Goal: Information Seeking & Learning: Learn about a topic

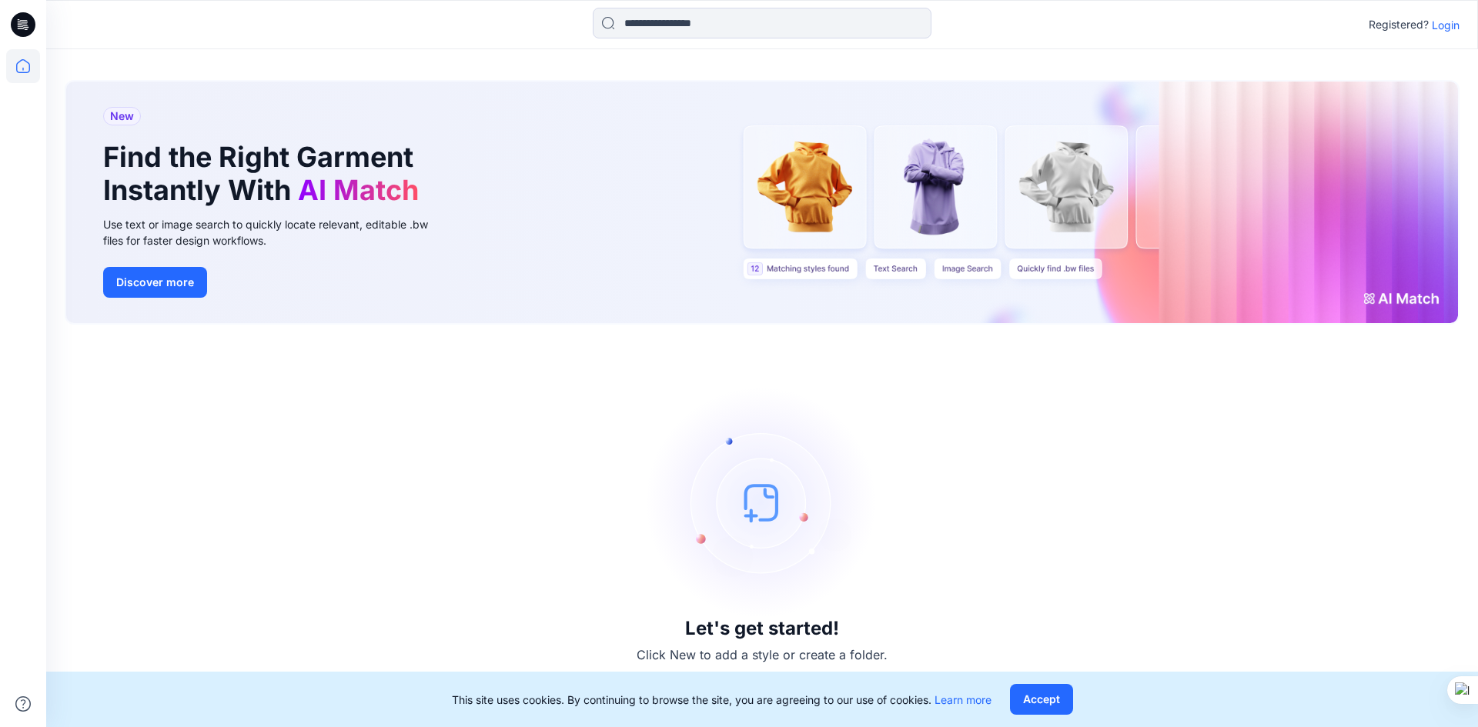
click at [1446, 26] on p "Login" at bounding box center [1446, 25] width 28 height 16
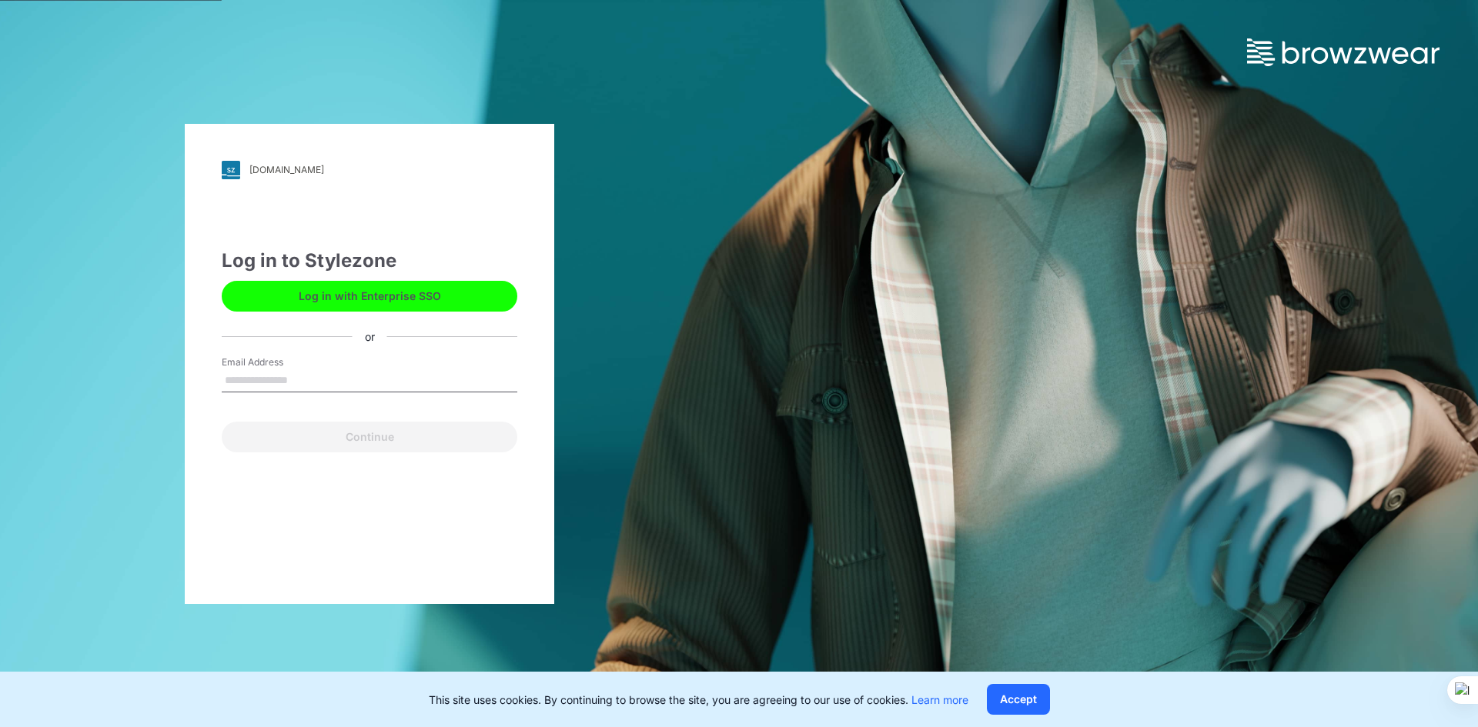
click at [383, 378] on input "Email Address" at bounding box center [370, 380] width 296 height 23
click at [316, 385] on input "Email Address" at bounding box center [370, 380] width 296 height 23
type input "**********"
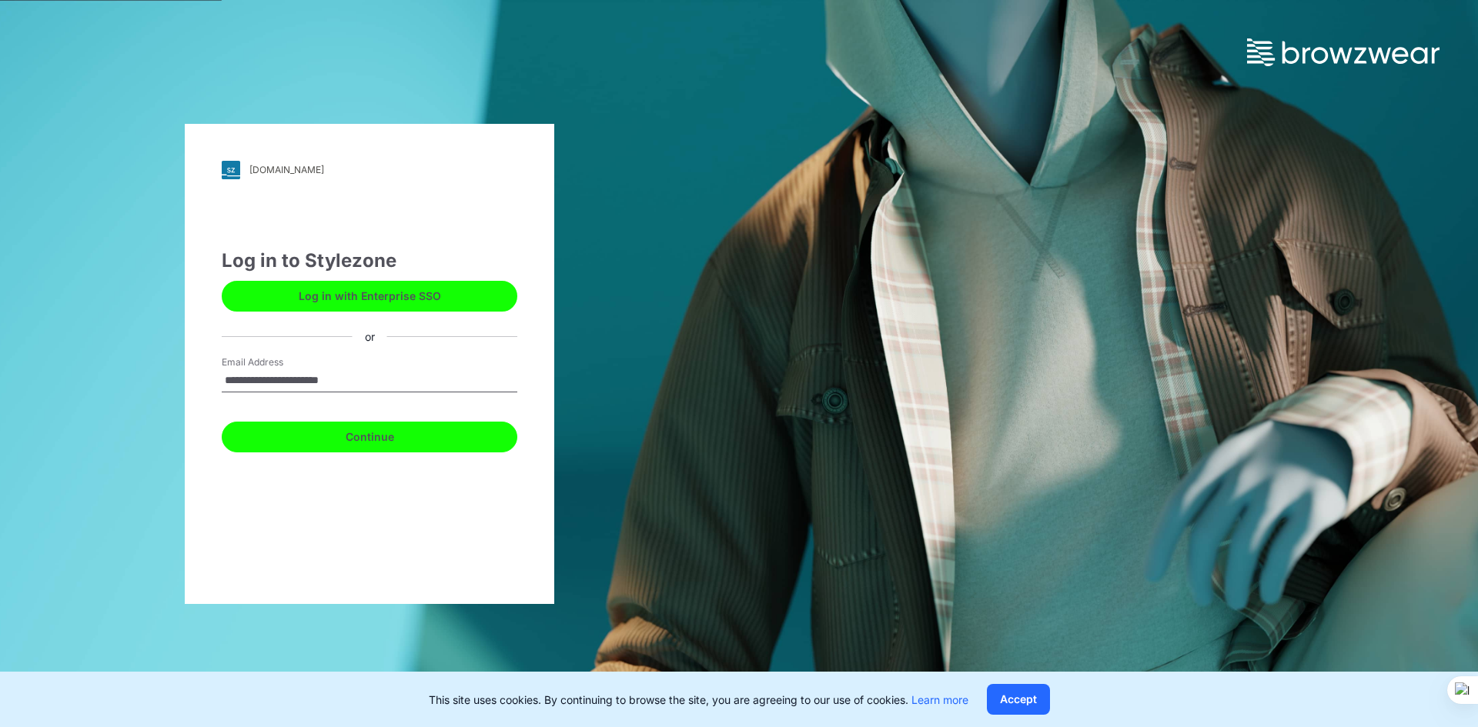
click at [322, 433] on button "Continue" at bounding box center [370, 437] width 296 height 31
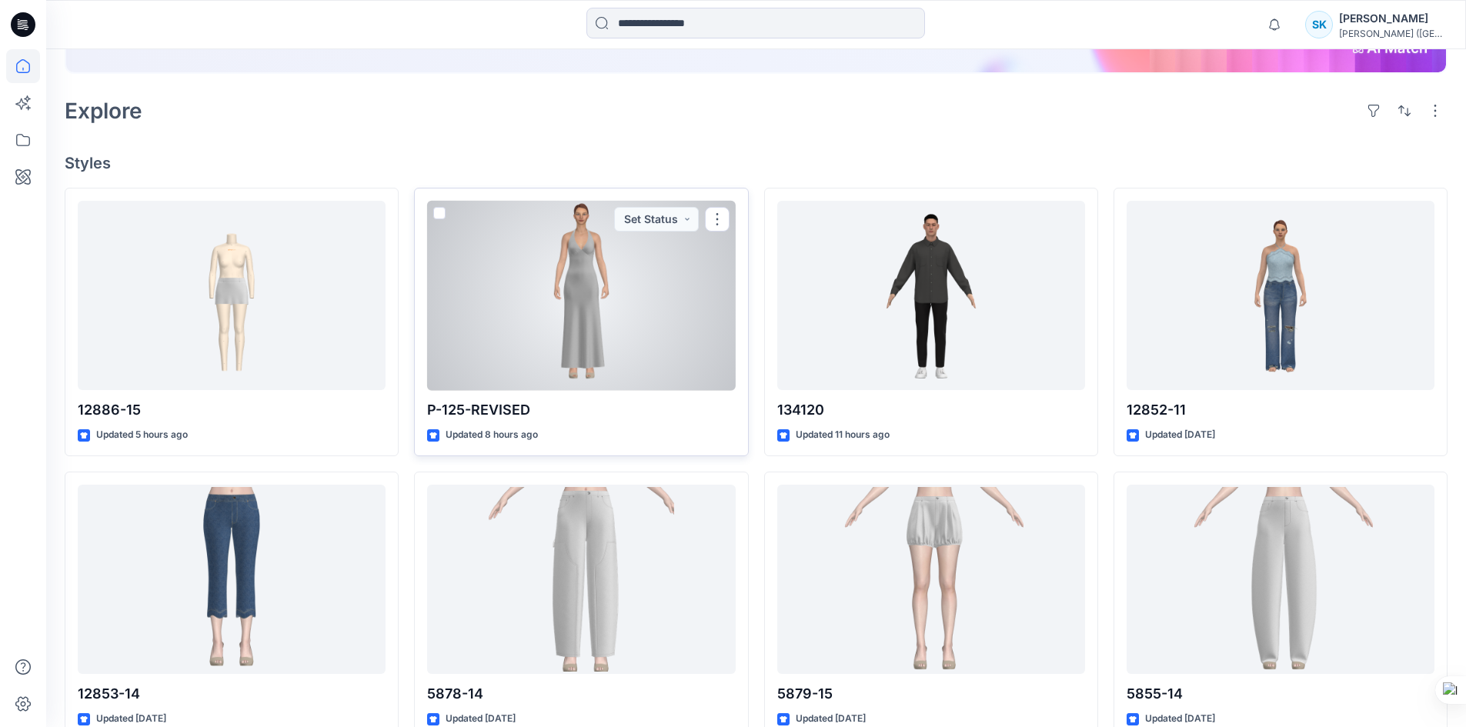
scroll to position [308, 0]
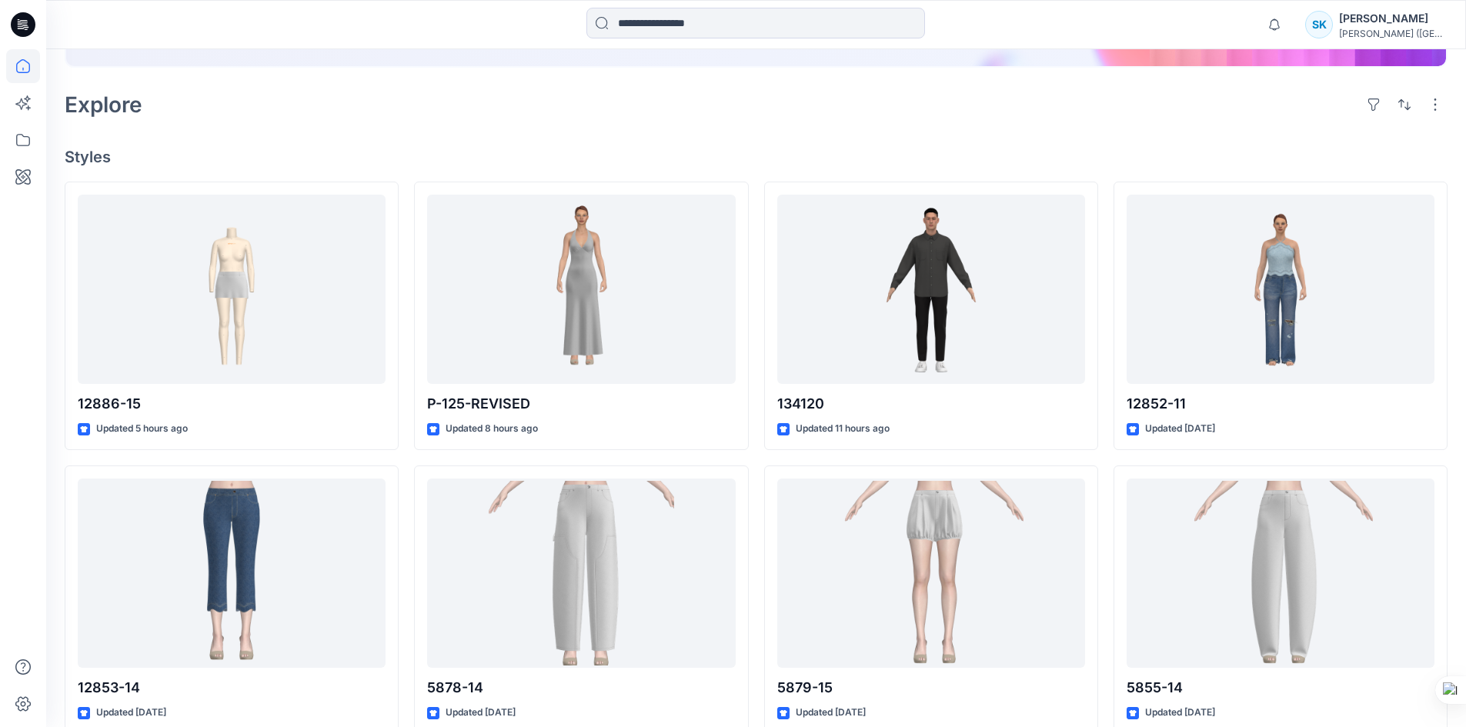
click at [824, 140] on div "Welcome back, Shiv New New Find the Right Garment Instantly With AI Match Use t…" at bounding box center [756, 416] width 1420 height 1351
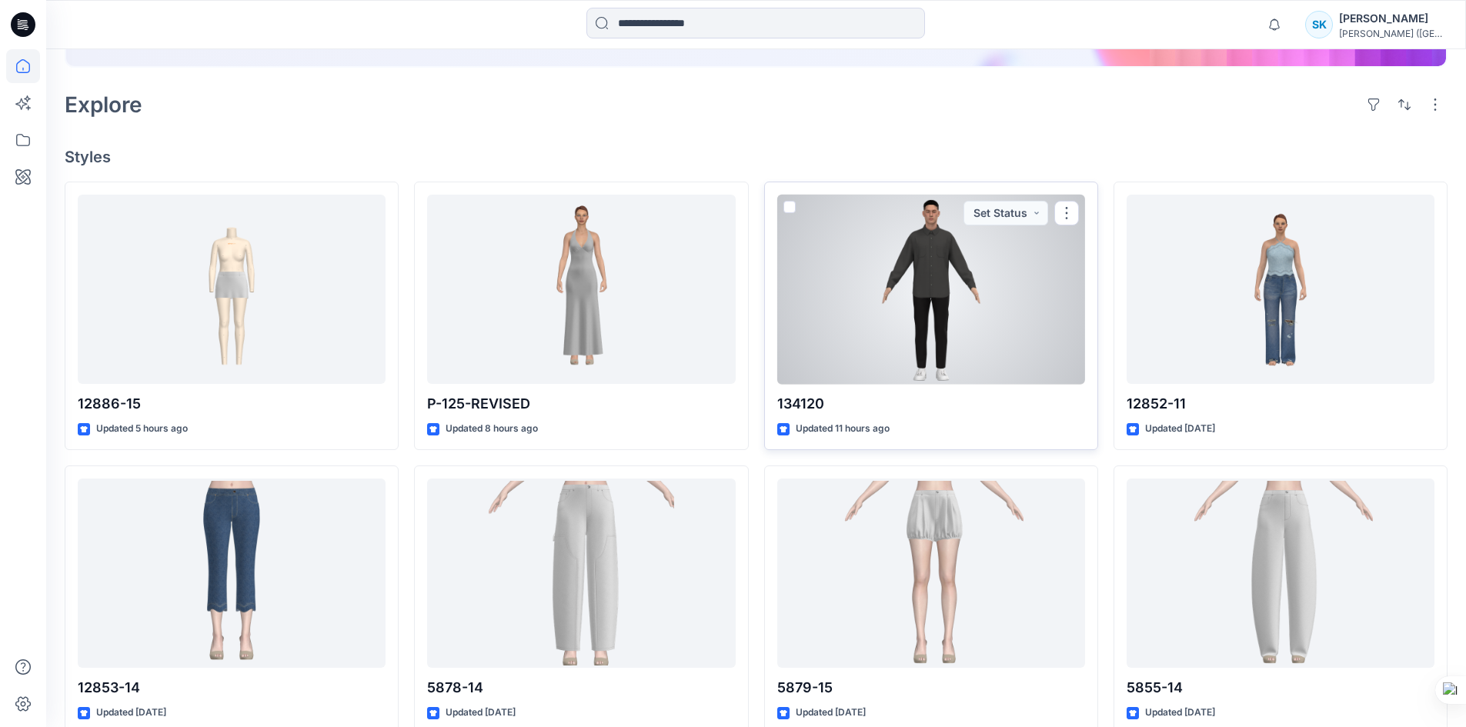
click at [909, 299] on div at bounding box center [931, 290] width 308 height 190
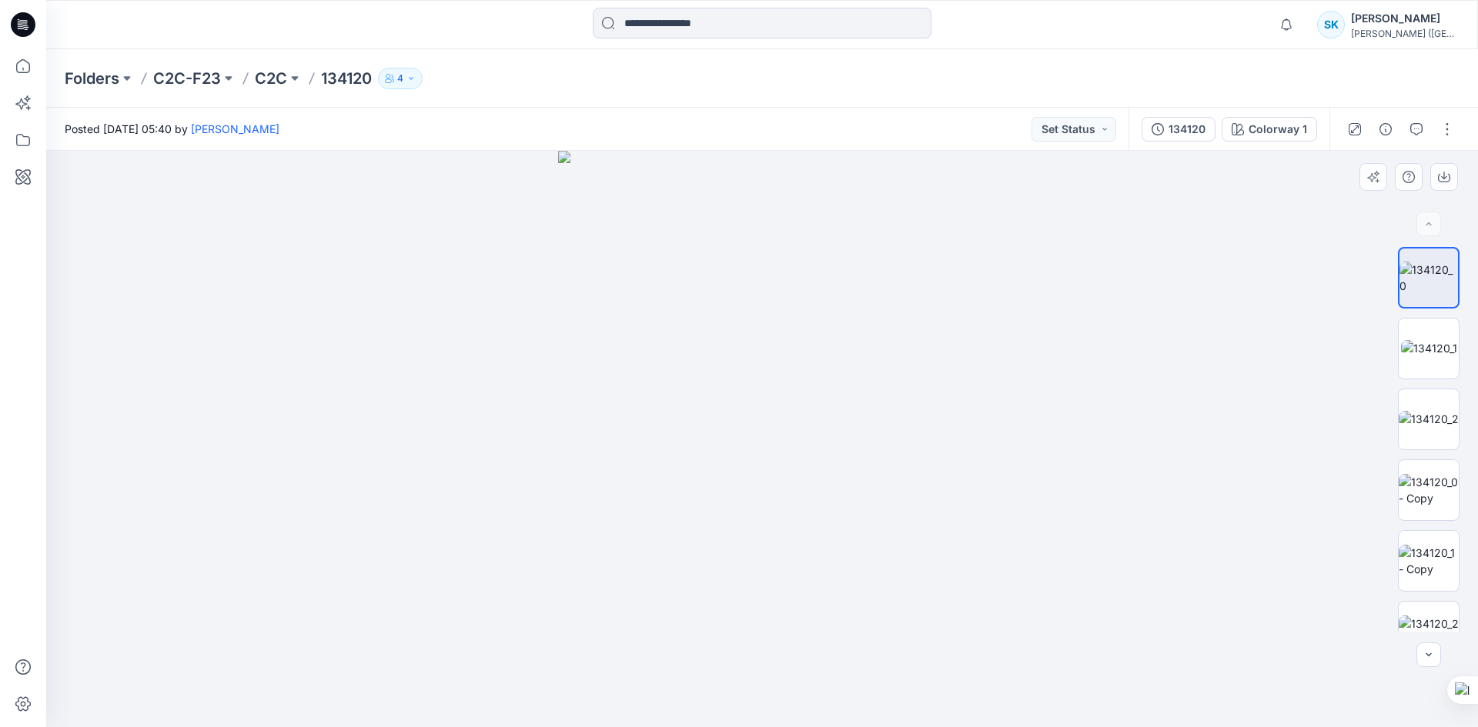
drag, startPoint x: 1293, startPoint y: 398, endPoint x: 1384, endPoint y: 449, distance: 104.1
click at [1293, 398] on div at bounding box center [762, 439] width 1432 height 577
click at [179, 78] on p "C2C-F23" at bounding box center [187, 79] width 68 height 22
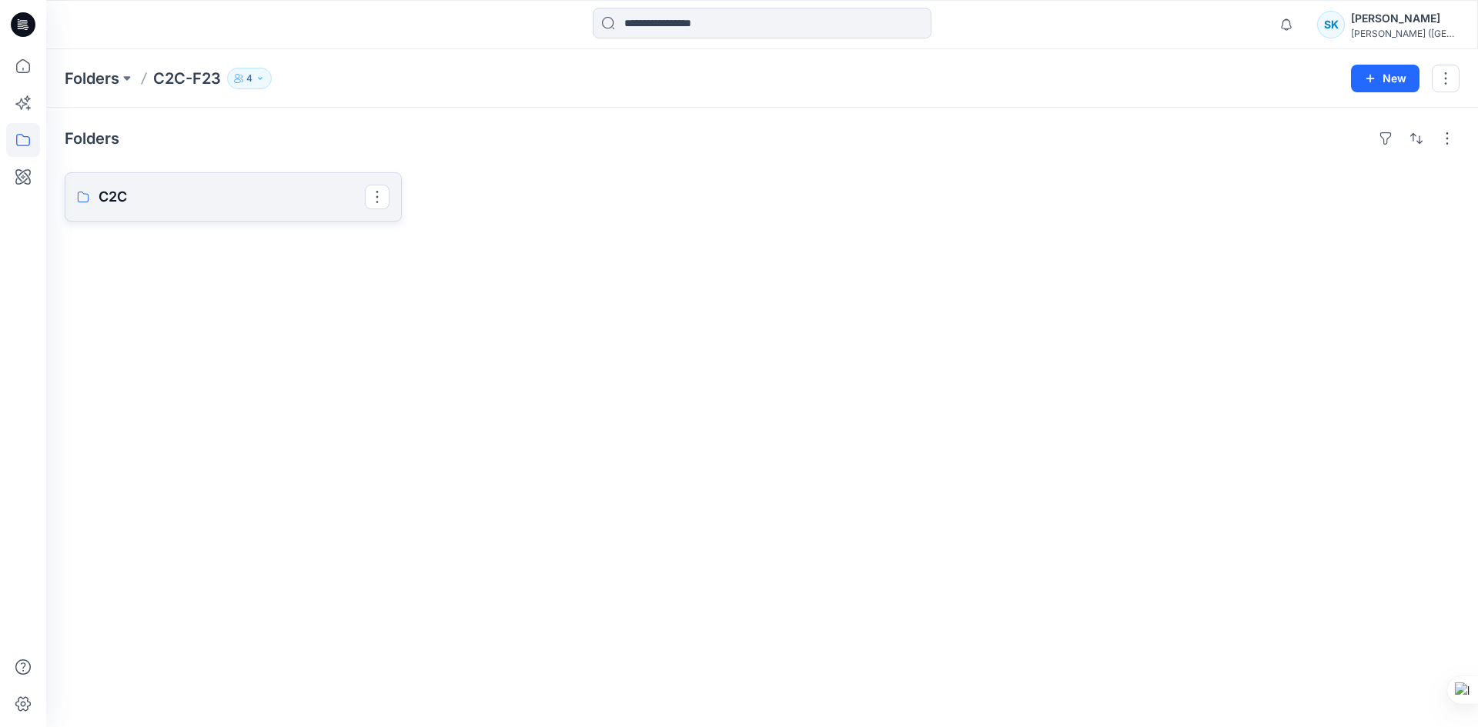
click at [136, 189] on p "C2C" at bounding box center [232, 197] width 266 height 22
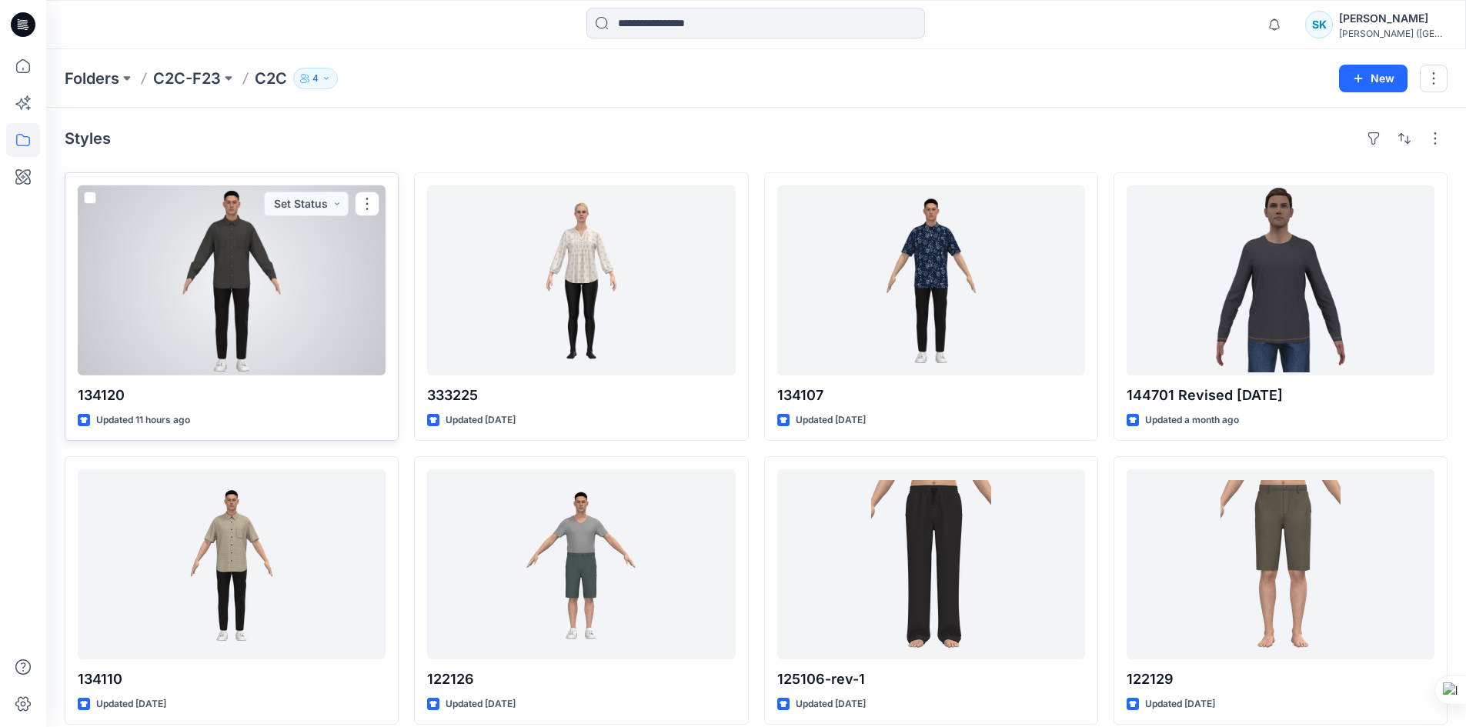
click at [259, 259] on div at bounding box center [232, 281] width 308 height 190
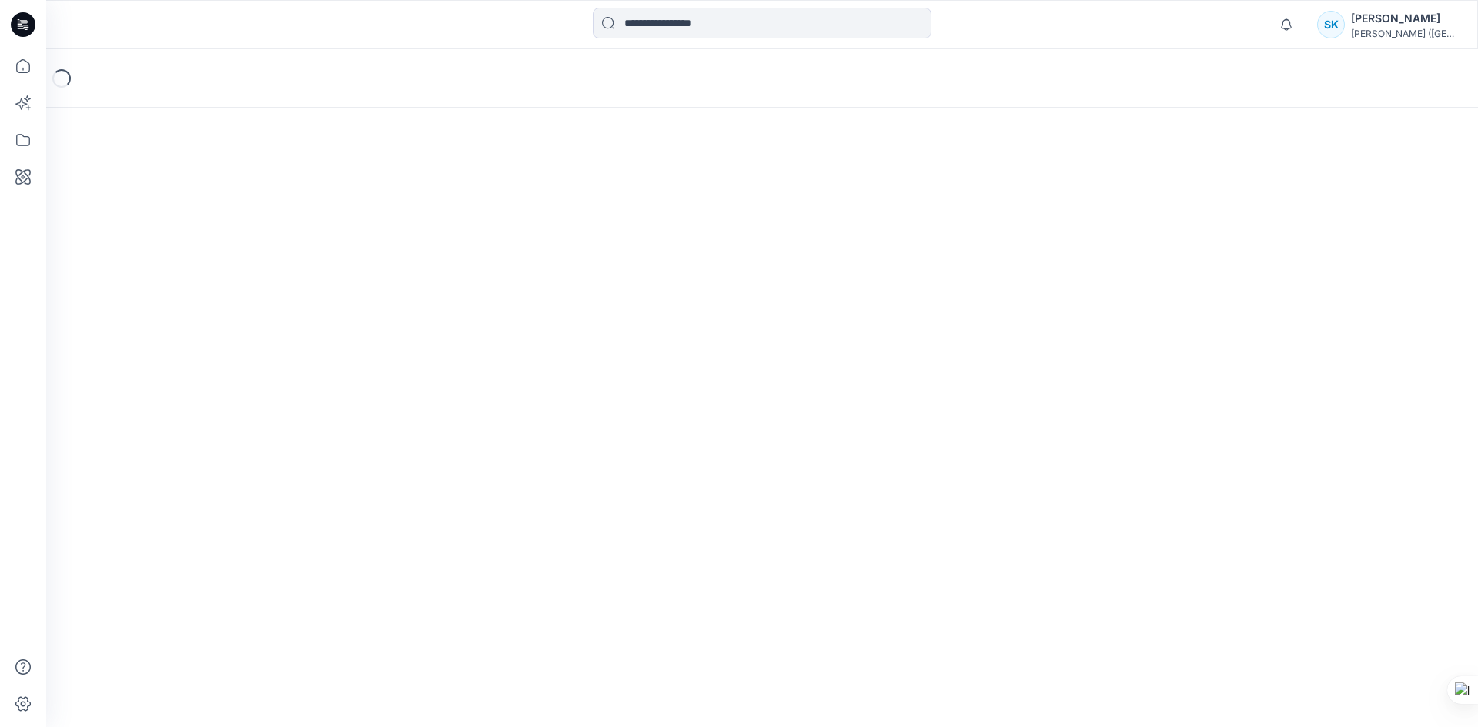
click at [1124, 547] on div "Loading..." at bounding box center [762, 388] width 1432 height 678
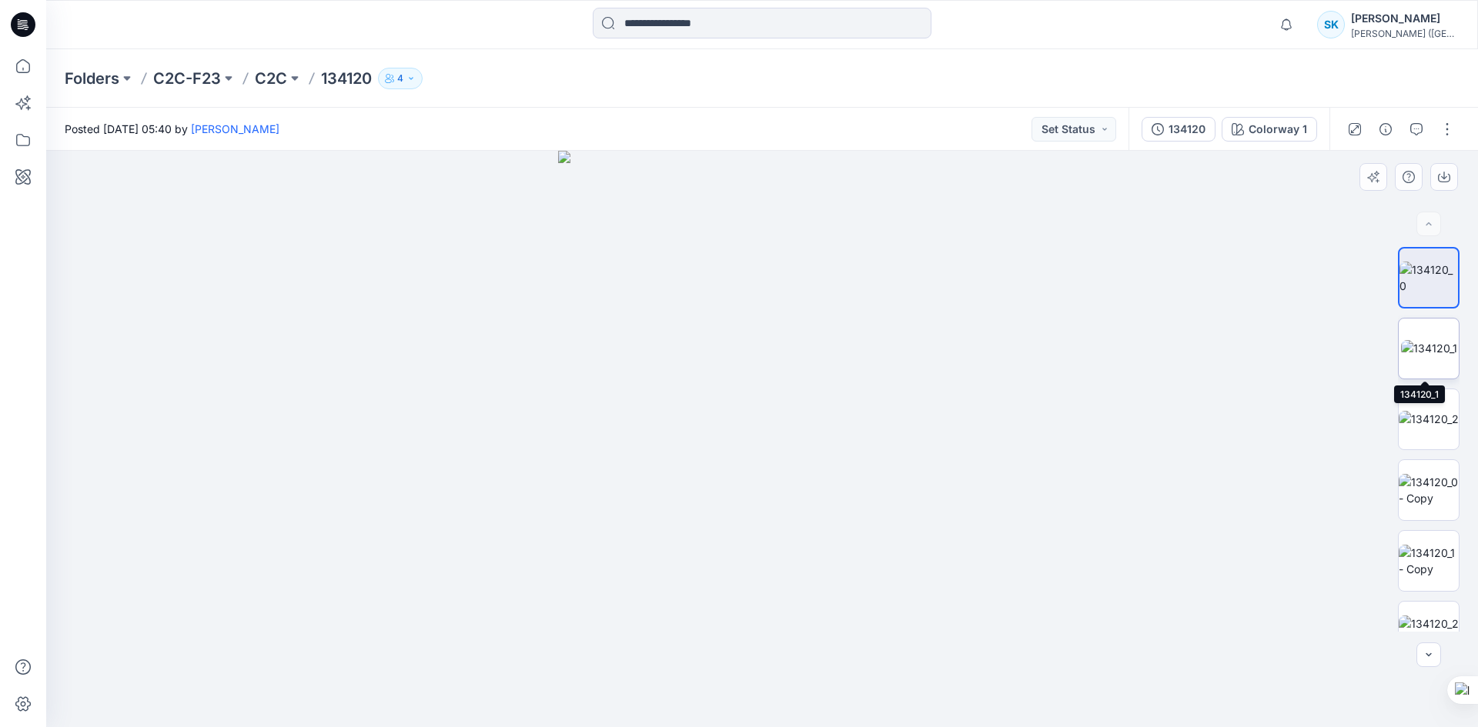
click at [1436, 342] on img at bounding box center [1429, 348] width 56 height 16
click at [1439, 427] on img at bounding box center [1429, 419] width 60 height 16
click at [1420, 282] on img at bounding box center [1428, 277] width 59 height 16
click at [1421, 348] on img at bounding box center [1429, 348] width 56 height 16
click at [1422, 411] on img at bounding box center [1429, 419] width 60 height 16
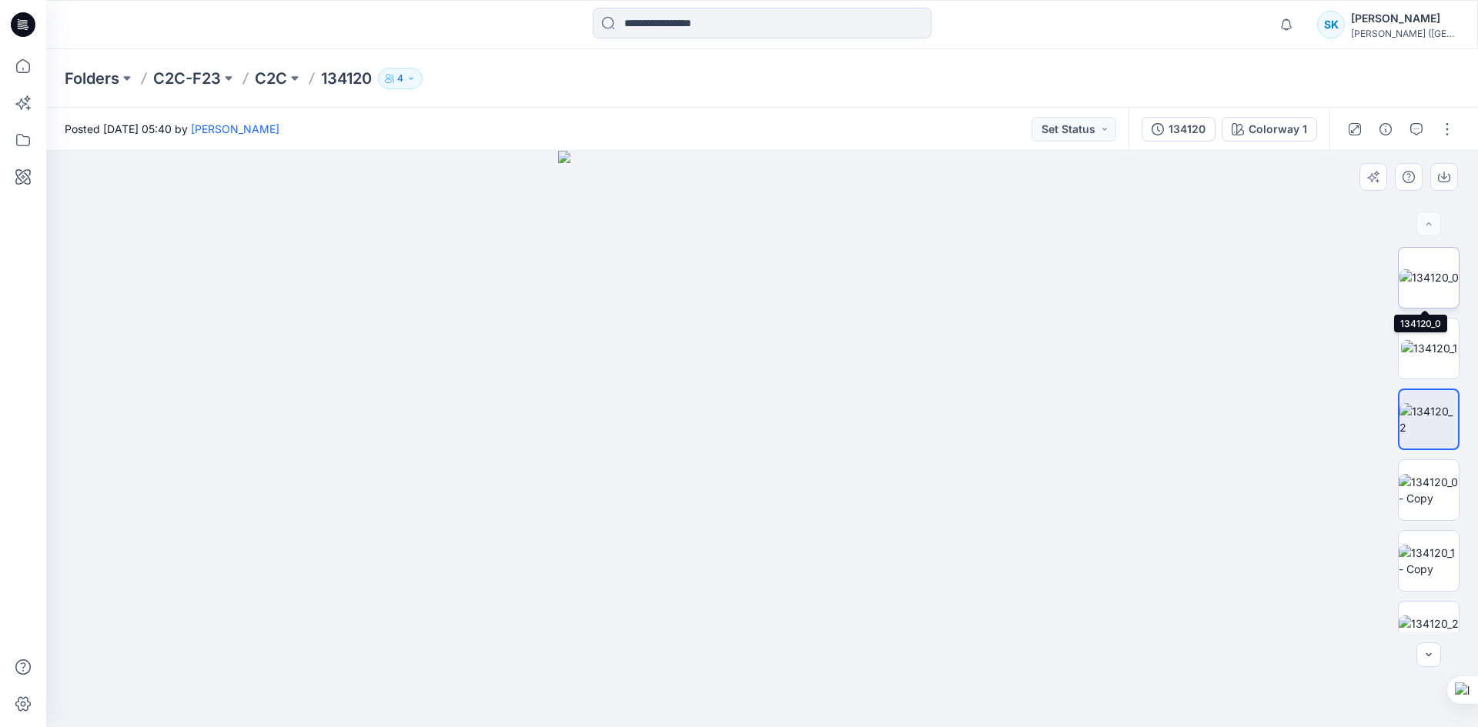
click at [1425, 269] on img at bounding box center [1428, 277] width 59 height 16
drag, startPoint x: 1439, startPoint y: 331, endPoint x: 1437, endPoint y: 339, distance: 8.8
click at [1439, 340] on img at bounding box center [1429, 348] width 56 height 16
click at [1430, 411] on img at bounding box center [1429, 419] width 60 height 16
click at [1425, 286] on img at bounding box center [1428, 277] width 59 height 16
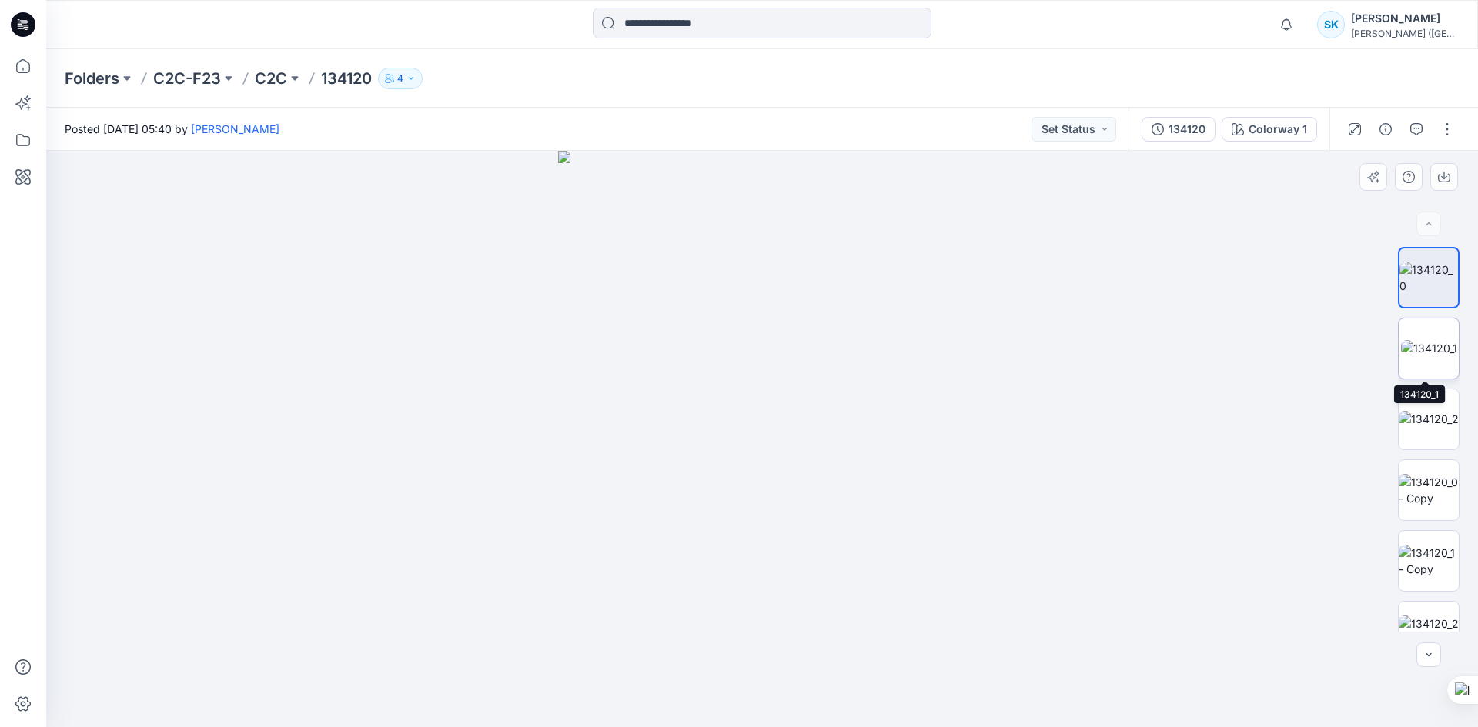
click at [1431, 347] on img at bounding box center [1429, 348] width 56 height 16
click at [1424, 411] on img at bounding box center [1429, 419] width 60 height 16
click at [1430, 272] on img at bounding box center [1428, 277] width 59 height 16
click at [1424, 411] on img at bounding box center [1429, 419] width 60 height 16
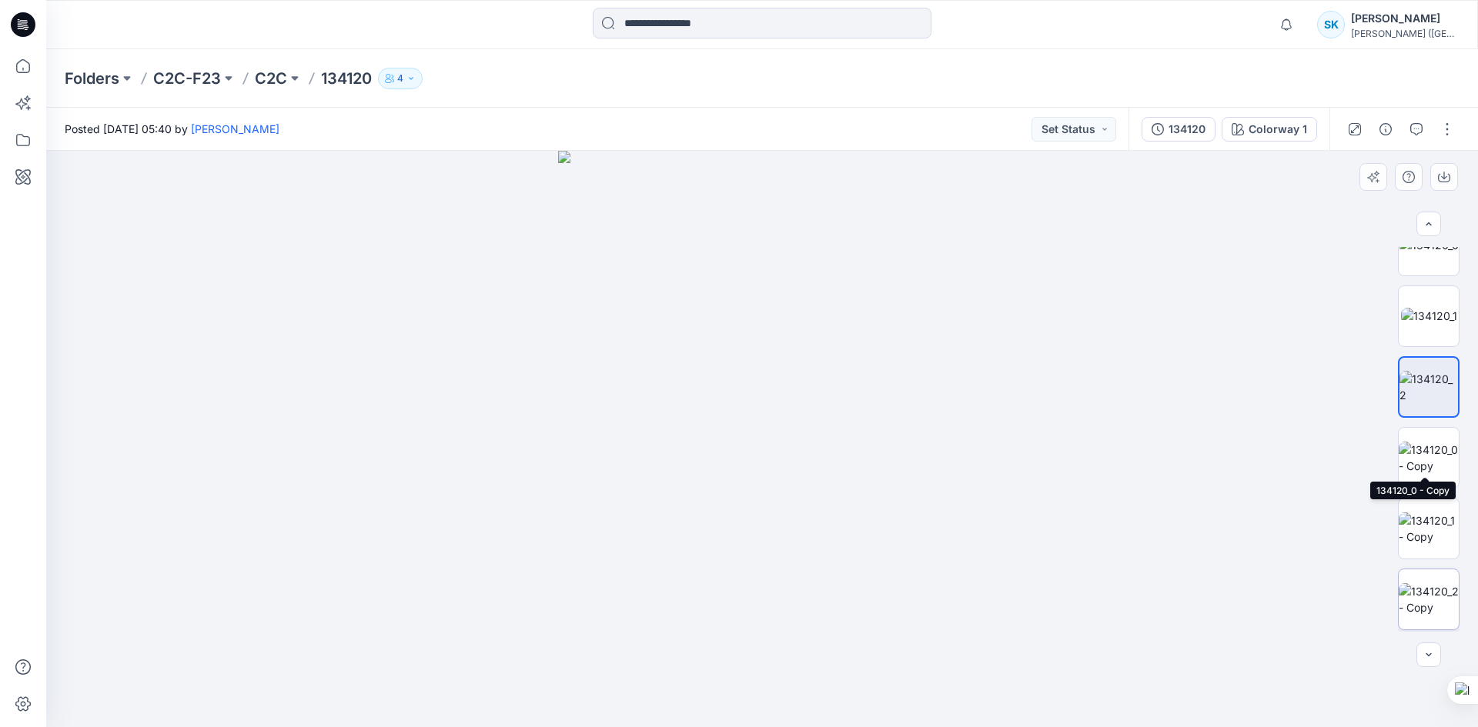
scroll to position [154, 0]
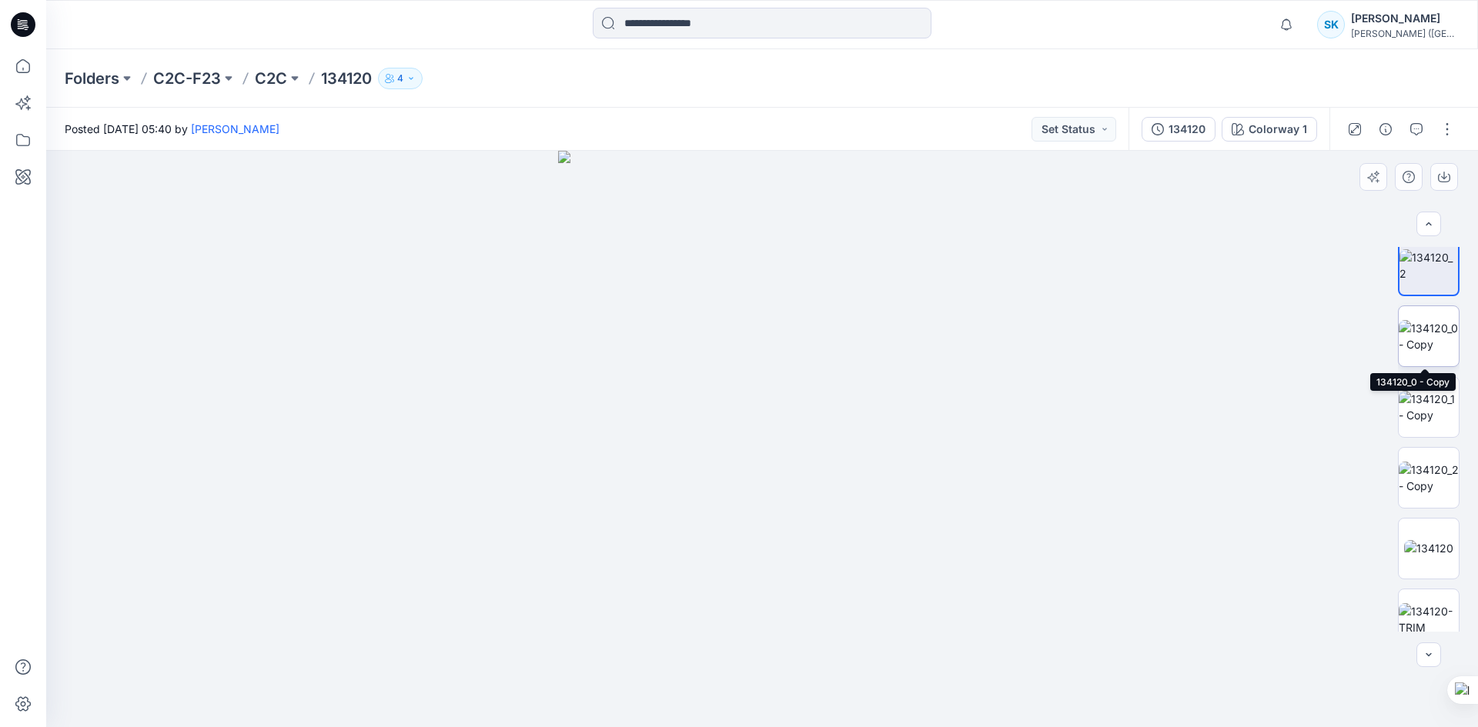
click at [1421, 332] on img at bounding box center [1429, 336] width 60 height 32
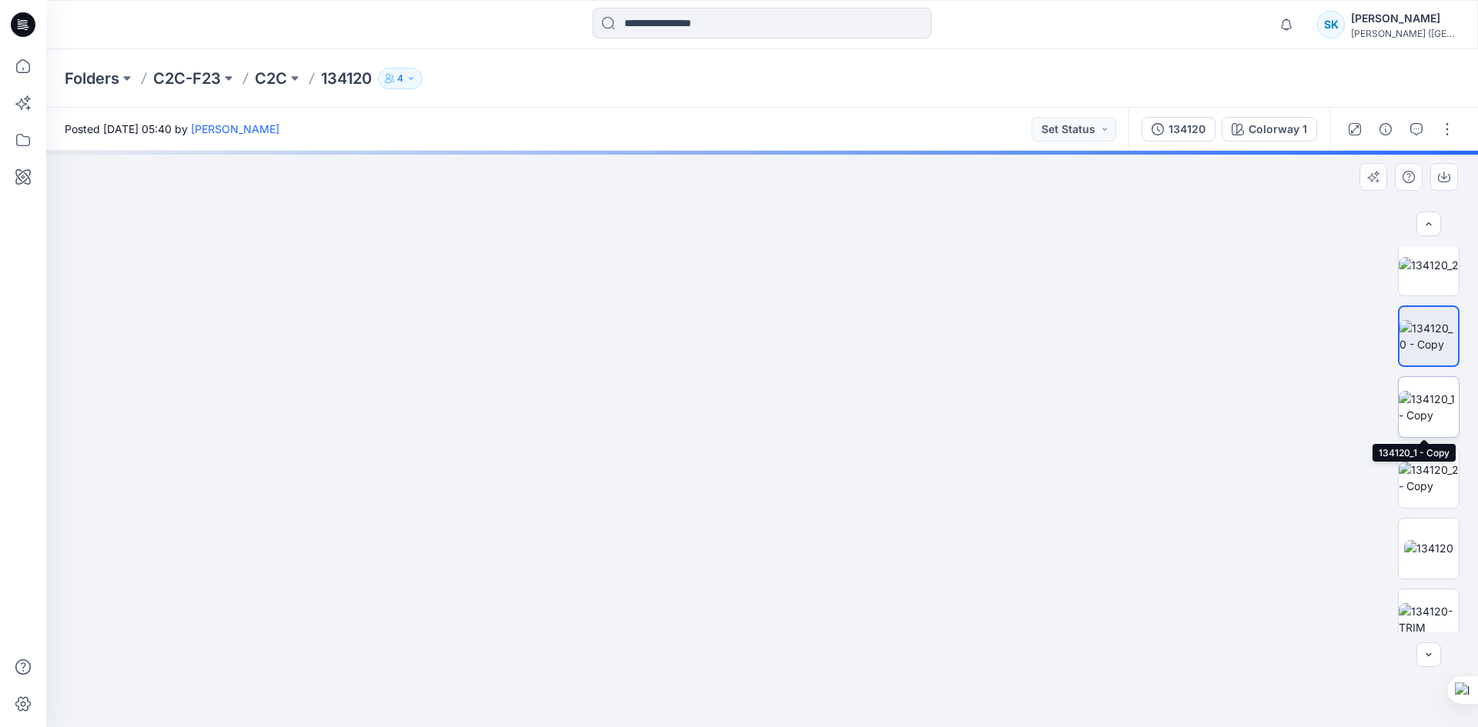
click at [1422, 410] on img at bounding box center [1429, 407] width 60 height 32
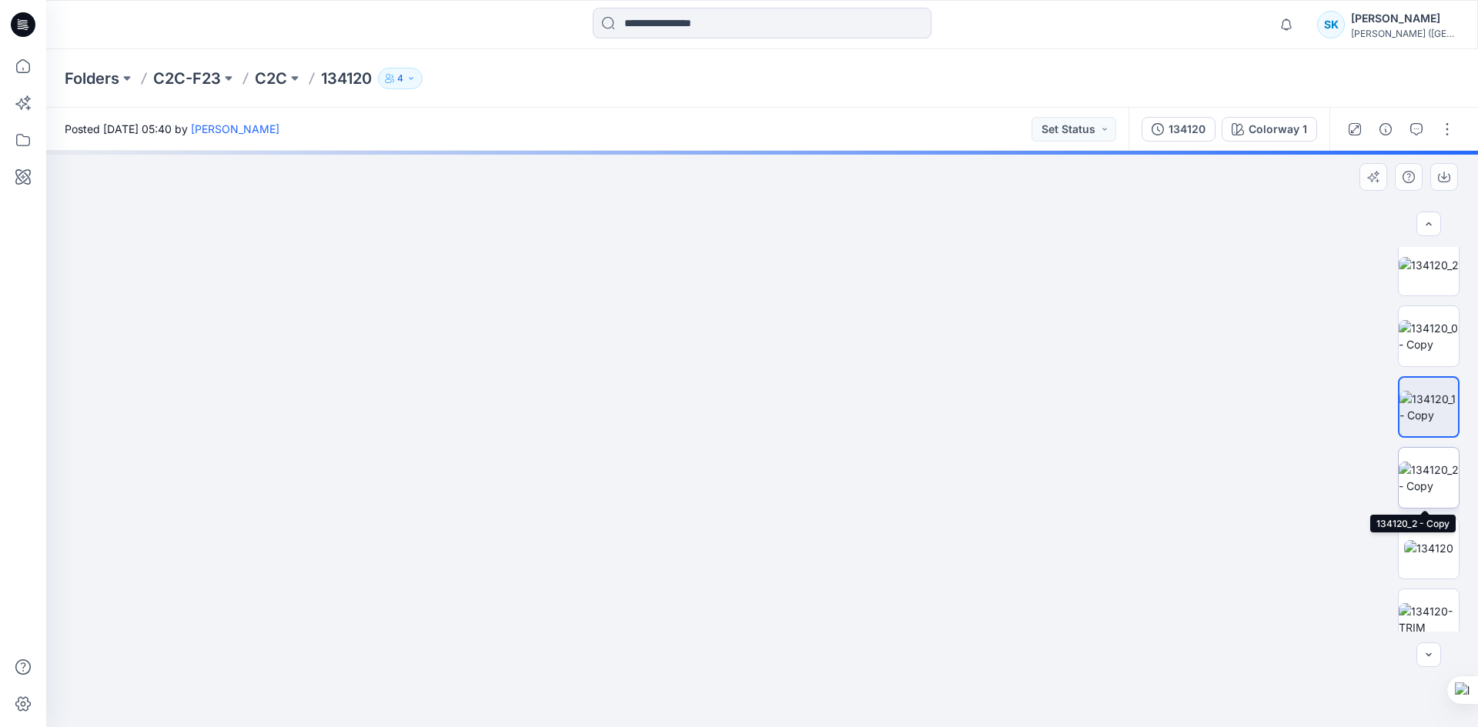
click at [1426, 476] on img at bounding box center [1429, 478] width 60 height 32
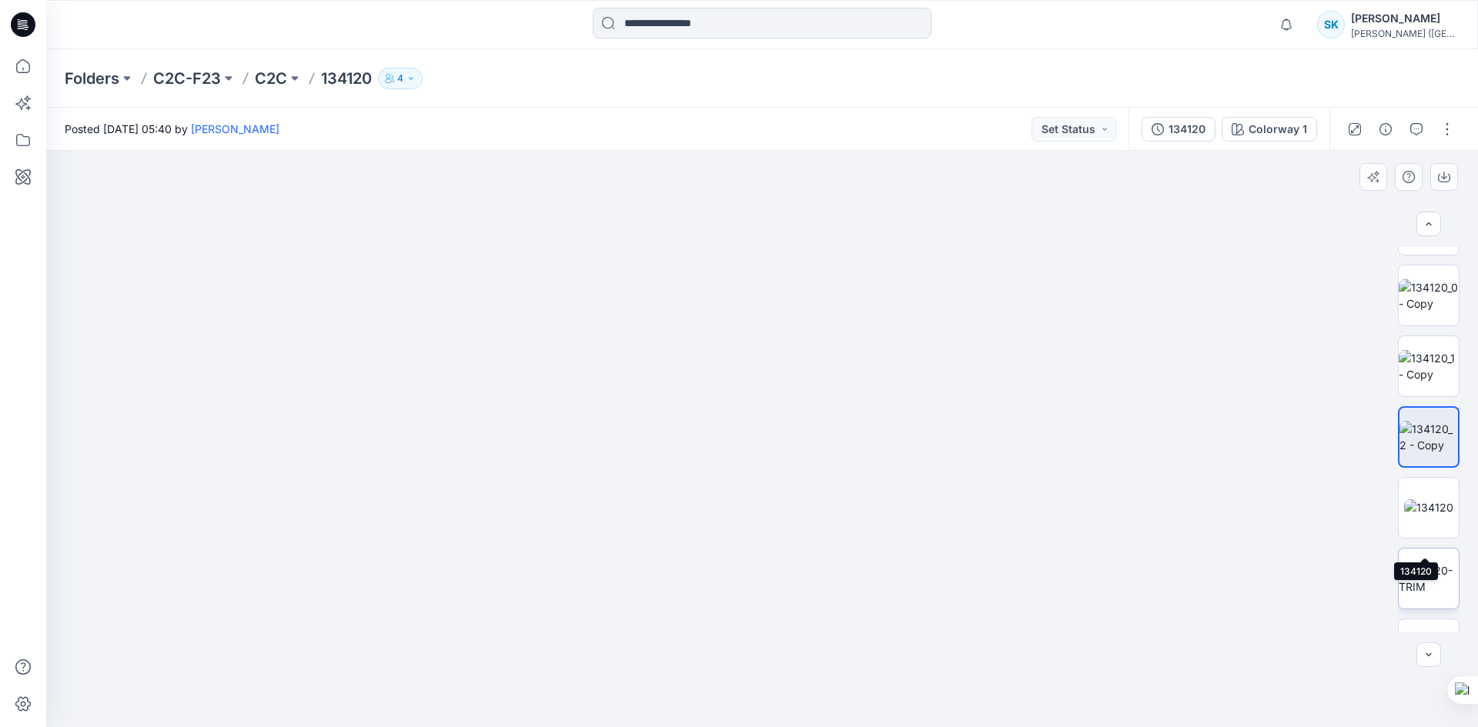
scroll to position [314, 0]
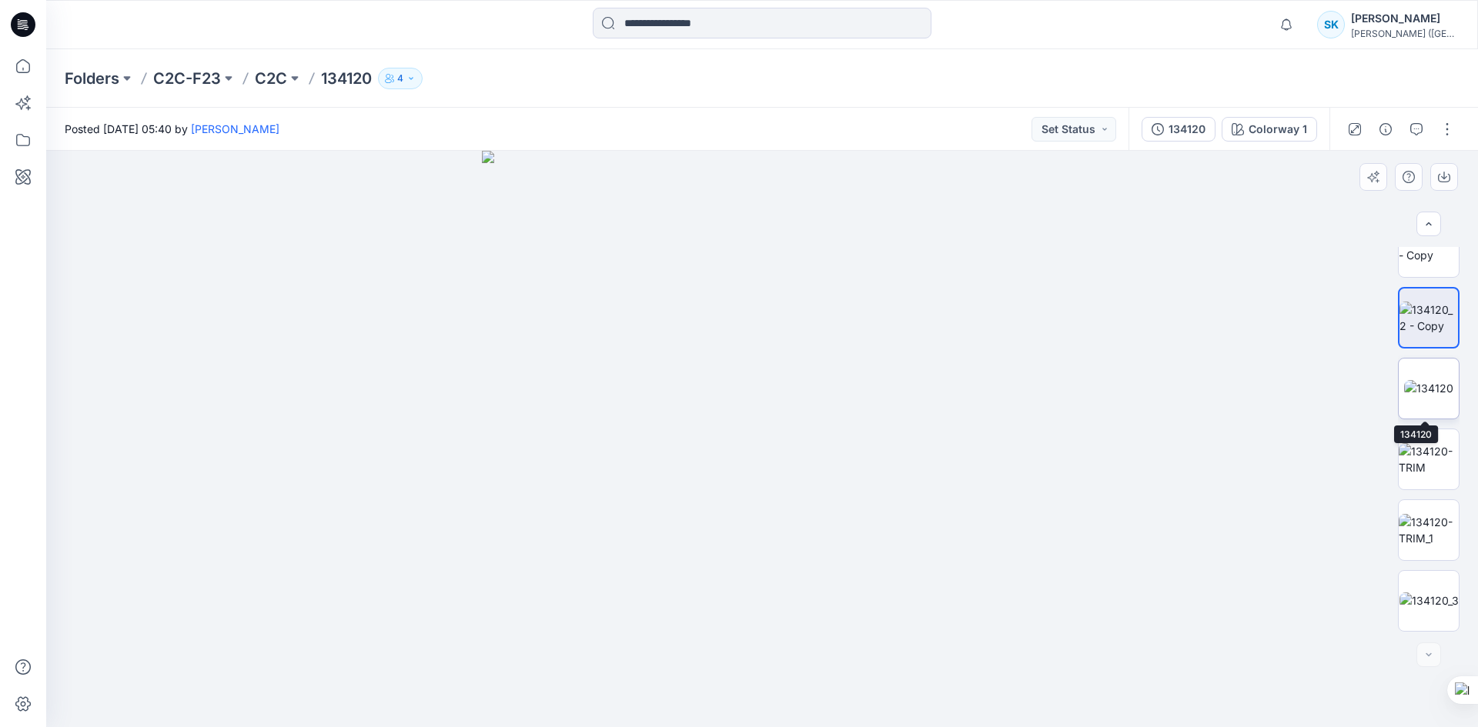
click at [1439, 396] on img at bounding box center [1428, 388] width 49 height 16
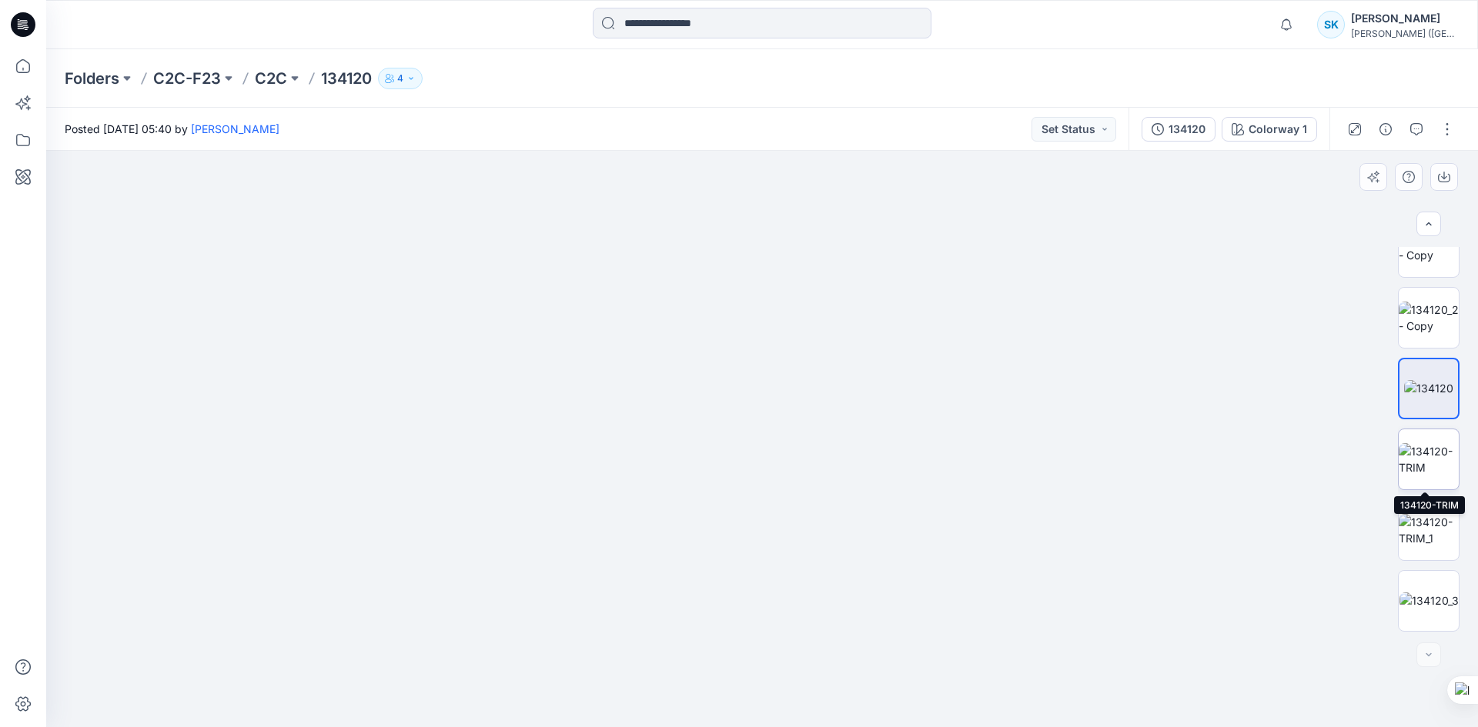
click at [1422, 476] on img at bounding box center [1429, 459] width 60 height 32
click at [1429, 529] on img at bounding box center [1429, 530] width 60 height 32
drag, startPoint x: 814, startPoint y: 522, endPoint x: 787, endPoint y: 339, distance: 185.2
click at [772, 287] on img at bounding box center [763, 65] width 1450 height 1324
drag, startPoint x: 827, startPoint y: 399, endPoint x: 817, endPoint y: 616, distance: 216.6
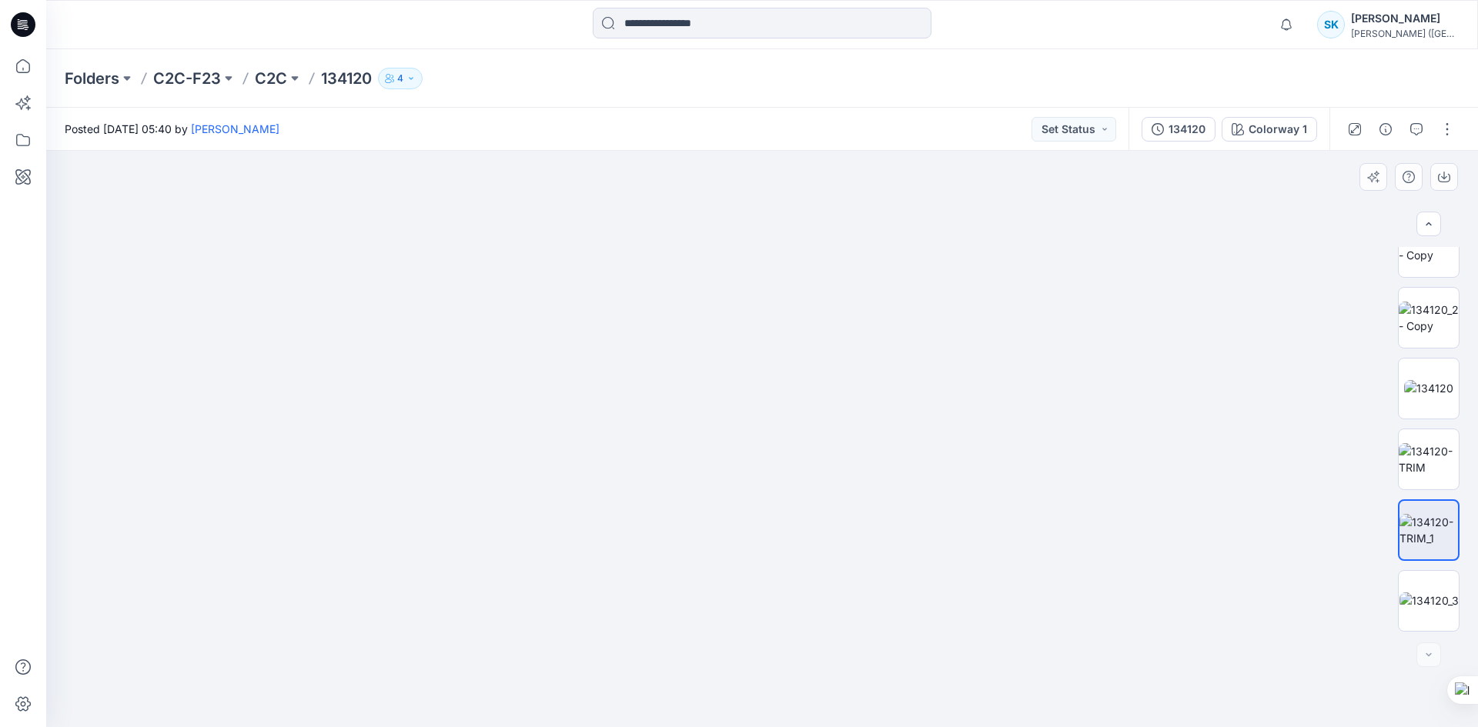
click at [817, 616] on img at bounding box center [761, 179] width 1189 height 1097
drag, startPoint x: 809, startPoint y: 568, endPoint x: 808, endPoint y: 524, distance: 43.9
click at [808, 524] on img at bounding box center [761, 157] width 1189 height 1141
click at [1419, 593] on img at bounding box center [1428, 601] width 59 height 16
drag, startPoint x: 864, startPoint y: 540, endPoint x: 853, endPoint y: 409, distance: 131.3
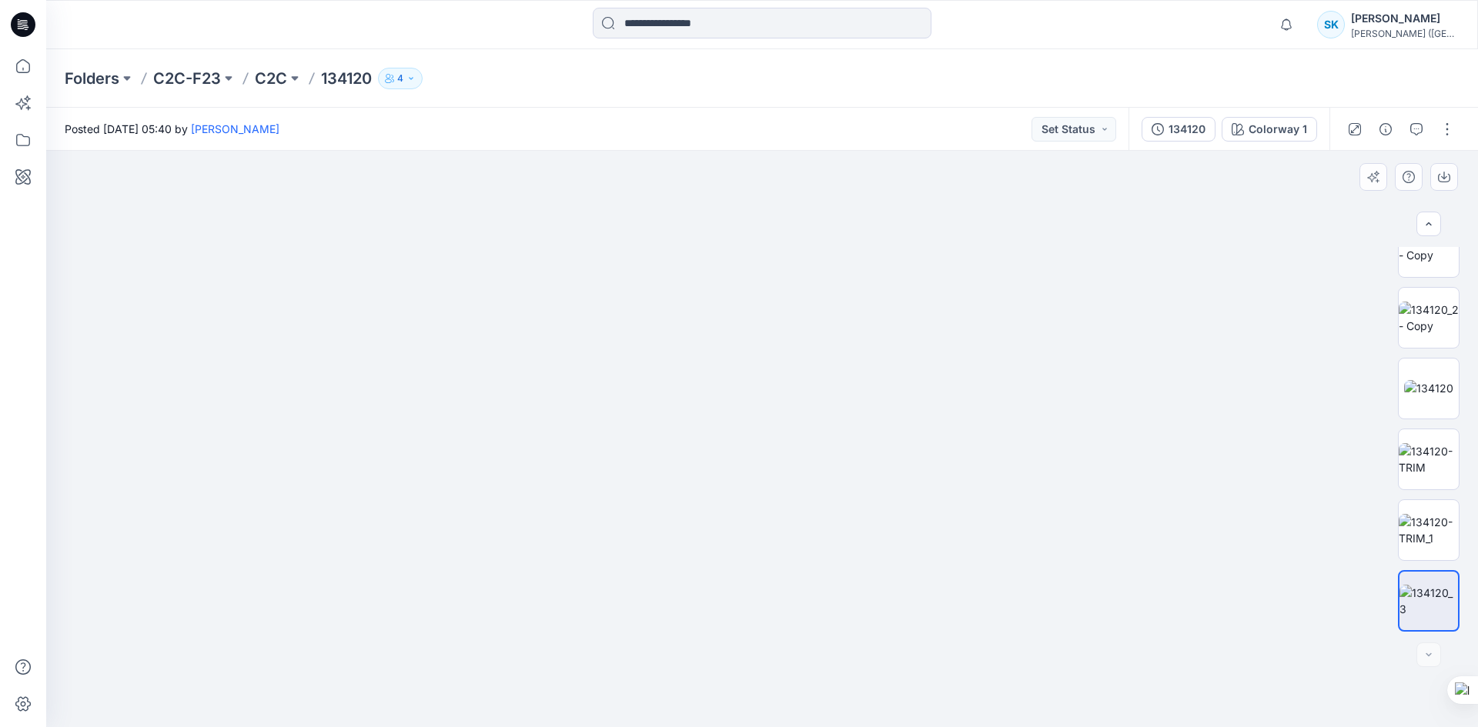
drag, startPoint x: 896, startPoint y: 520, endPoint x: 807, endPoint y: 256, distance: 278.7
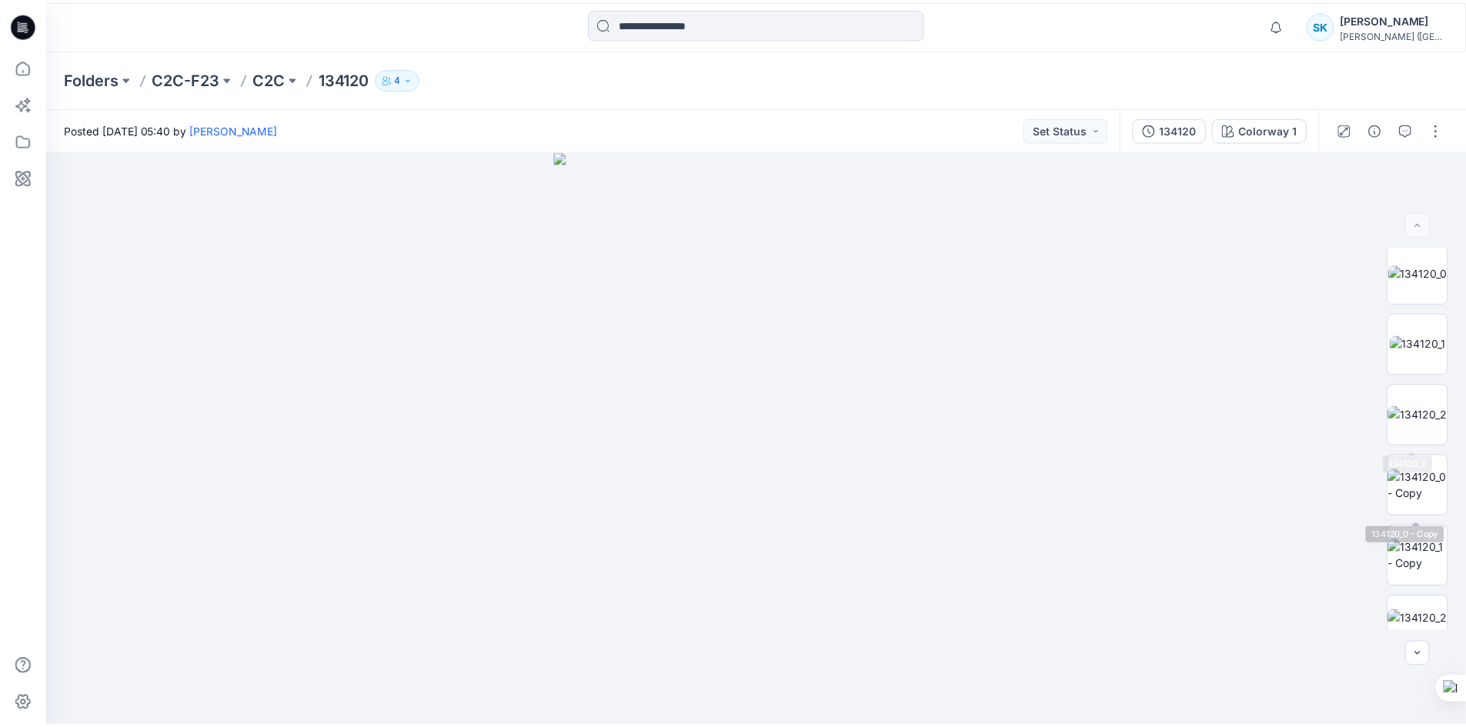
scroll to position [0, 0]
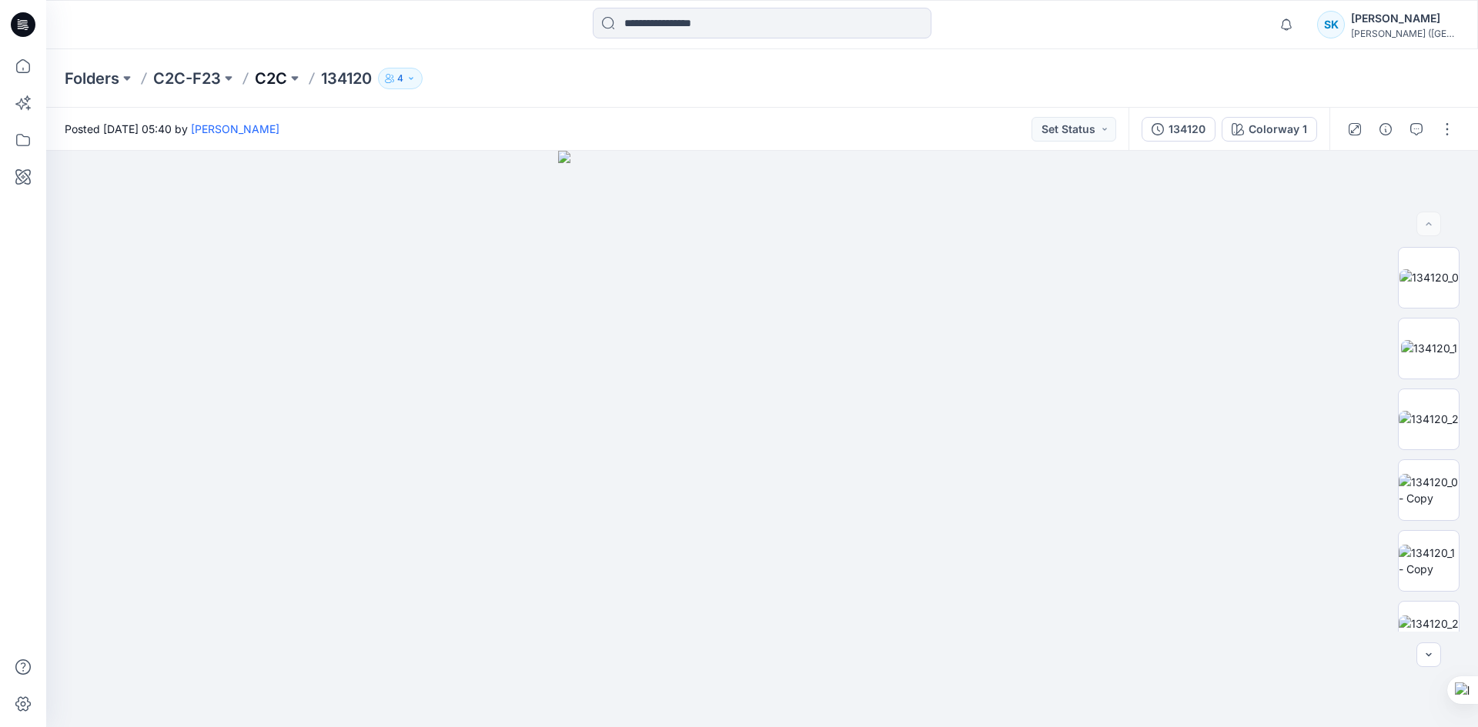
click at [262, 77] on p "C2C" at bounding box center [271, 79] width 32 height 22
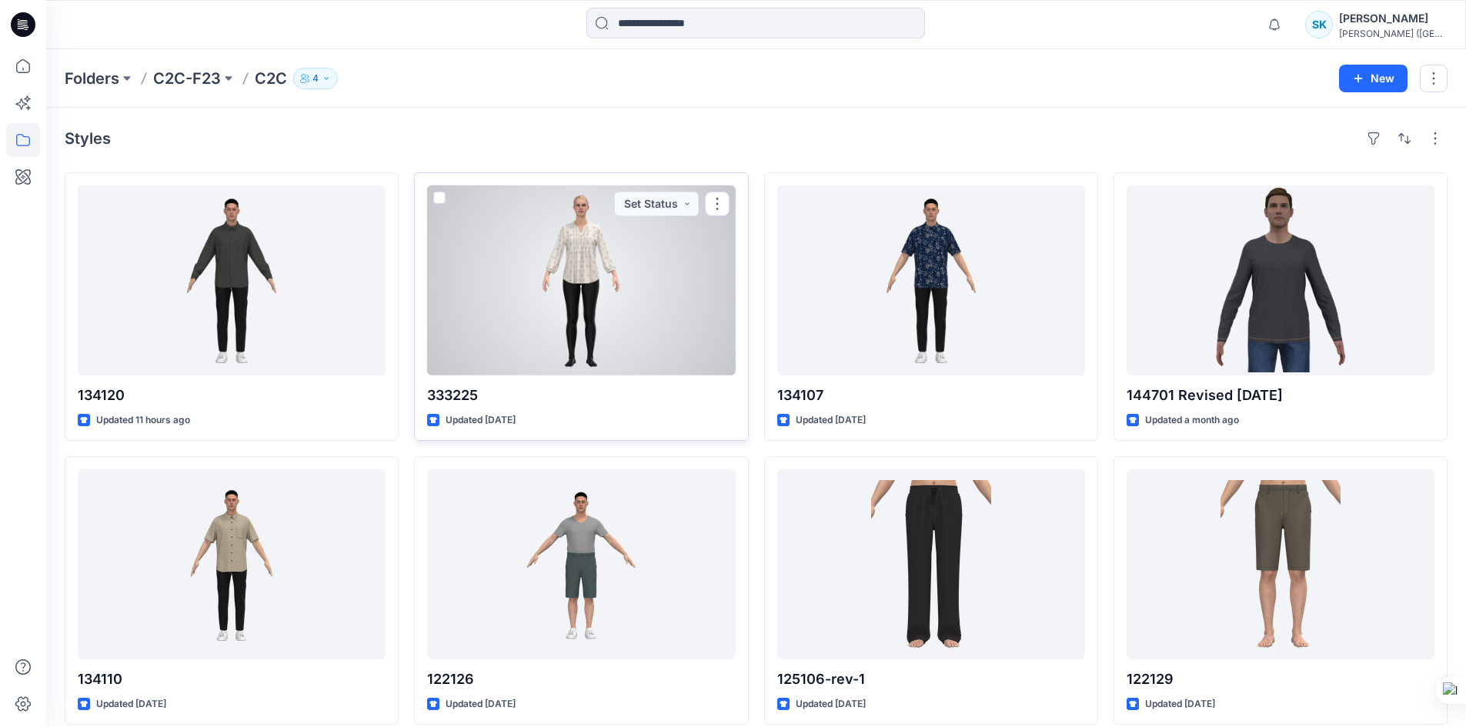
click at [571, 276] on div at bounding box center [581, 281] width 308 height 190
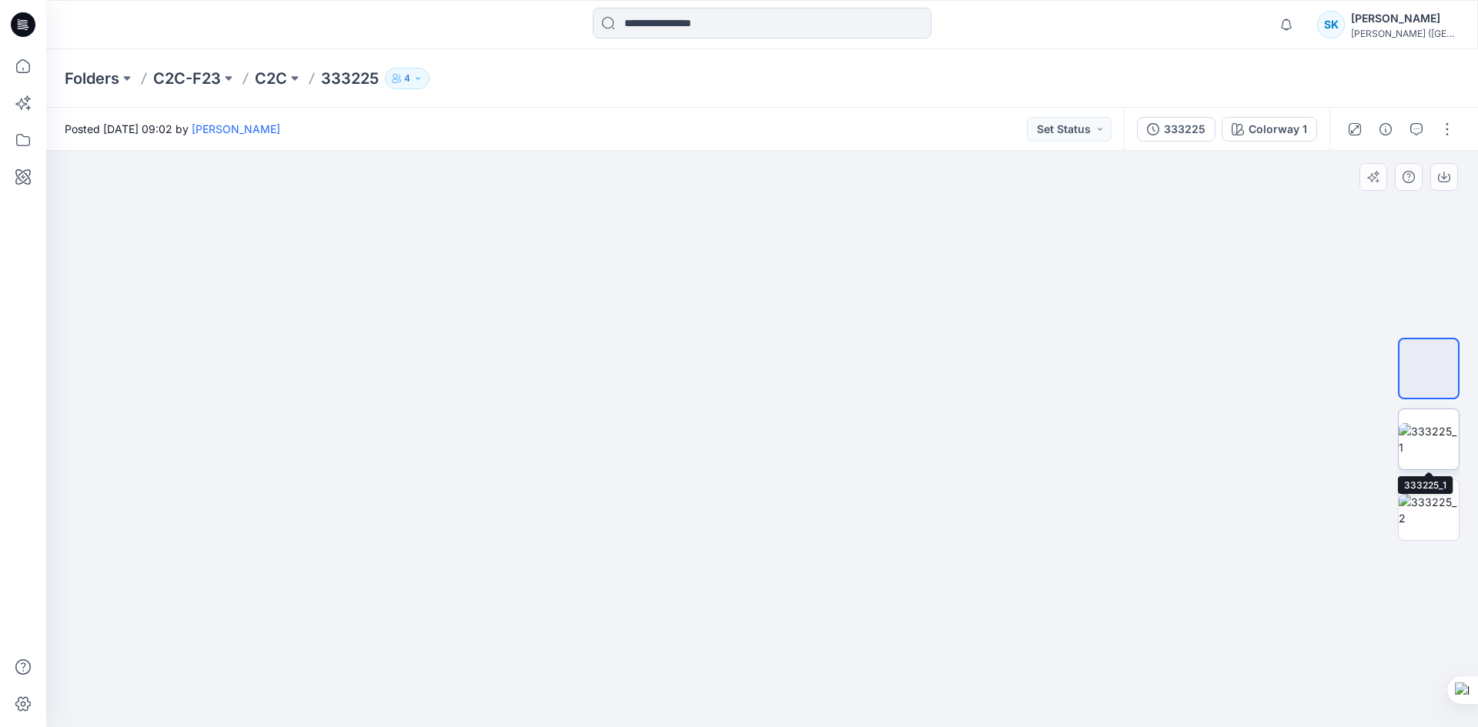
click at [1411, 436] on img at bounding box center [1429, 439] width 60 height 32
click at [1436, 511] on img at bounding box center [1429, 510] width 60 height 32
click at [1437, 374] on img at bounding box center [1429, 369] width 60 height 32
click at [1427, 450] on img at bounding box center [1429, 439] width 60 height 32
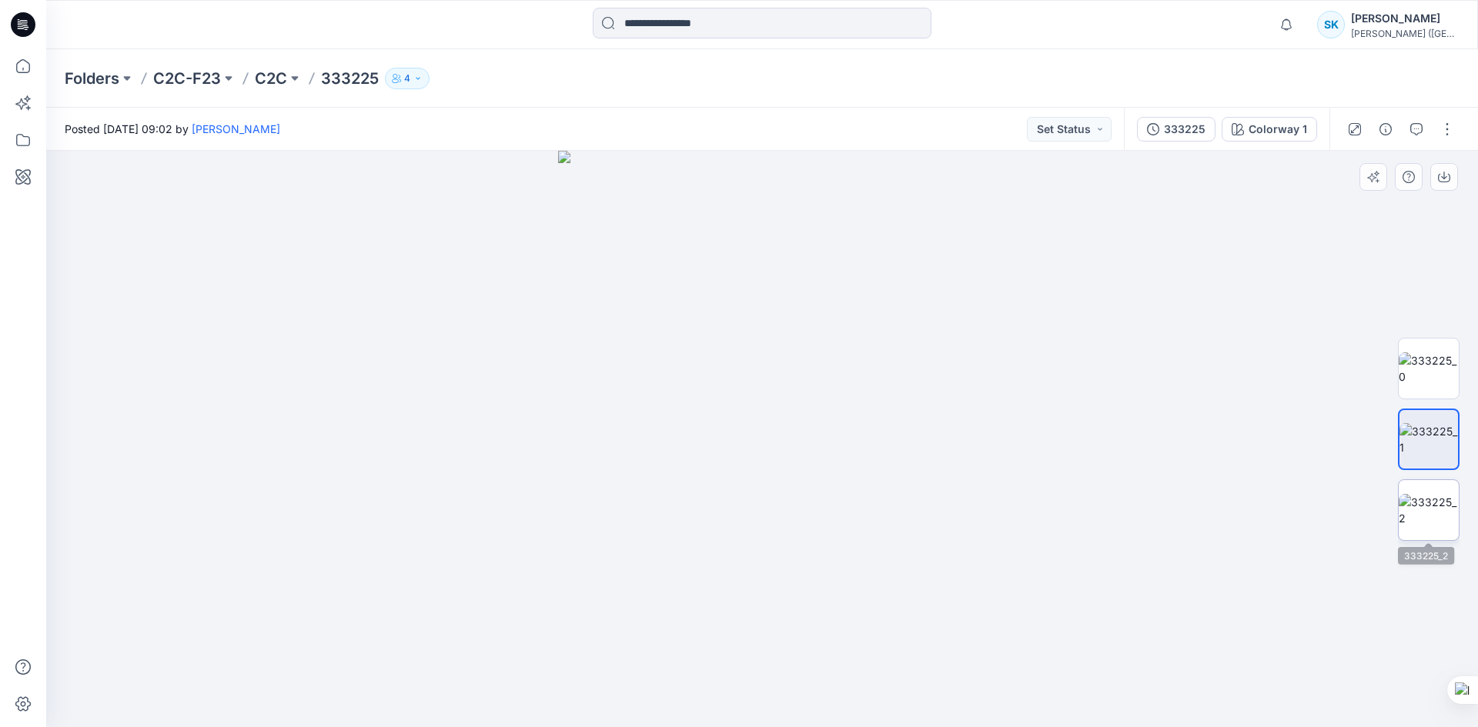
click at [1427, 505] on img at bounding box center [1429, 510] width 60 height 32
drag, startPoint x: 715, startPoint y: 387, endPoint x: 706, endPoint y: 383, distance: 10.3
drag, startPoint x: 634, startPoint y: 356, endPoint x: 766, endPoint y: 462, distance: 169.1
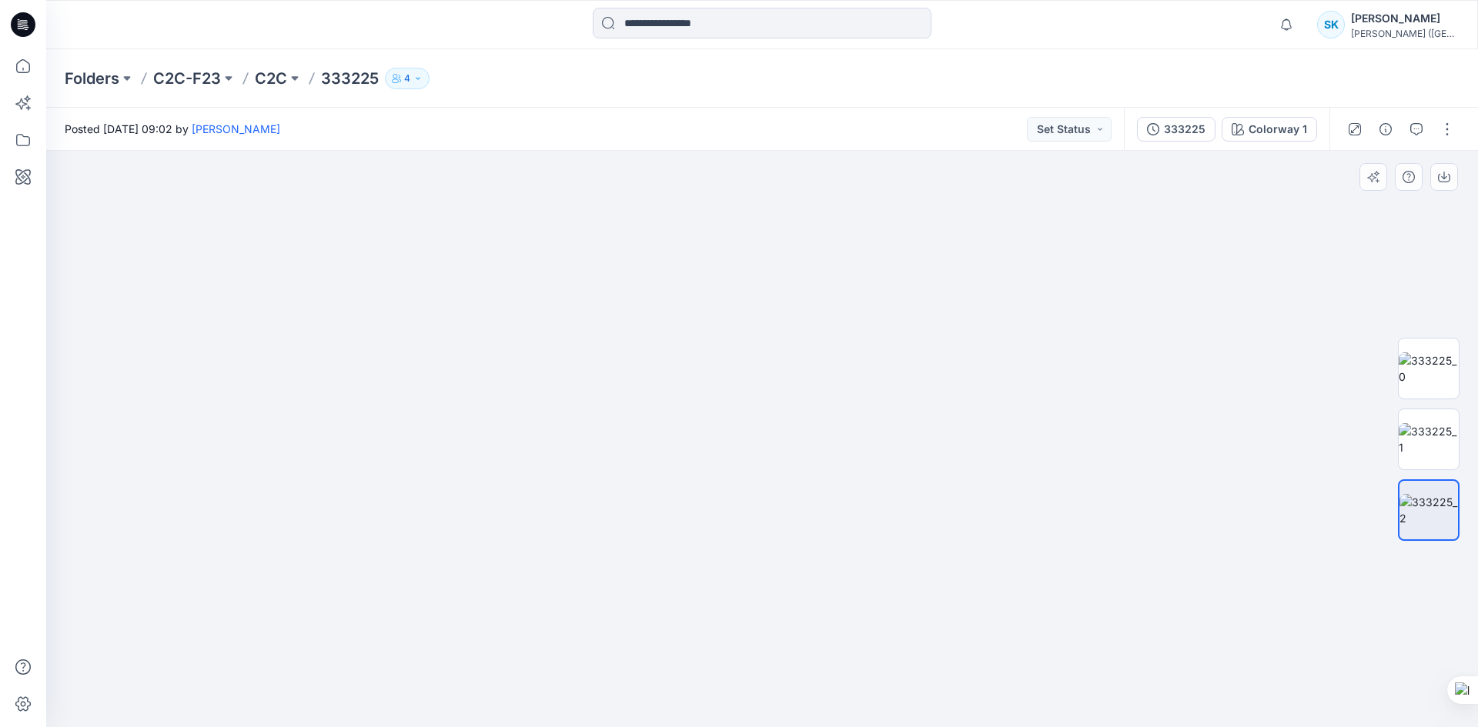
drag, startPoint x: 1054, startPoint y: 388, endPoint x: 707, endPoint y: 538, distance: 378.2
drag, startPoint x: 671, startPoint y: 595, endPoint x: 680, endPoint y: 605, distance: 13.6
drag, startPoint x: 921, startPoint y: 336, endPoint x: 823, endPoint y: 641, distance: 320.3
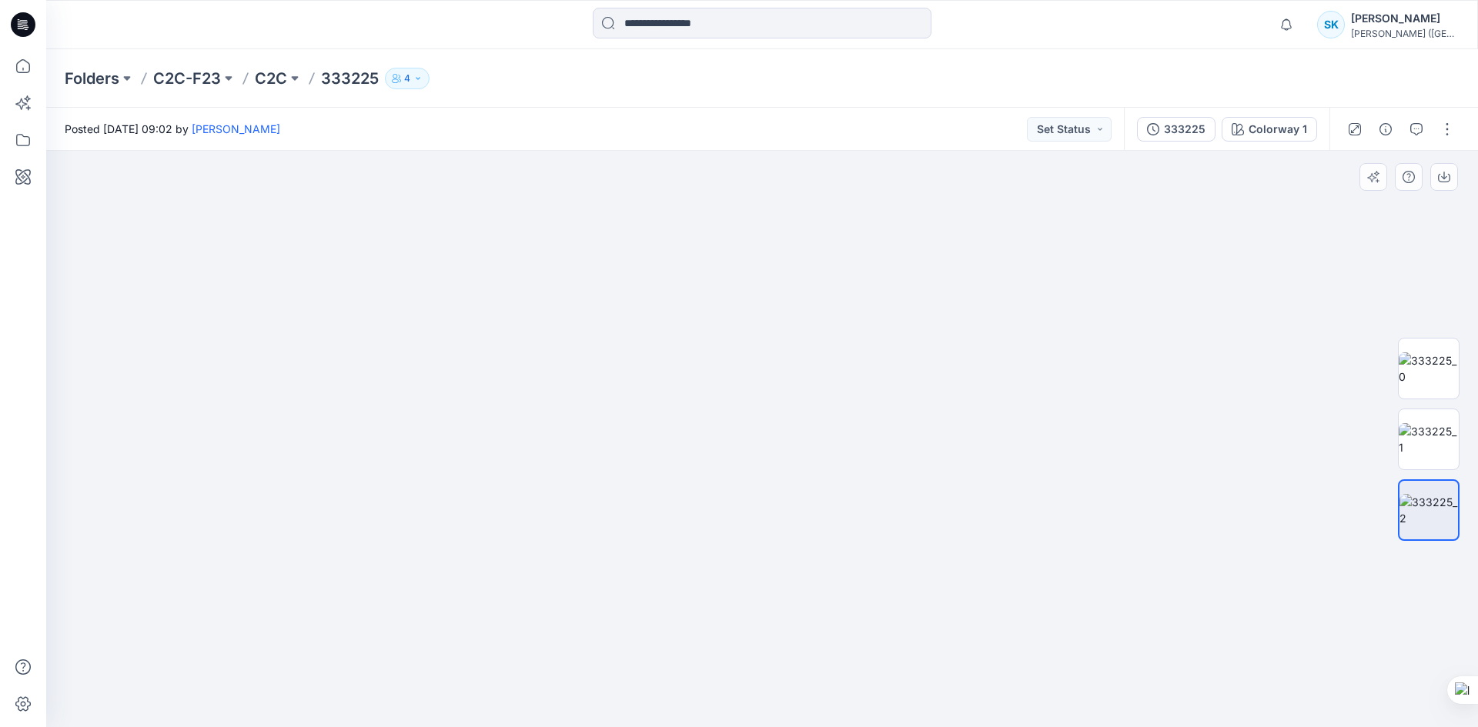
click at [1418, 376] on img at bounding box center [1429, 369] width 60 height 32
click at [276, 77] on p "C2C" at bounding box center [271, 79] width 32 height 22
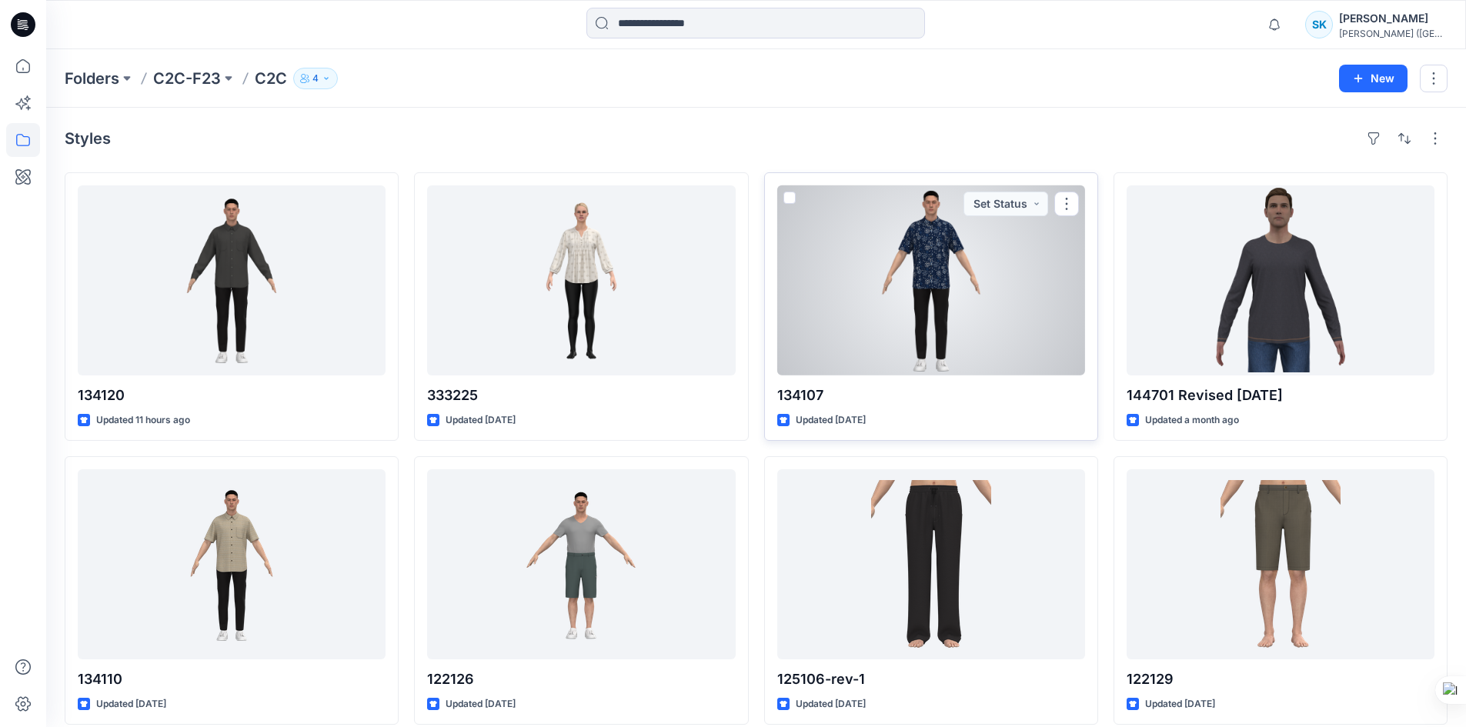
click at [918, 243] on div at bounding box center [931, 281] width 308 height 190
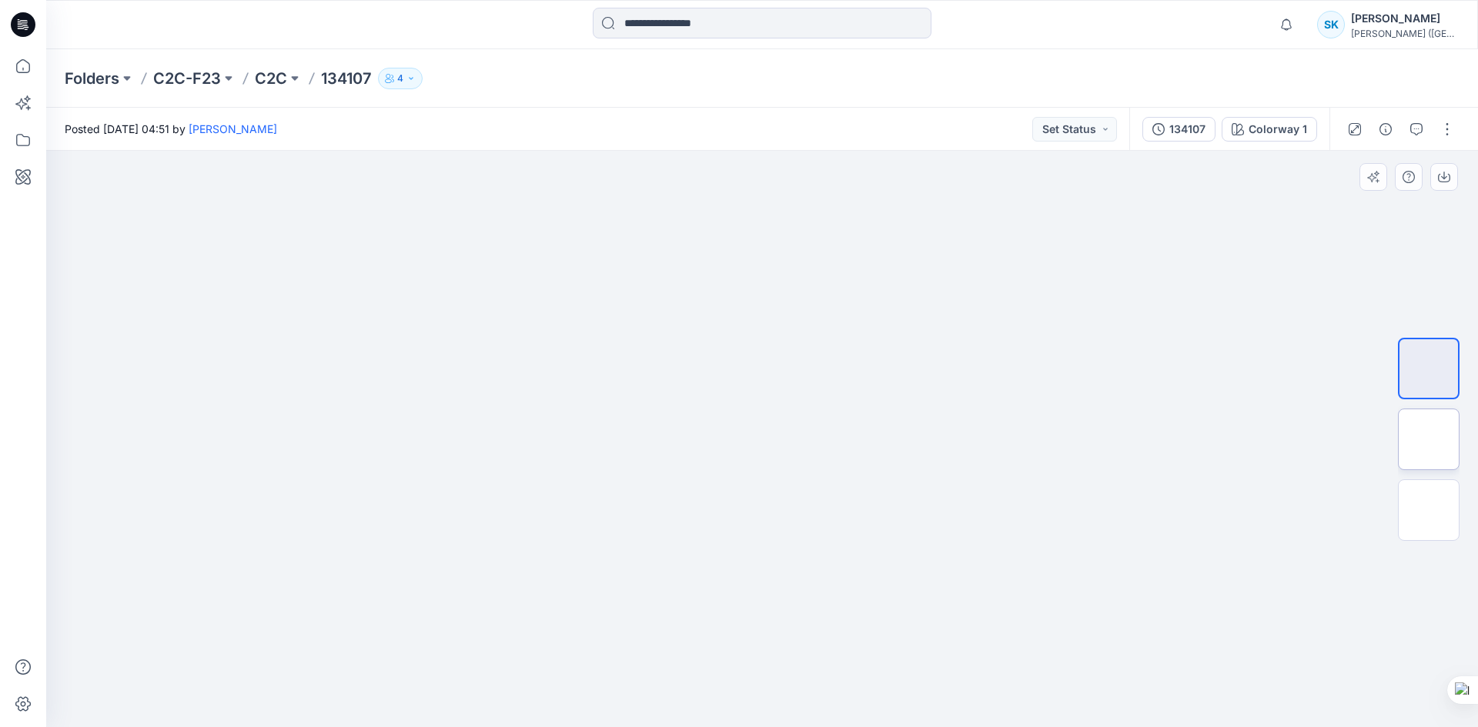
click at [1422, 433] on img at bounding box center [1428, 439] width 52 height 16
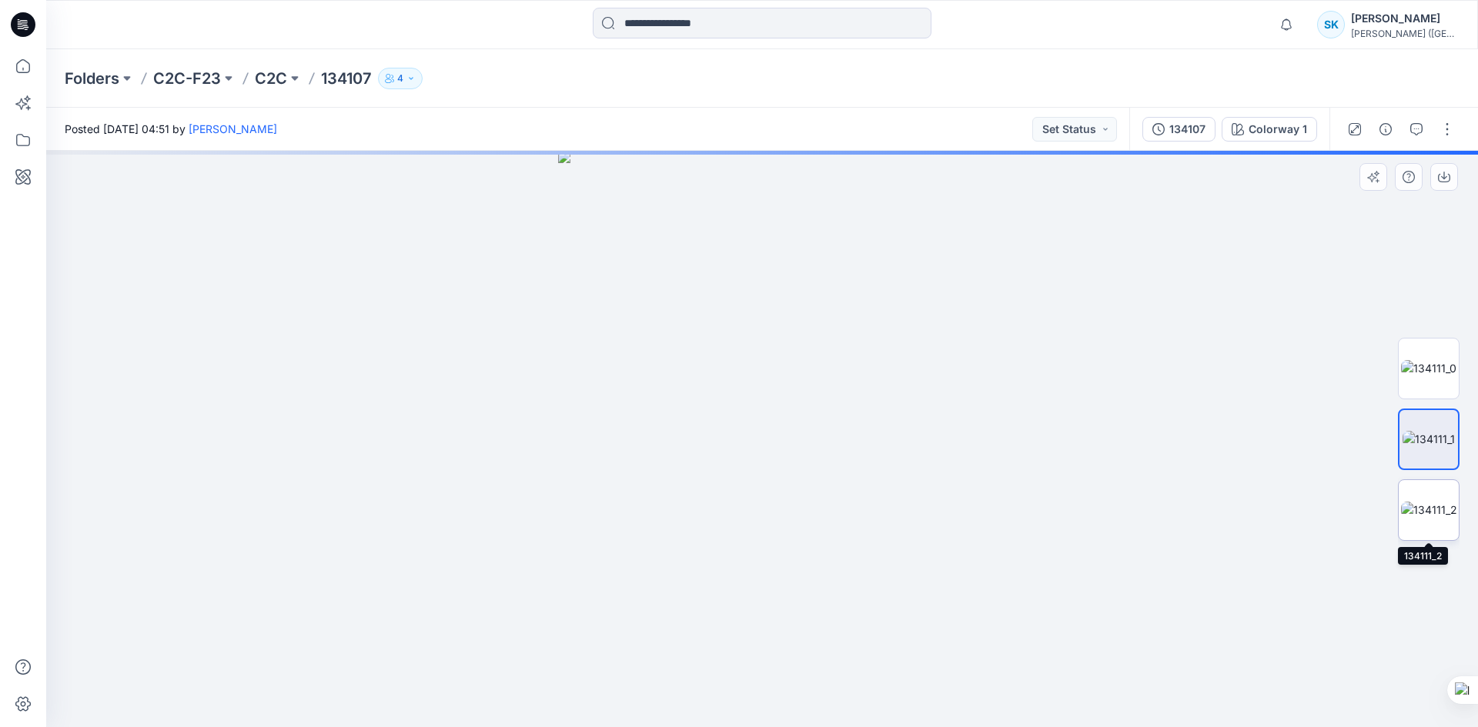
click at [1432, 504] on img at bounding box center [1429, 510] width 56 height 16
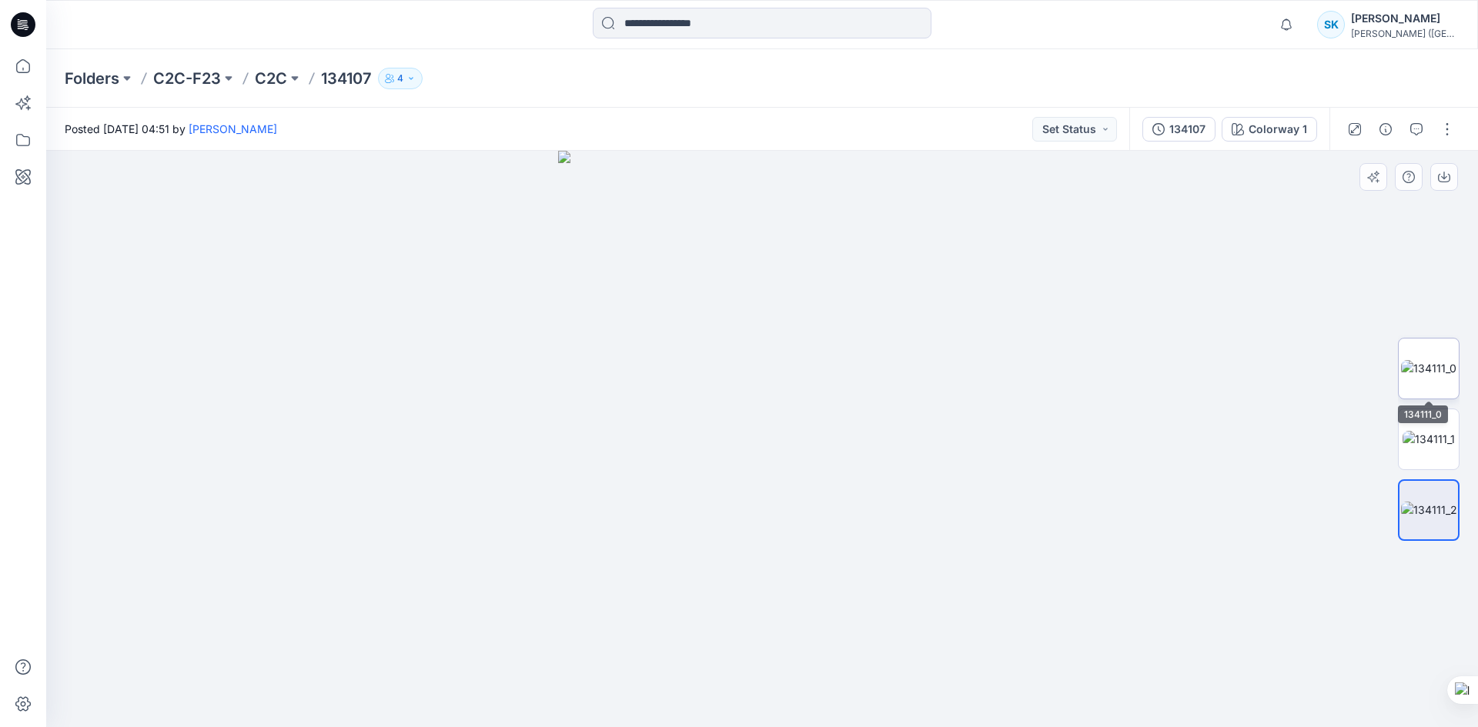
click at [1437, 367] on img at bounding box center [1428, 368] width 55 height 16
drag, startPoint x: 779, startPoint y: 279, endPoint x: 764, endPoint y: 550, distance: 271.3
click at [764, 550] on img at bounding box center [751, 102] width 1710 height 1249
drag, startPoint x: 762, startPoint y: 370, endPoint x: 757, endPoint y: 433, distance: 63.3
click at [757, 433] on img at bounding box center [761, 278] width 1189 height 900
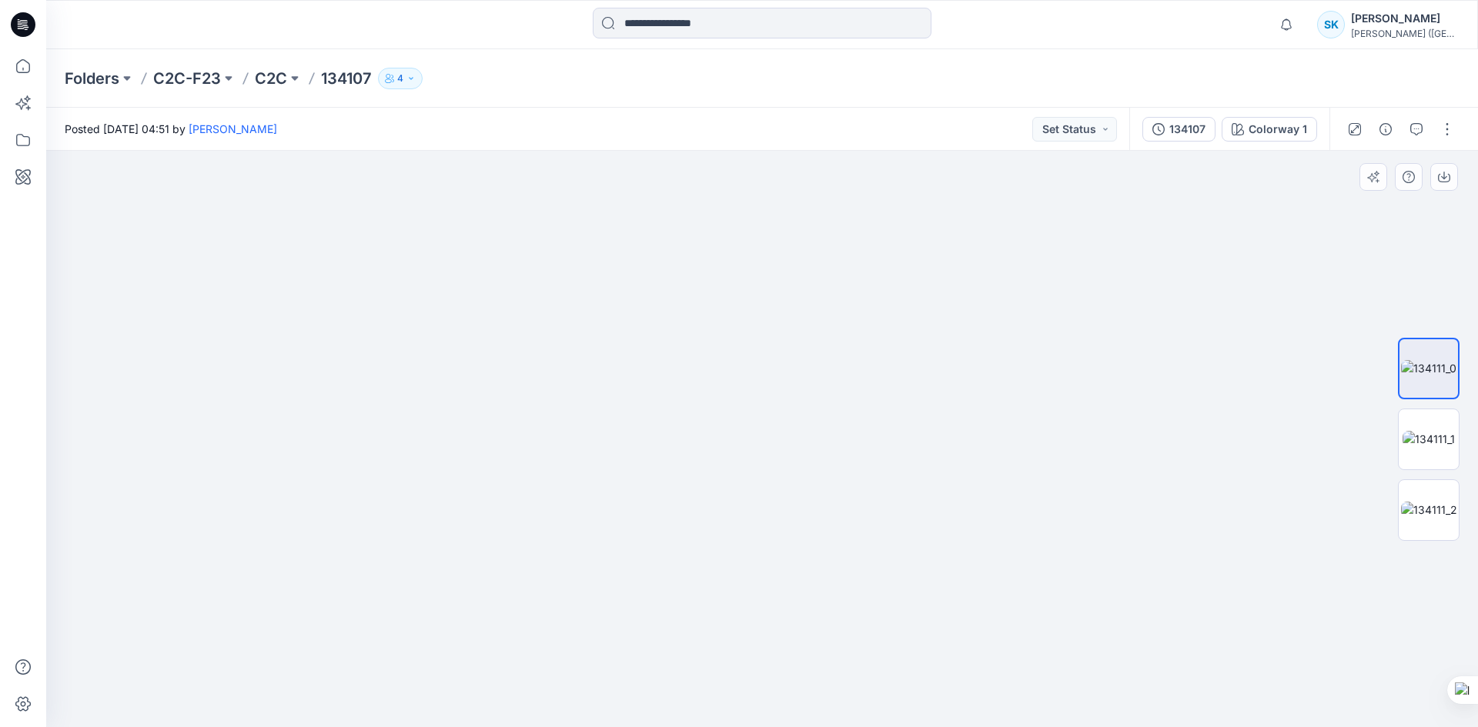
drag, startPoint x: 766, startPoint y: 398, endPoint x: 759, endPoint y: 474, distance: 76.5
click at [759, 474] on img at bounding box center [762, 417] width 668 height 620
drag, startPoint x: 756, startPoint y: 513, endPoint x: 749, endPoint y: 454, distance: 58.9
click at [749, 469] on img at bounding box center [762, 388] width 929 height 678
drag, startPoint x: 749, startPoint y: 454, endPoint x: 749, endPoint y: 487, distance: 33.1
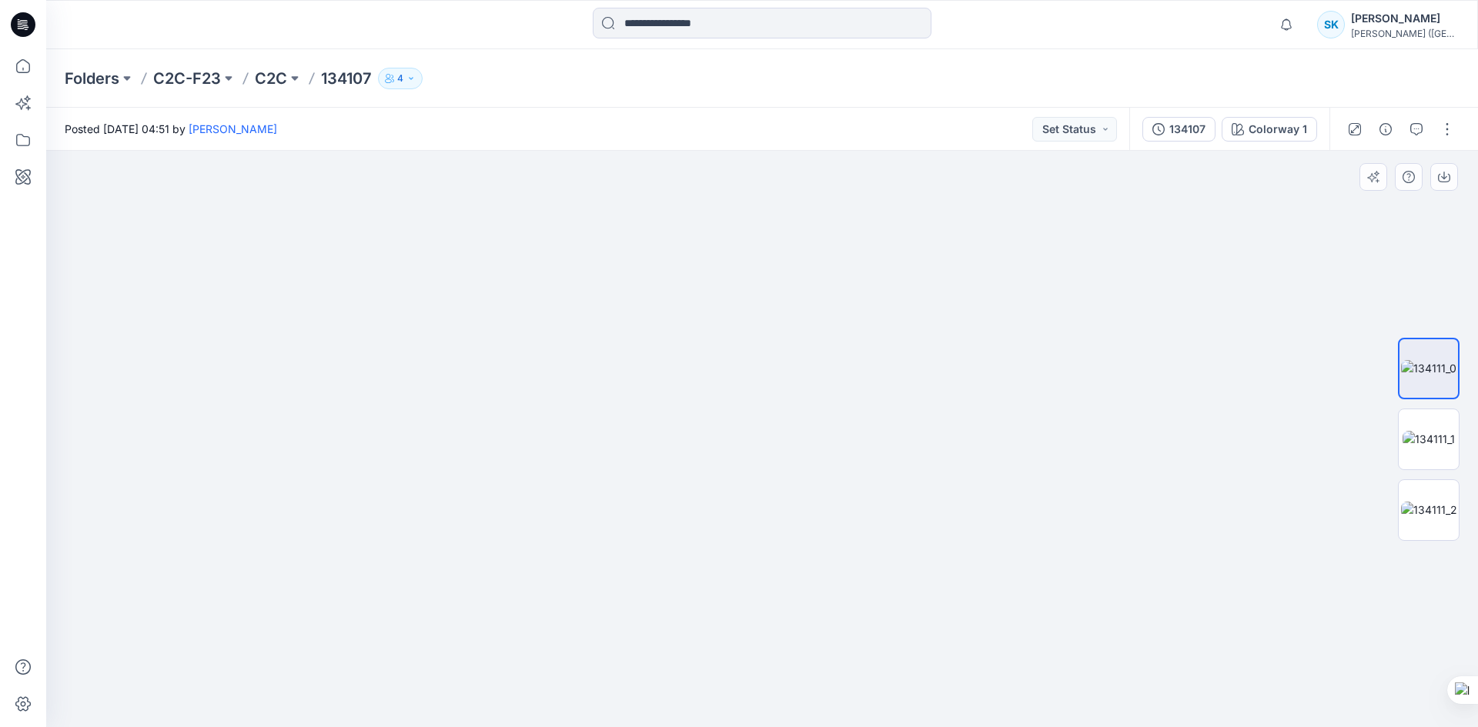
click at [749, 487] on img at bounding box center [762, 429] width 668 height 597
click at [1421, 433] on img at bounding box center [1428, 439] width 52 height 16
click at [1439, 516] on img at bounding box center [1429, 510] width 56 height 16
click at [266, 77] on p "C2C" at bounding box center [271, 79] width 32 height 22
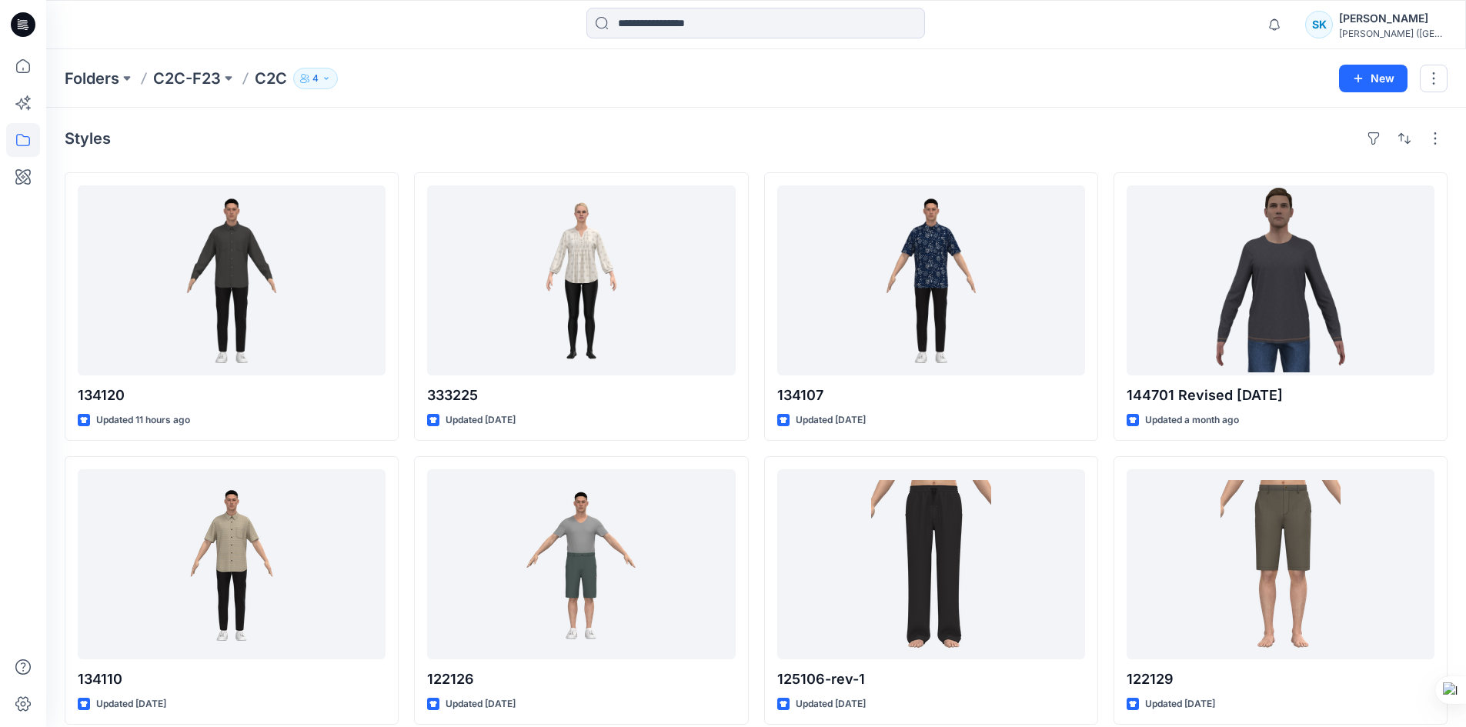
click at [814, 135] on div "Styles" at bounding box center [756, 138] width 1383 height 25
click at [540, 134] on div "Styles" at bounding box center [756, 138] width 1383 height 25
click at [449, 145] on div "Styles" at bounding box center [756, 138] width 1383 height 25
click at [433, 135] on div "Styles" at bounding box center [756, 138] width 1383 height 25
drag, startPoint x: 652, startPoint y: 102, endPoint x: 670, endPoint y: 129, distance: 33.3
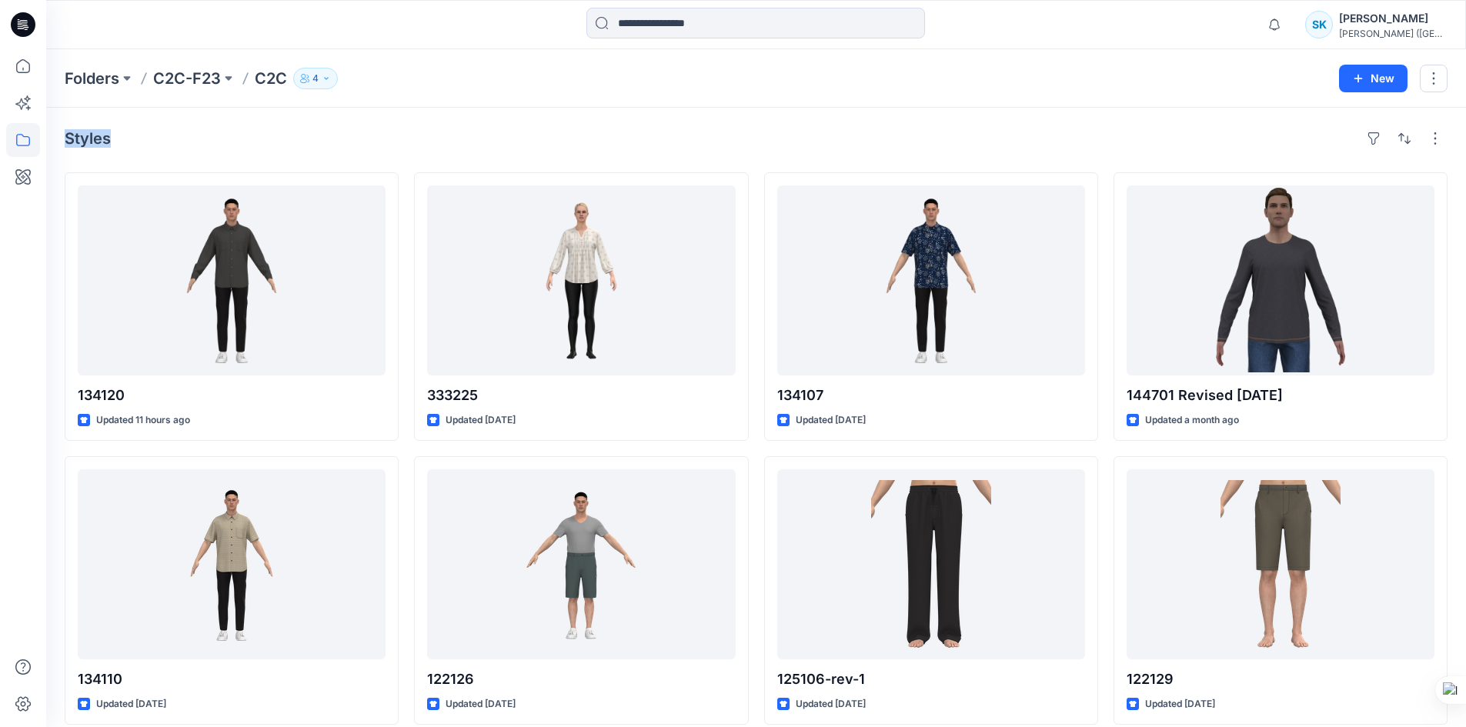
click at [526, 82] on div "Folders C2C-F23 C2C 4" at bounding box center [696, 79] width 1263 height 22
drag, startPoint x: 650, startPoint y: 101, endPoint x: 665, endPoint y: 116, distance: 21.2
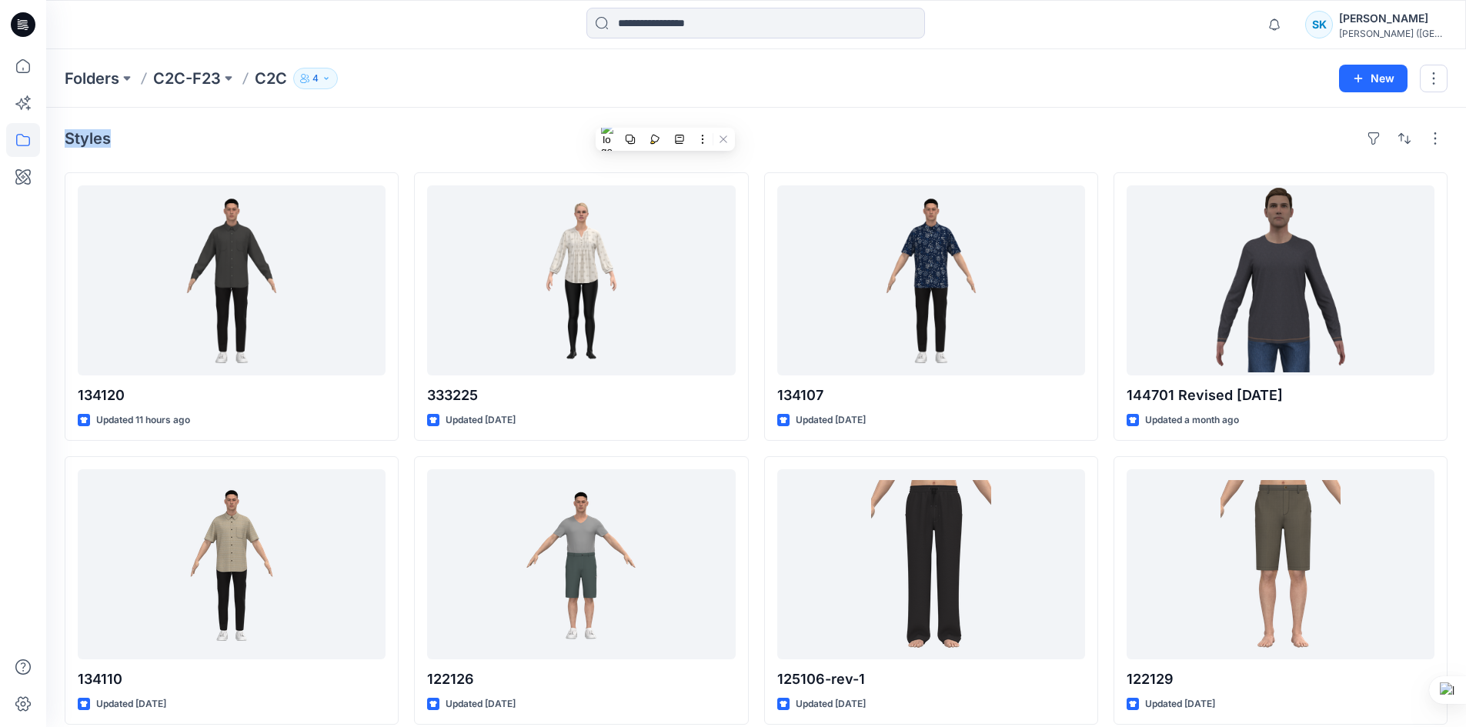
click at [504, 144] on div "Styles" at bounding box center [756, 138] width 1383 height 25
click at [675, 128] on div "Styles" at bounding box center [756, 138] width 1383 height 25
drag, startPoint x: 727, startPoint y: 52, endPoint x: 657, endPoint y: 130, distance: 105.7
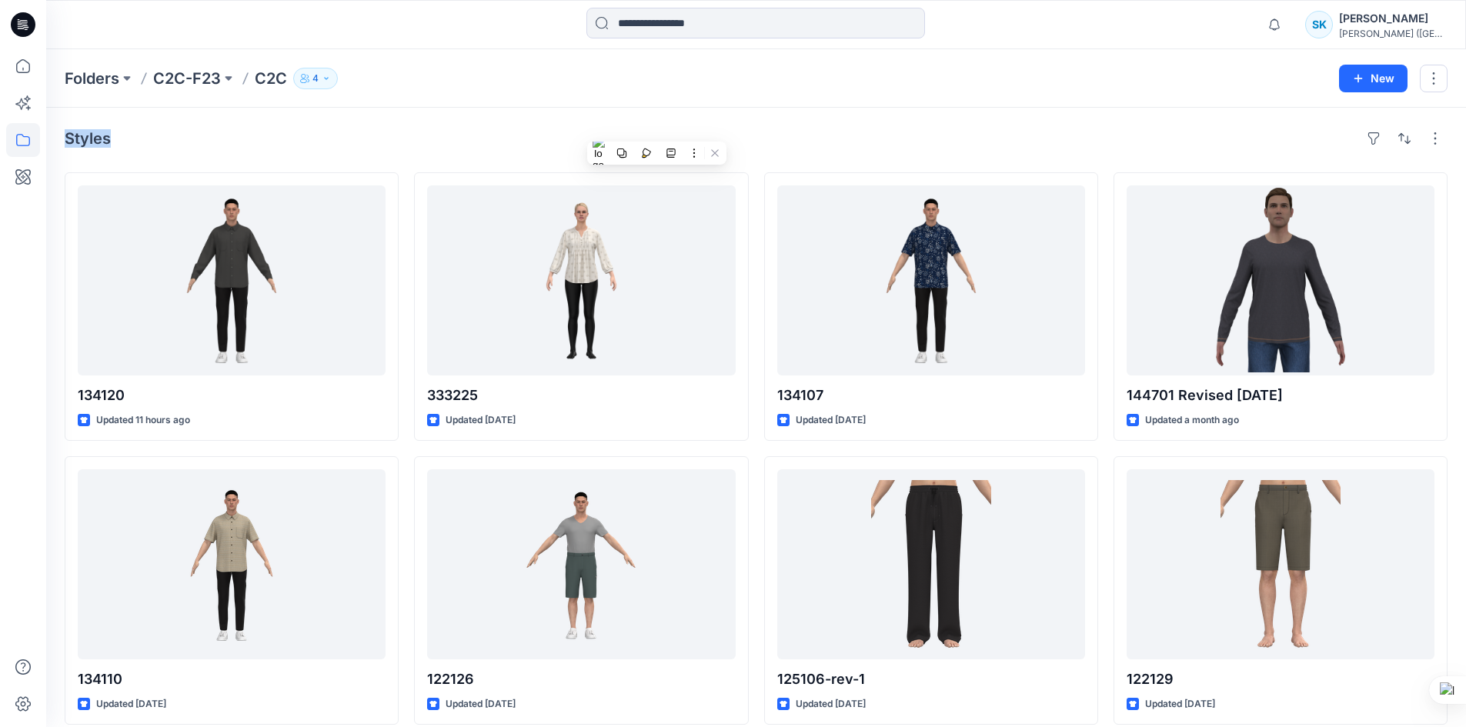
click at [725, 135] on div "Styles" at bounding box center [756, 138] width 1383 height 25
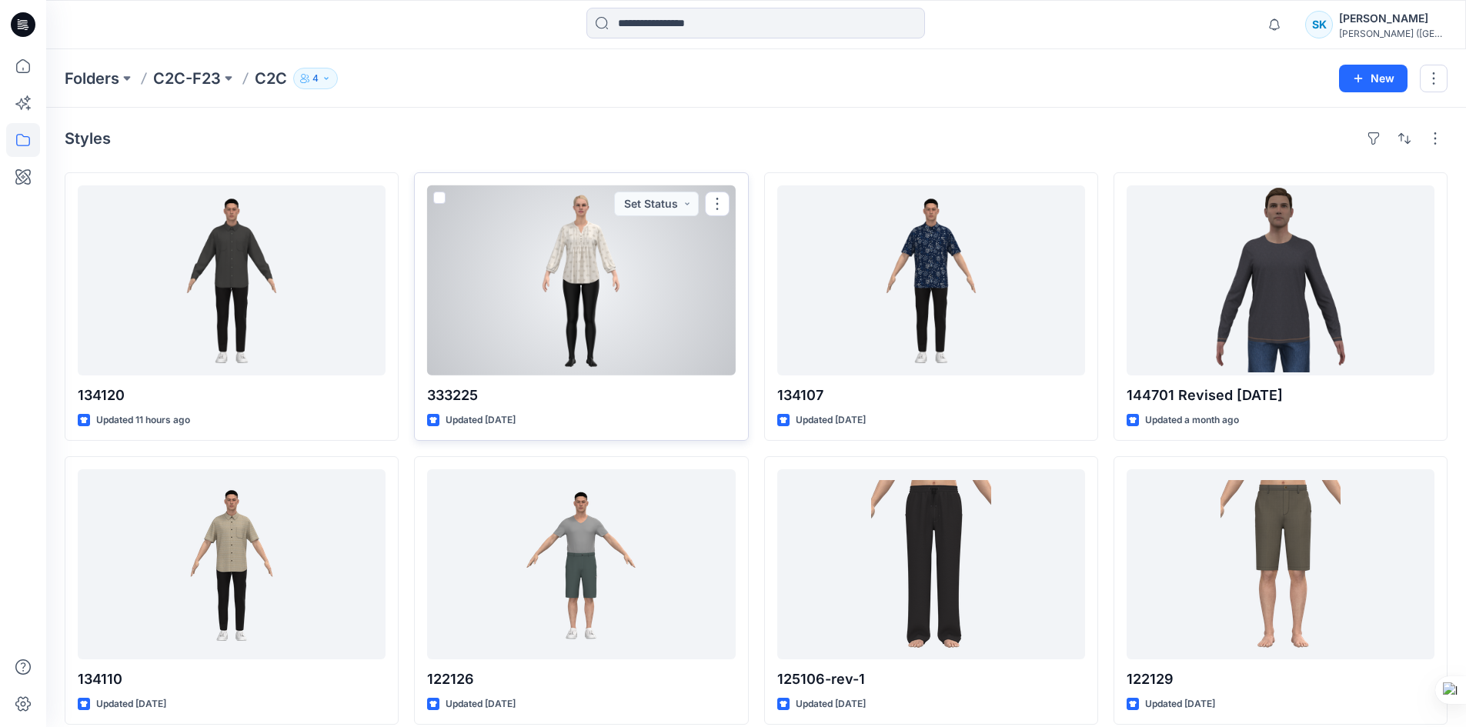
click at [599, 260] on div at bounding box center [581, 281] width 308 height 190
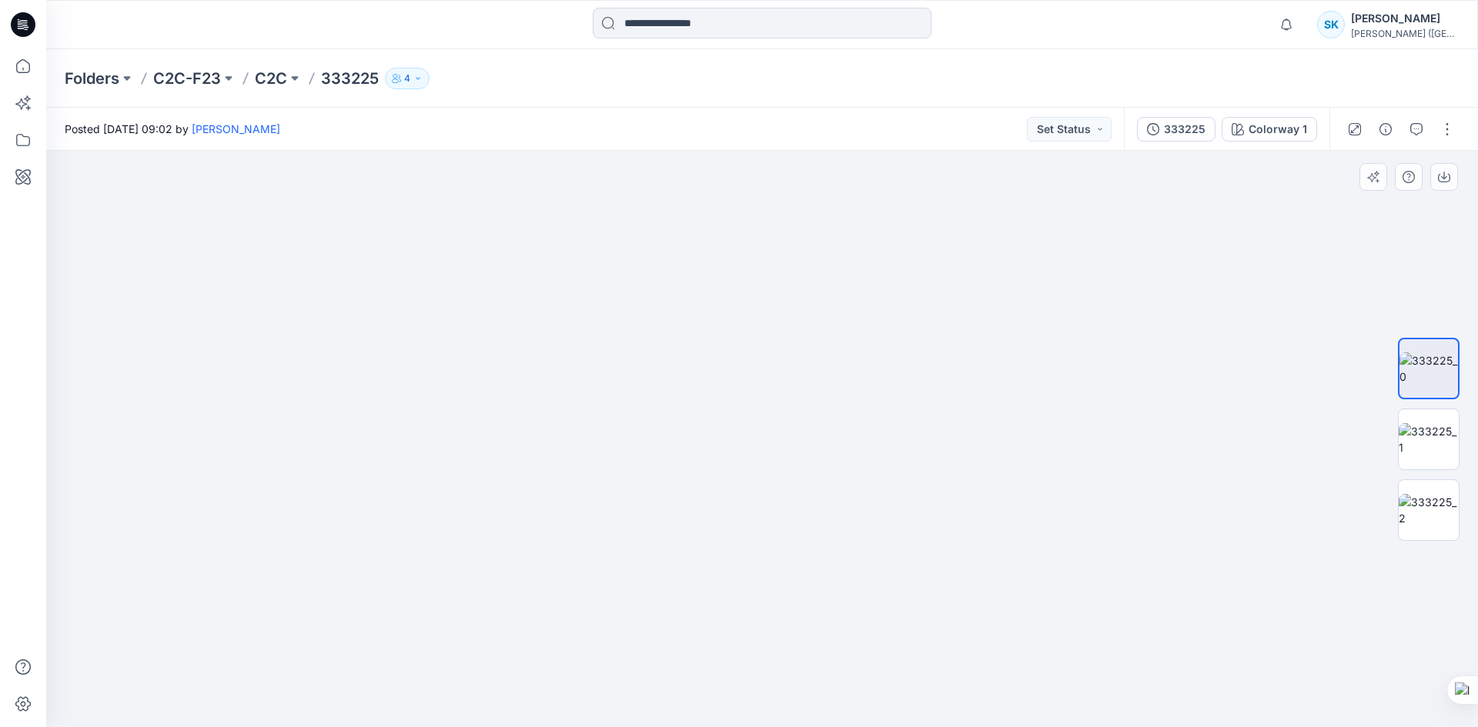
drag, startPoint x: 796, startPoint y: 439, endPoint x: 779, endPoint y: 268, distance: 171.7
click at [779, 268] on img at bounding box center [761, 70] width 1189 height 1313
drag, startPoint x: 813, startPoint y: 568, endPoint x: 768, endPoint y: 209, distance: 361.5
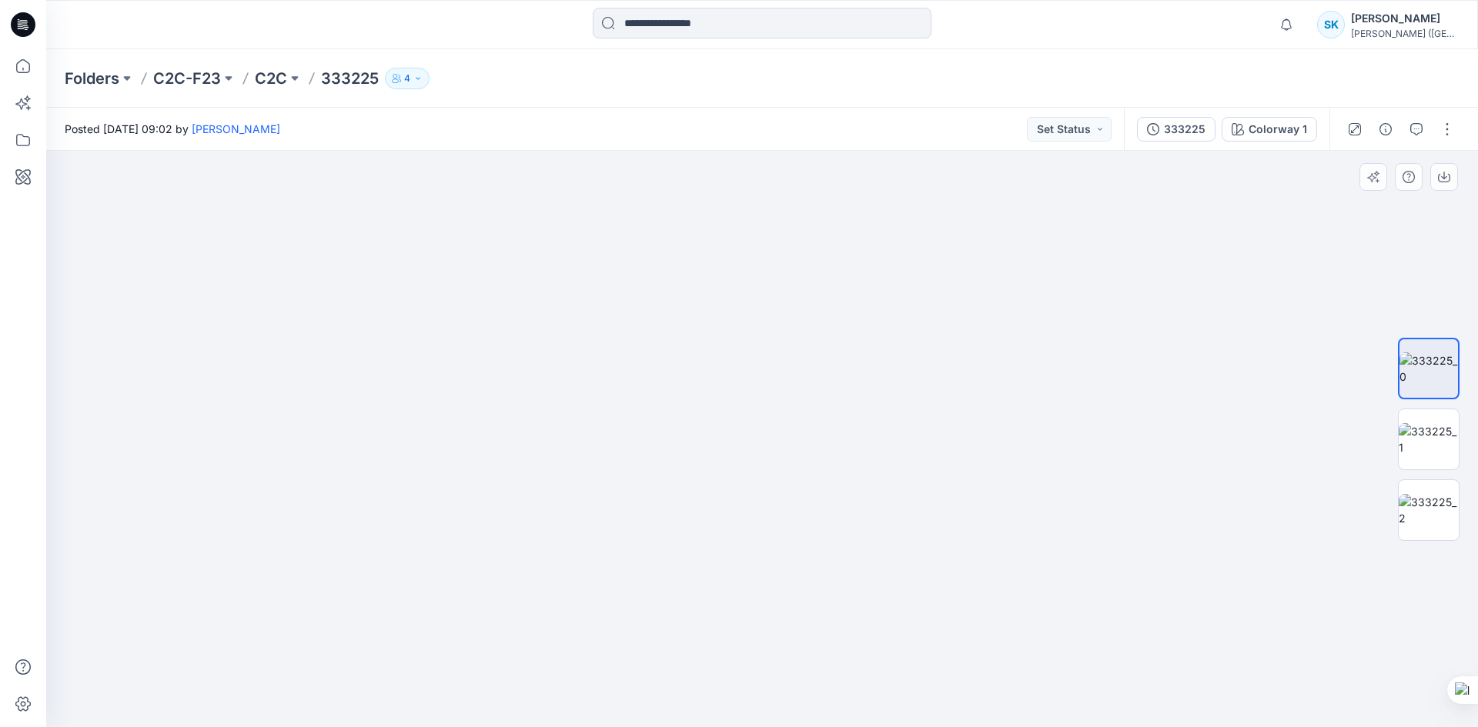
drag, startPoint x: 813, startPoint y: 446, endPoint x: 813, endPoint y: 536, distance: 90.8
drag, startPoint x: 842, startPoint y: 396, endPoint x: 839, endPoint y: 730, distance: 334.8
click at [839, 727] on html "Notifications [PERSON_NAME] all as read View all notifications SK [PERSON_NAME]…" at bounding box center [739, 363] width 1478 height 727
drag, startPoint x: 833, startPoint y: 372, endPoint x: 827, endPoint y: 257, distance: 114.8
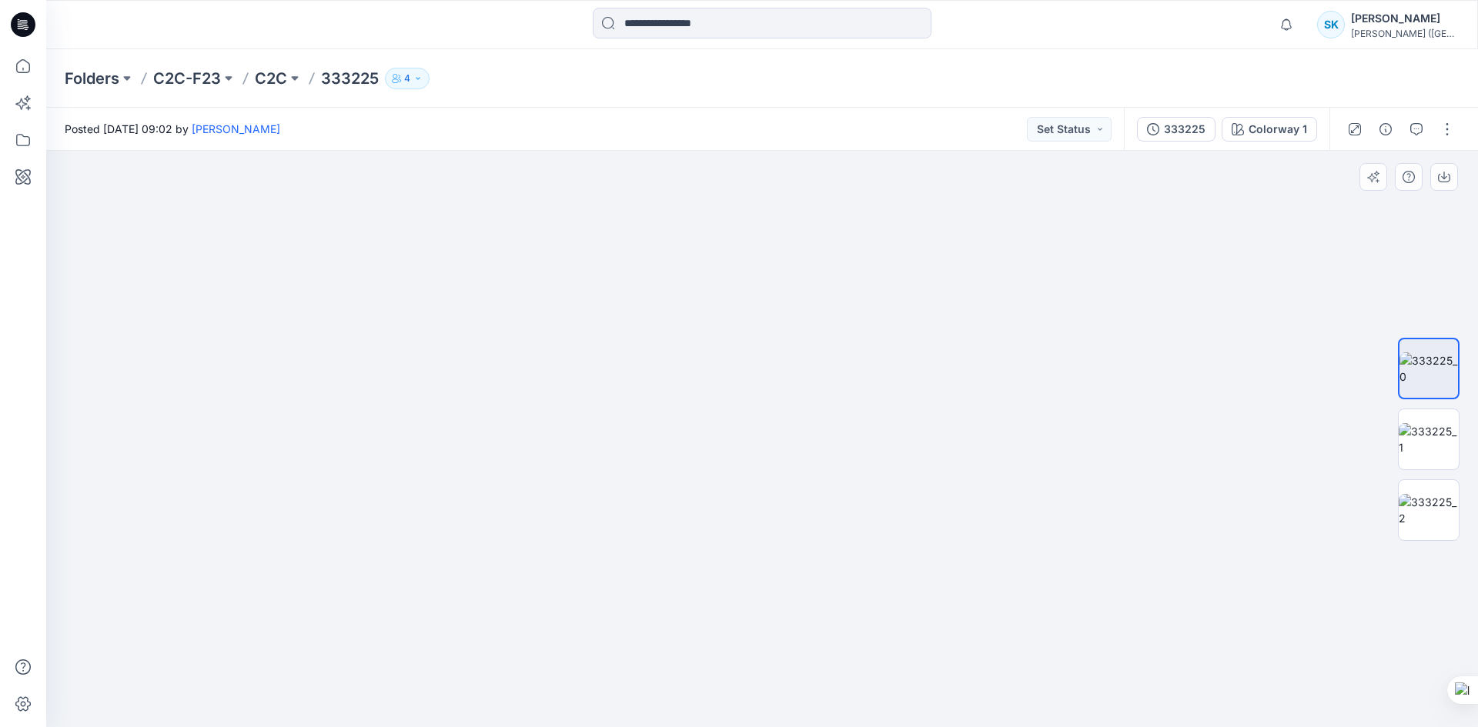
click at [825, 82] on div "Folders C2C-F23 C2C 333225 4 Posted [DATE] 09:02 by [PERSON_NAME] Set Status 33…" at bounding box center [762, 388] width 1432 height 678
drag, startPoint x: 827, startPoint y: 425, endPoint x: 819, endPoint y: 180, distance: 244.9
drag, startPoint x: 821, startPoint y: 292, endPoint x: 821, endPoint y: 698, distance: 406.4
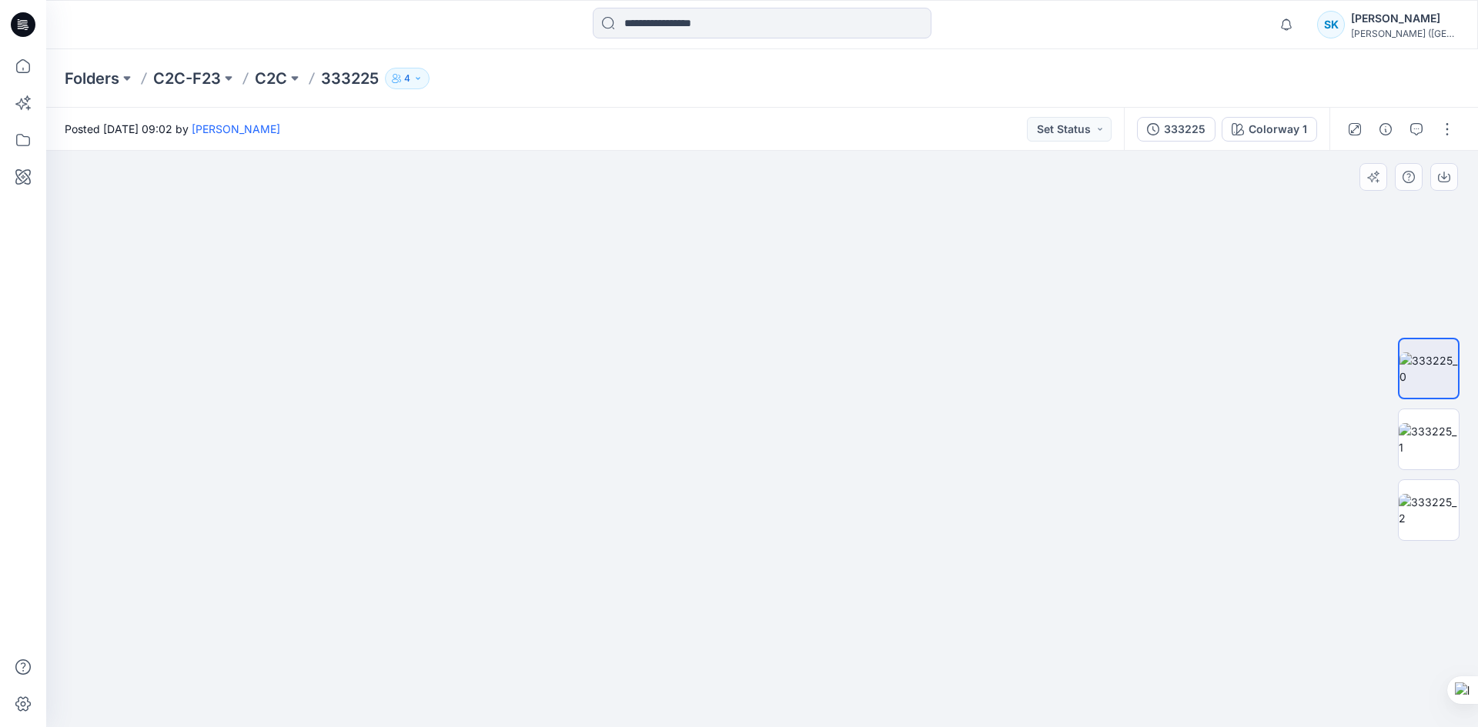
drag, startPoint x: 817, startPoint y: 508, endPoint x: 817, endPoint y: 692, distance: 184.0
click at [1436, 433] on img at bounding box center [1429, 439] width 60 height 32
click at [1434, 518] on img at bounding box center [1429, 510] width 60 height 32
click at [1435, 354] on img at bounding box center [1429, 369] width 60 height 32
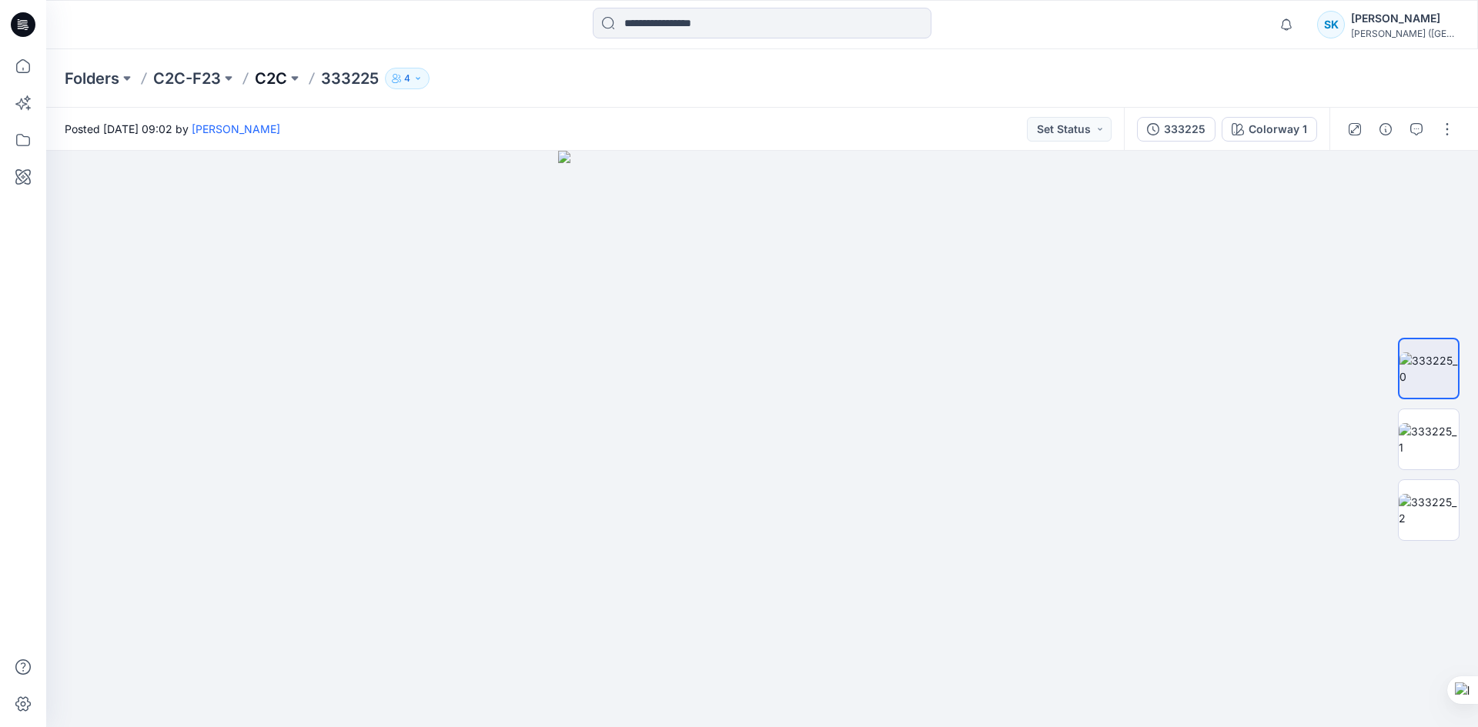
click at [265, 77] on p "C2C" at bounding box center [271, 79] width 32 height 22
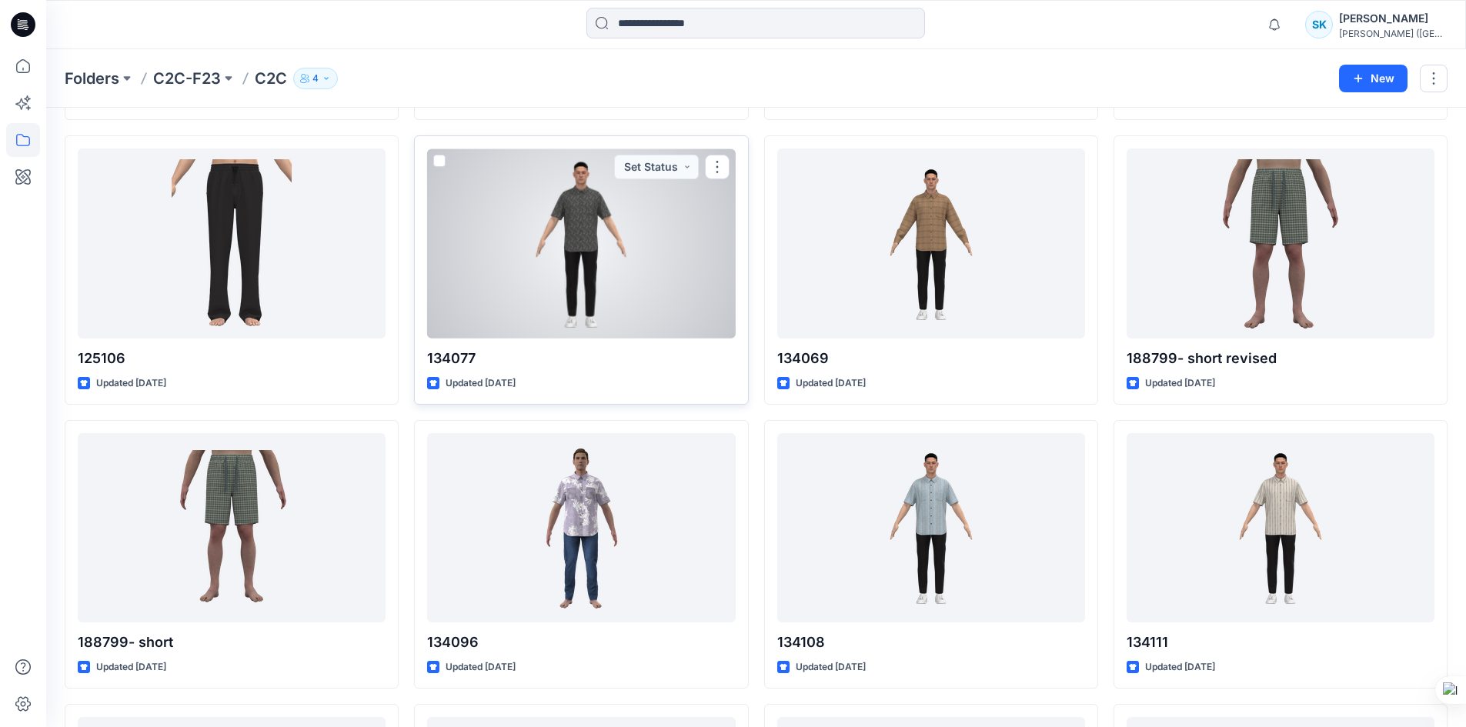
scroll to position [616, 0]
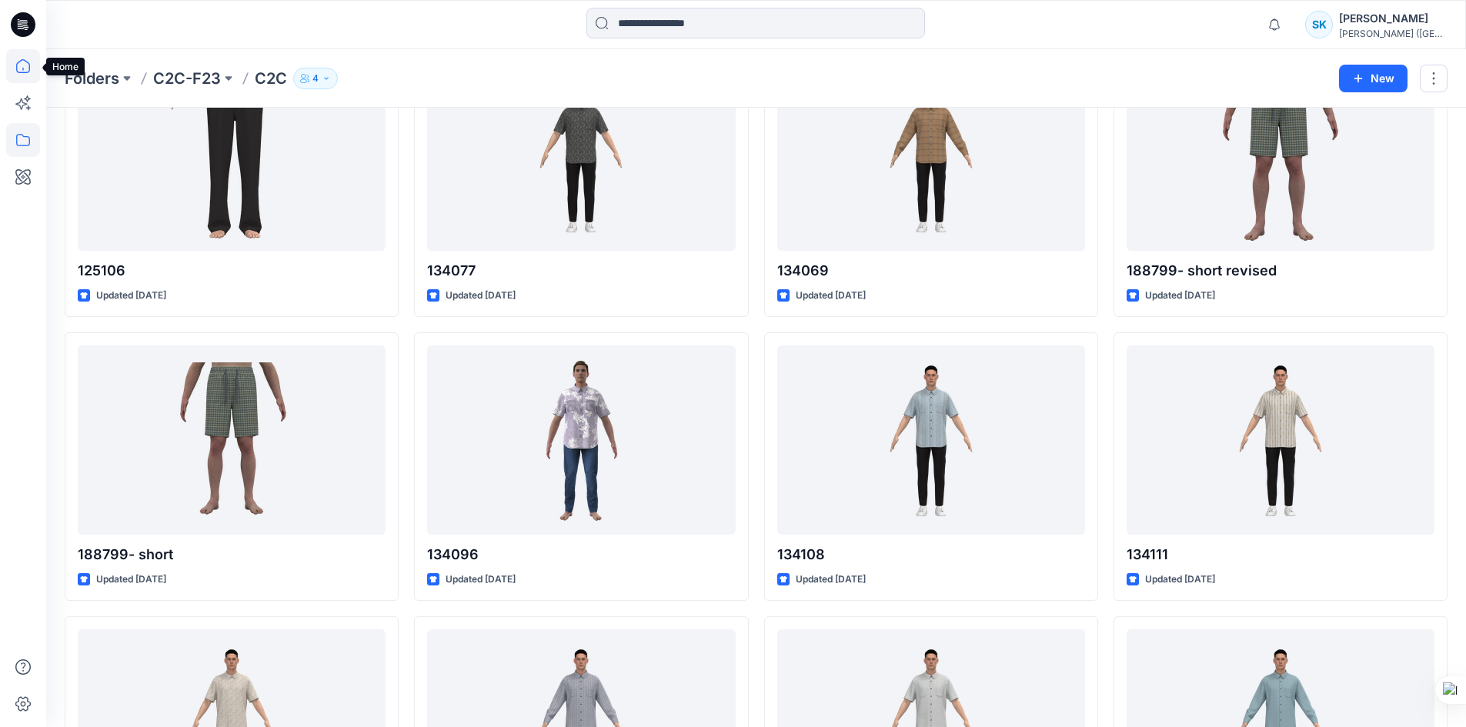
click at [20, 70] on icon at bounding box center [23, 66] width 34 height 34
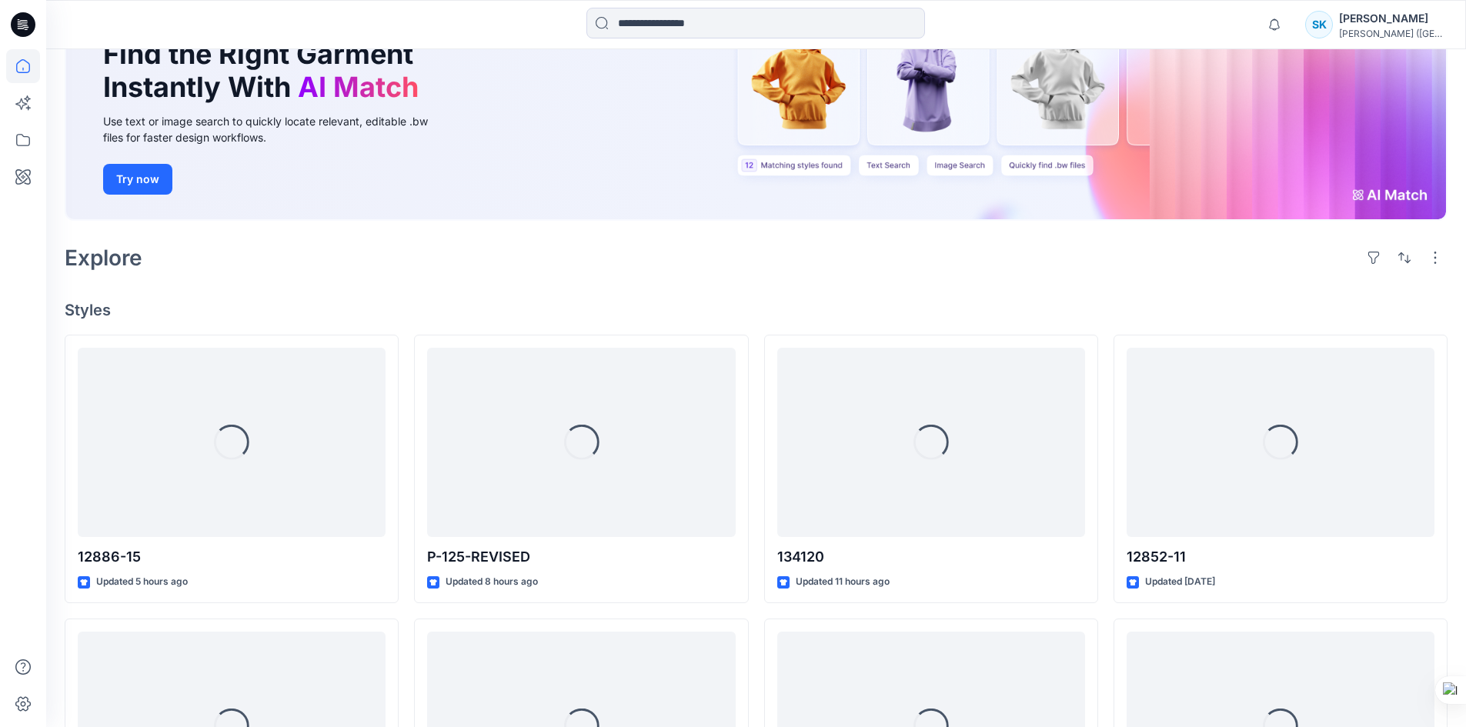
scroll to position [224, 0]
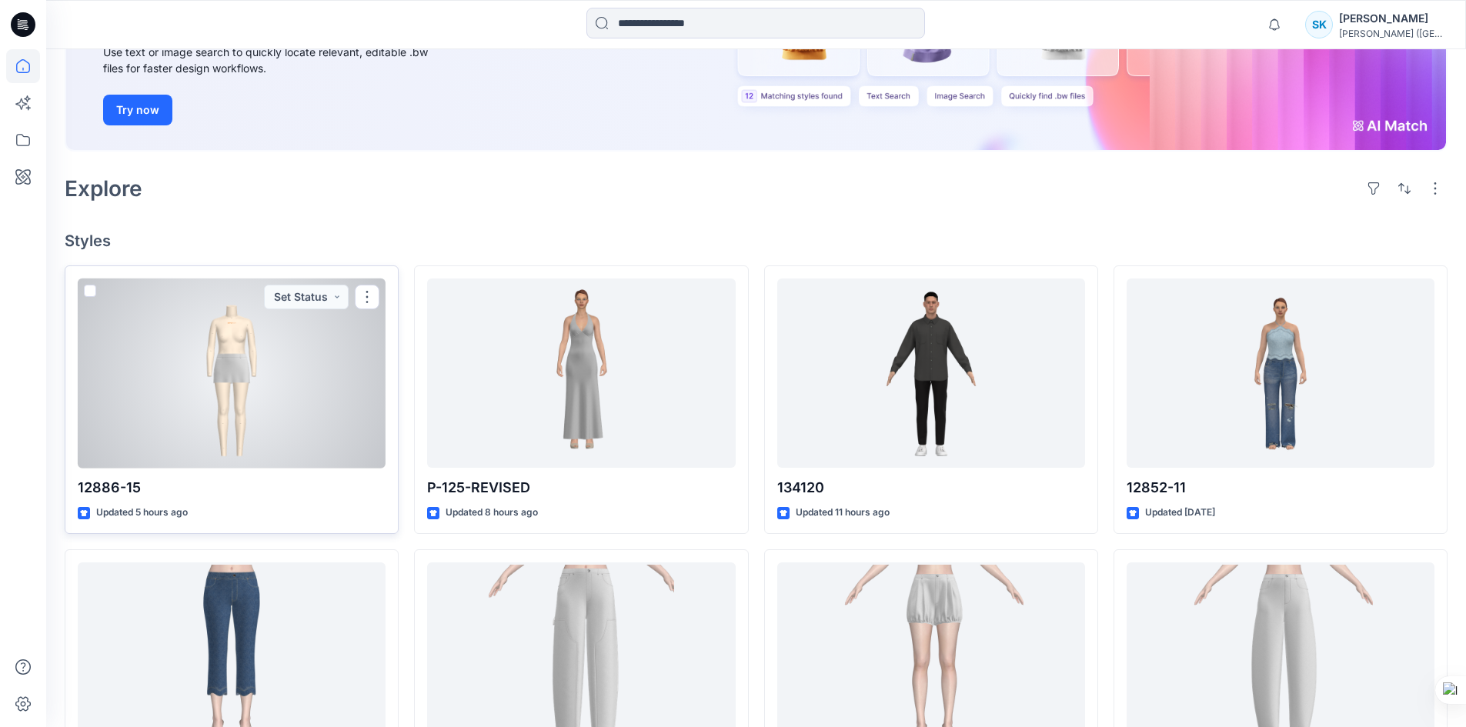
click at [230, 372] on div at bounding box center [232, 374] width 308 height 190
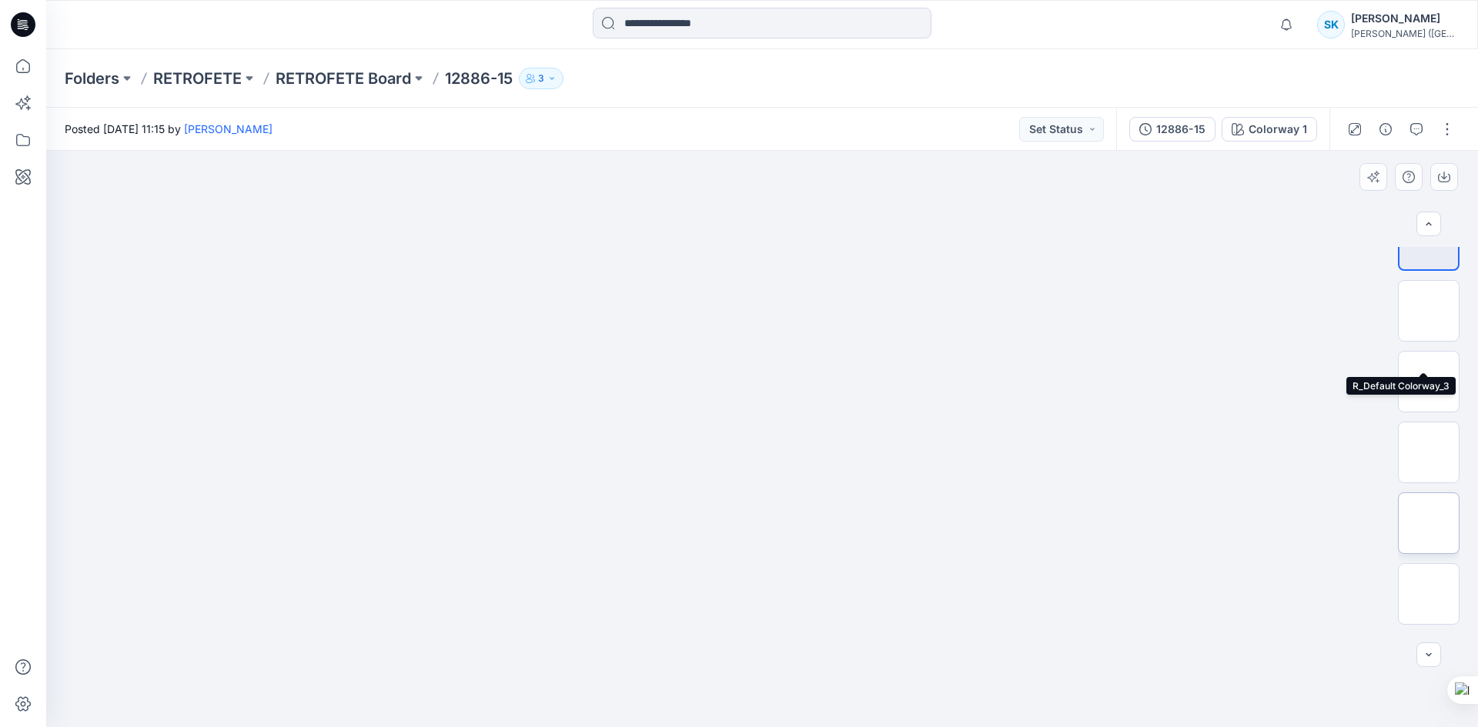
scroll to position [102, 0]
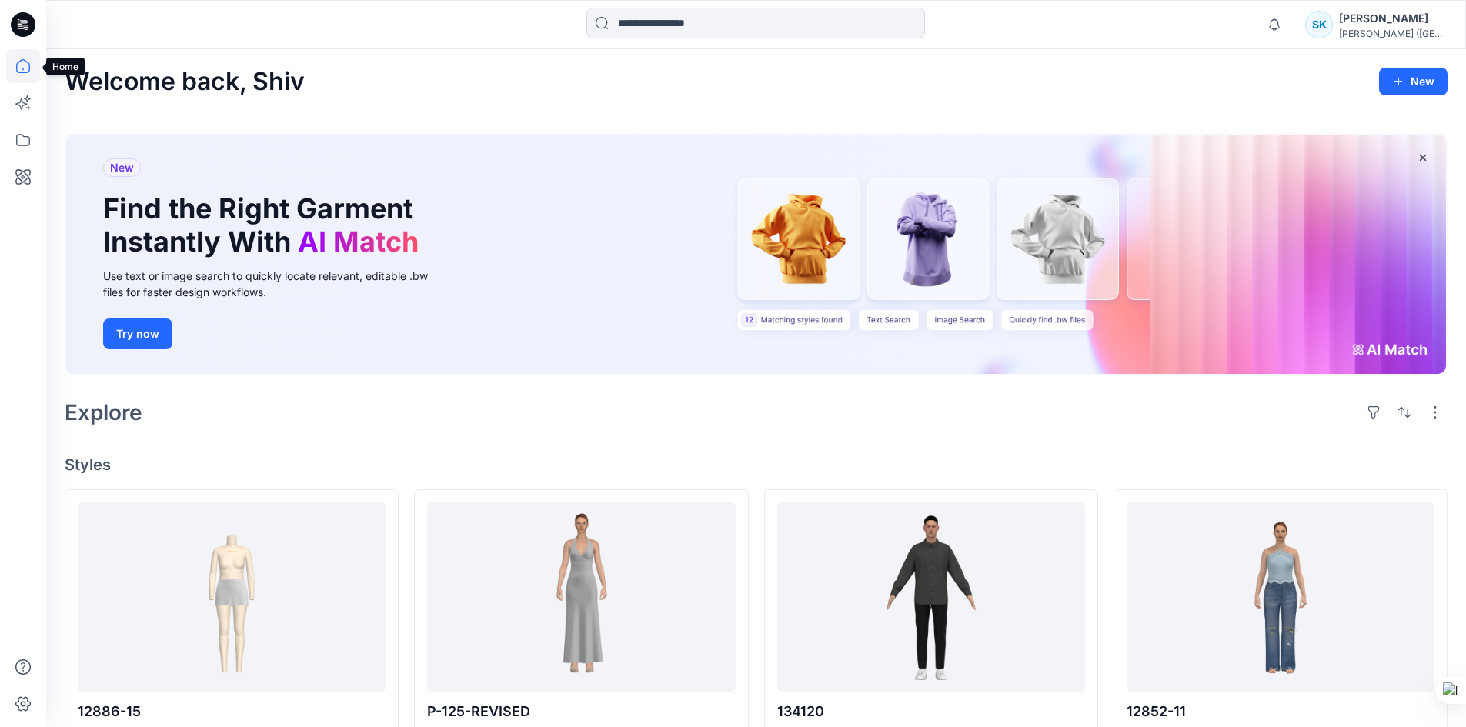
click at [25, 72] on icon at bounding box center [23, 66] width 34 height 34
drag, startPoint x: 392, startPoint y: 73, endPoint x: 363, endPoint y: 93, distance: 35.4
click at [363, 93] on div "Welcome back, Shiv New" at bounding box center [756, 82] width 1383 height 28
drag, startPoint x: 389, startPoint y: 92, endPoint x: 361, endPoint y: 66, distance: 37.6
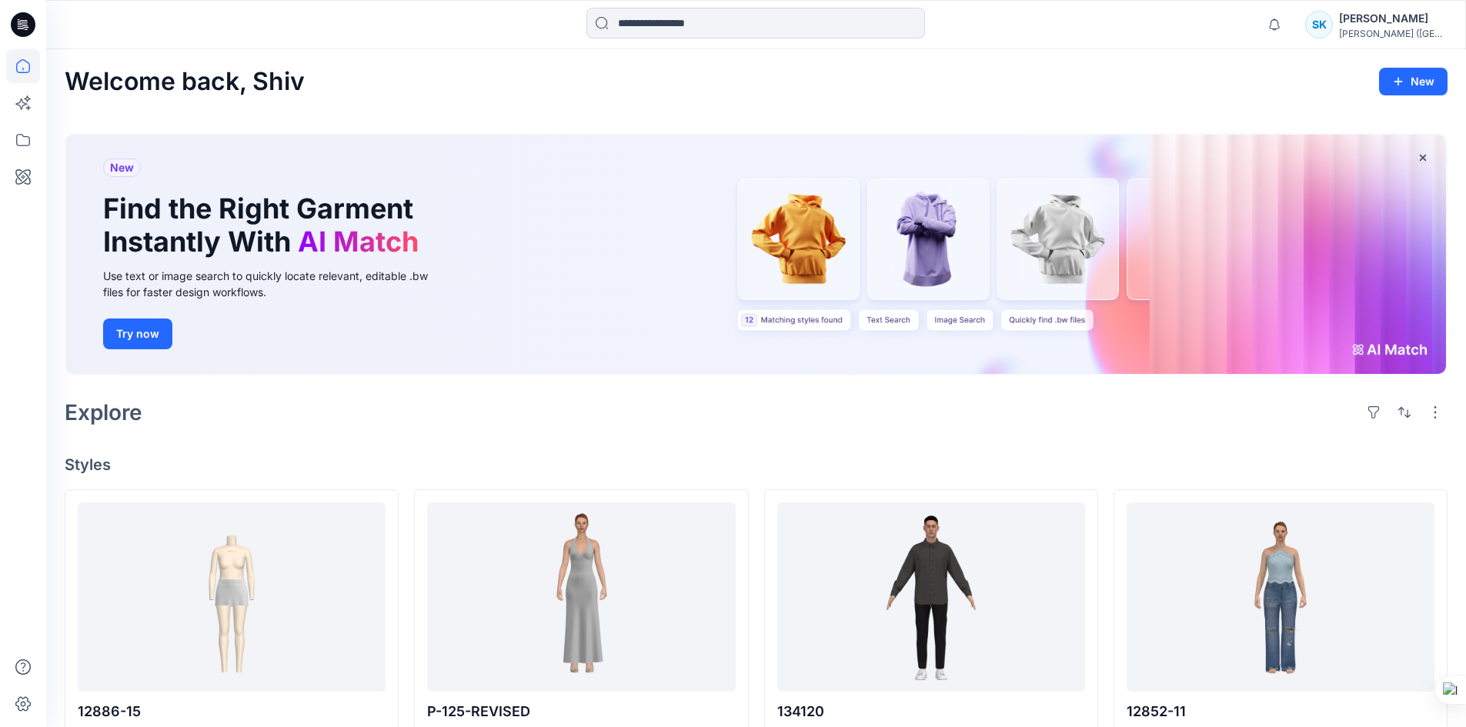
drag, startPoint x: 351, startPoint y: 66, endPoint x: 387, endPoint y: 95, distance: 46.0
drag, startPoint x: 387, startPoint y: 95, endPoint x: 342, endPoint y: 70, distance: 51.7
click at [342, 70] on div "Welcome back, Shiv New" at bounding box center [756, 82] width 1383 height 28
click at [353, 70] on div "Welcome back, Shiv New" at bounding box center [756, 82] width 1383 height 28
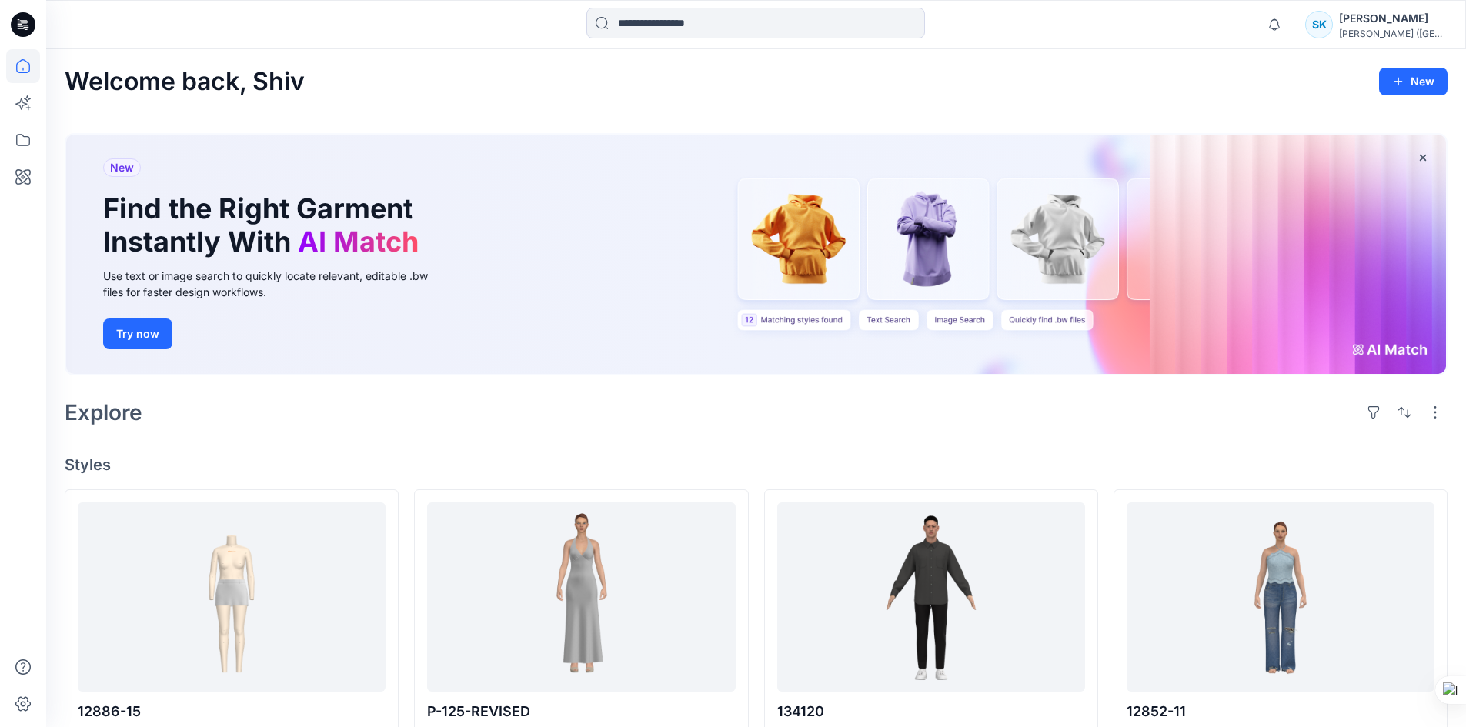
drag, startPoint x: 391, startPoint y: 58, endPoint x: 365, endPoint y: 100, distance: 49.8
drag, startPoint x: 342, startPoint y: 62, endPoint x: 393, endPoint y: 117, distance: 75.7
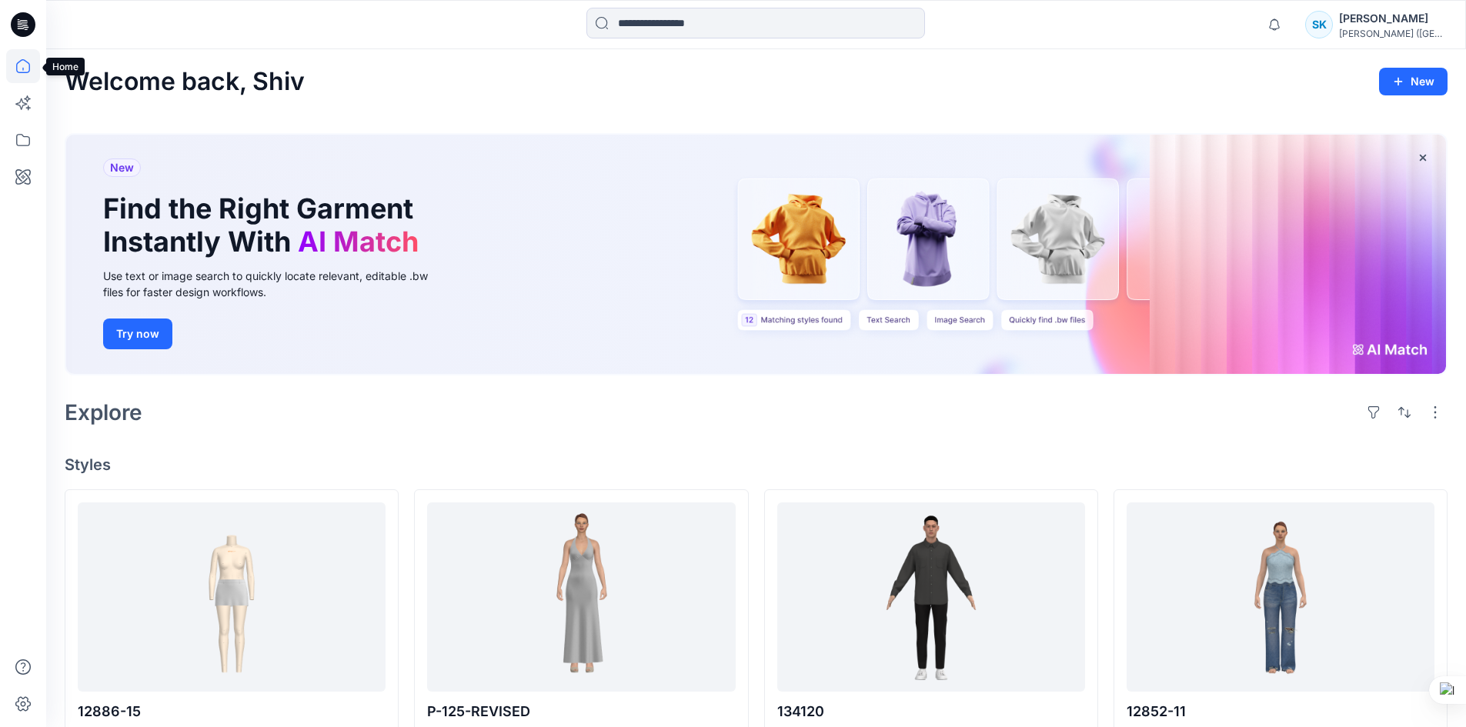
click at [24, 69] on icon at bounding box center [23, 66] width 34 height 34
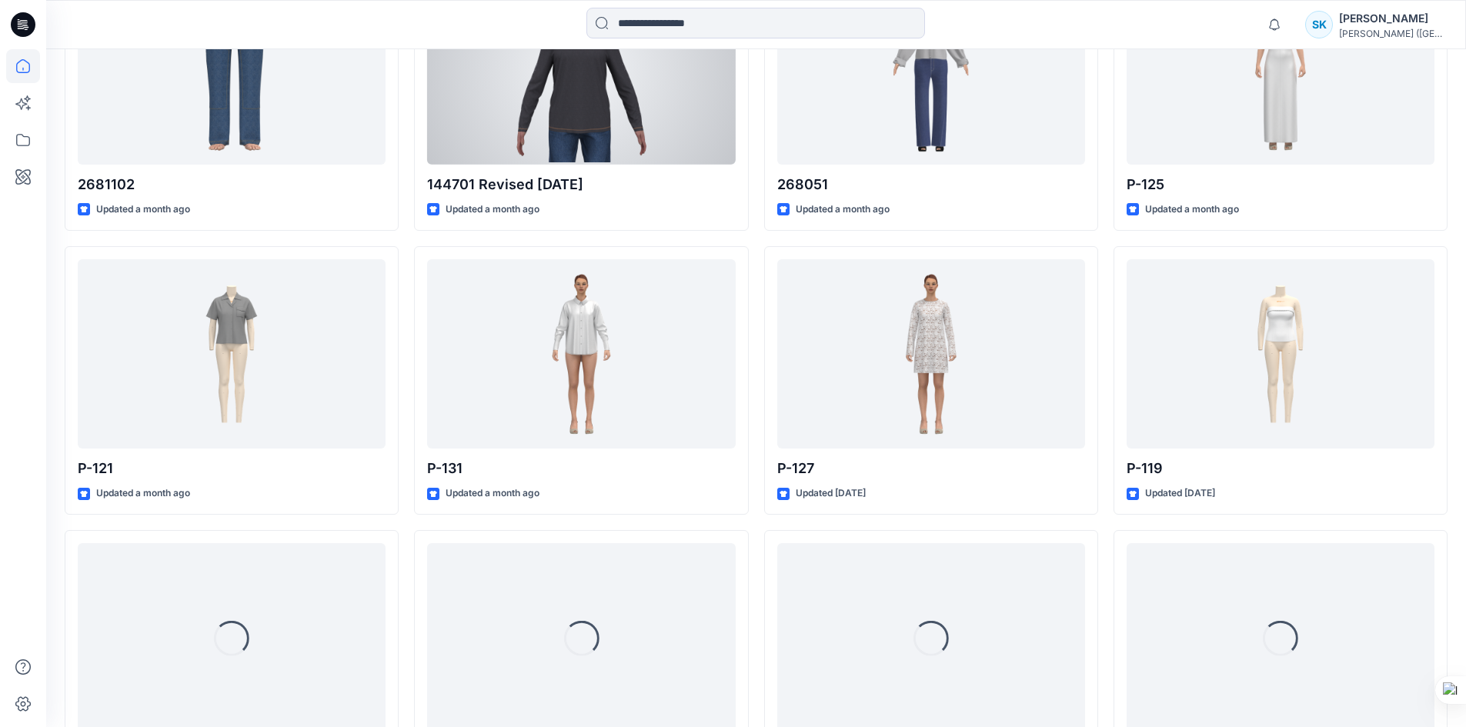
scroll to position [3384, 0]
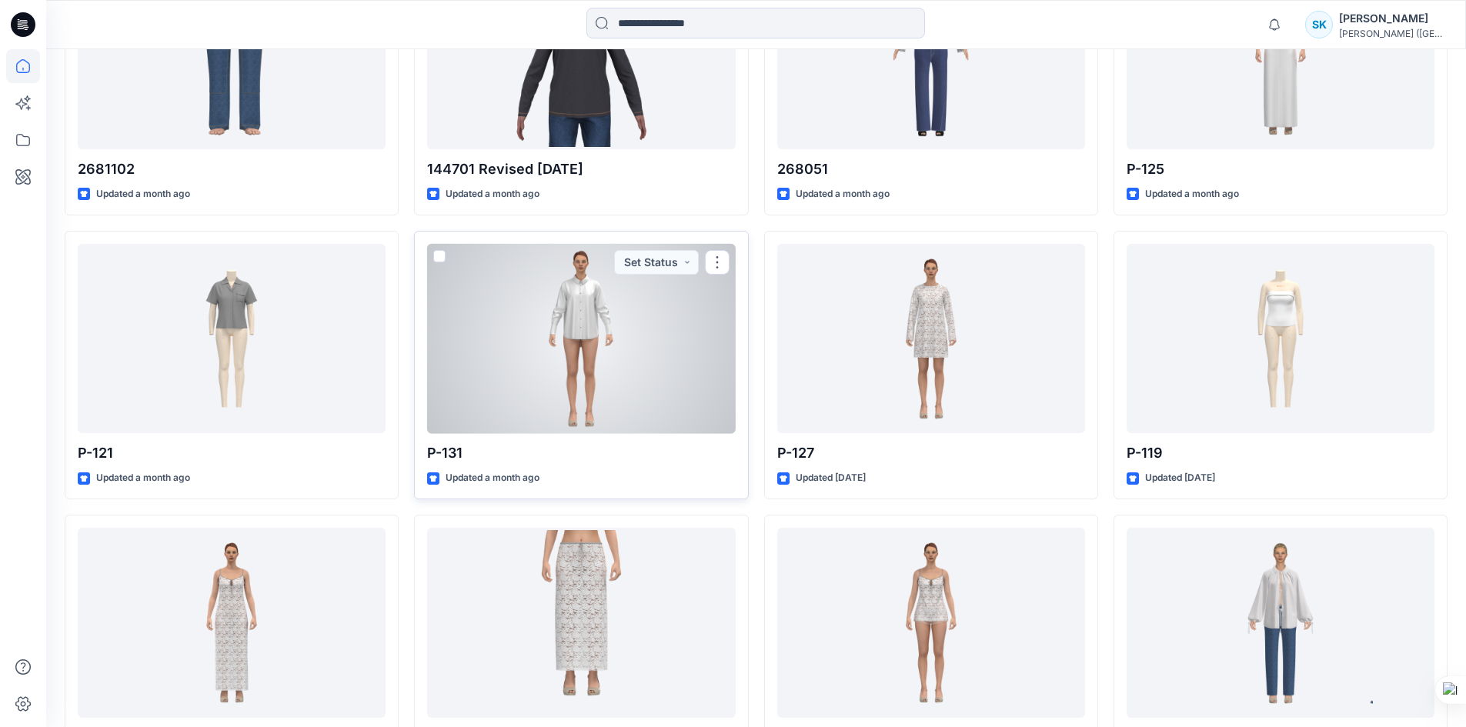
click at [551, 334] on div at bounding box center [581, 339] width 308 height 190
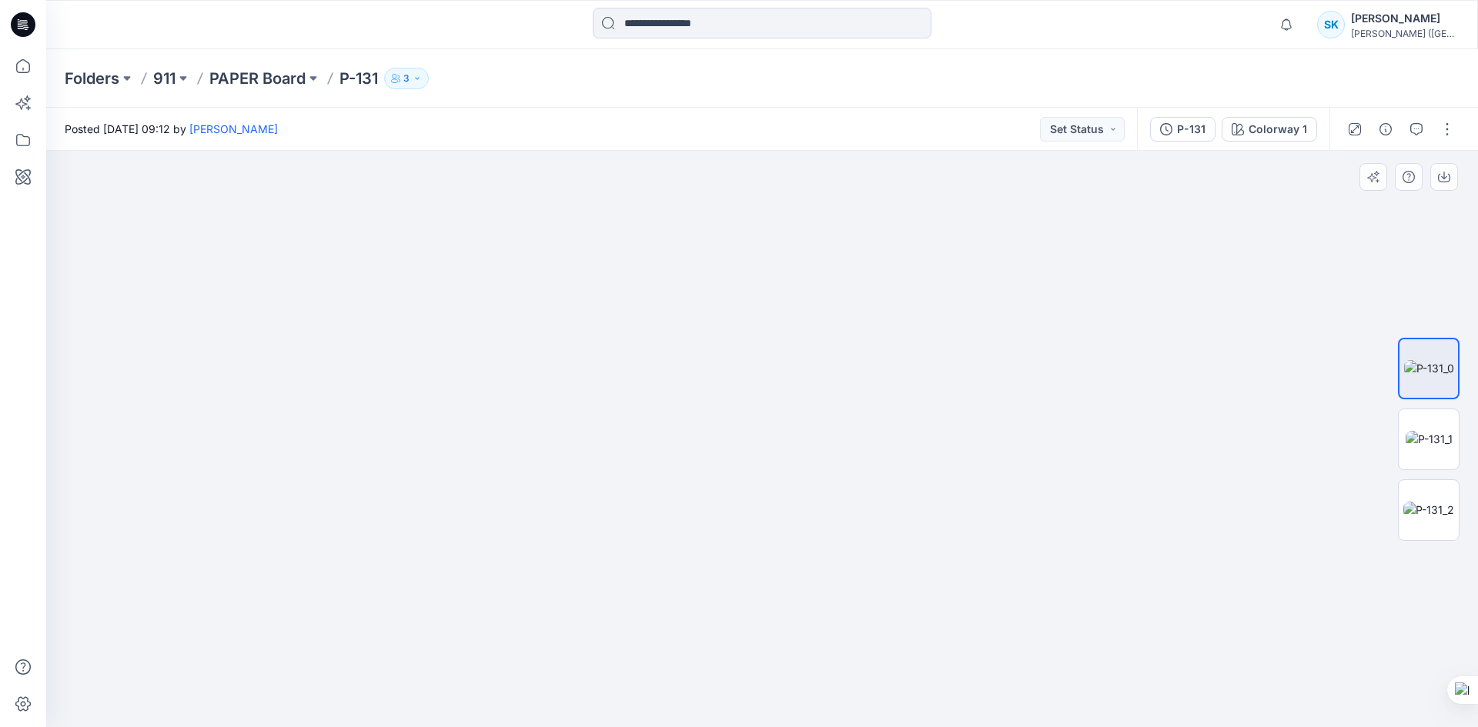
drag, startPoint x: 791, startPoint y: 353, endPoint x: 765, endPoint y: 592, distance: 240.0
click at [767, 591] on img at bounding box center [760, 10] width 1710 height 1435
drag, startPoint x: 730, startPoint y: 396, endPoint x: 730, endPoint y: 604, distance: 208.6
click at [730, 604] on img at bounding box center [738, 221] width 1710 height 1011
drag, startPoint x: 720, startPoint y: 472, endPoint x: 703, endPoint y: 357, distance: 115.9
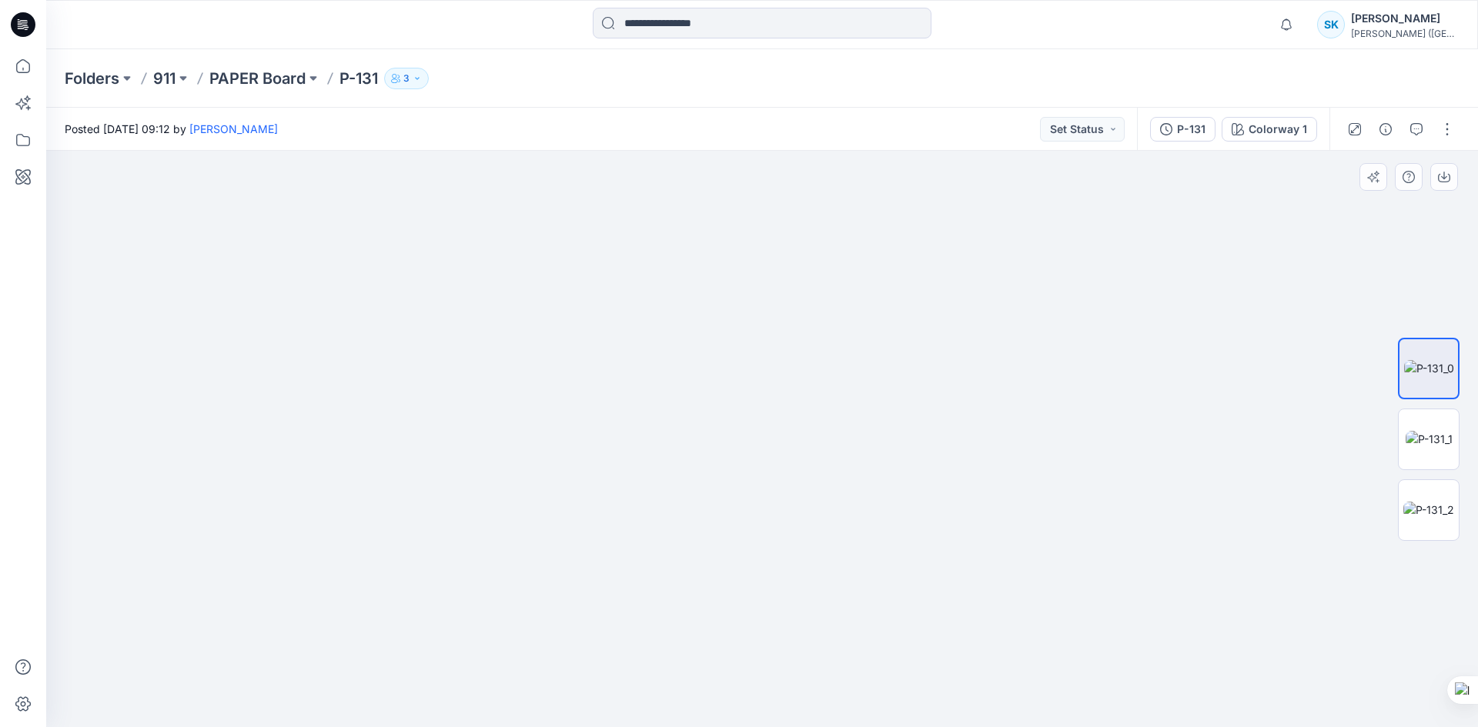
click at [703, 357] on img at bounding box center [717, 155] width 1710 height 1143
drag, startPoint x: 718, startPoint y: 428, endPoint x: 718, endPoint y: 526, distance: 97.8
click at [718, 526] on img at bounding box center [761, 274] width 1189 height 908
click at [1433, 443] on img at bounding box center [1429, 439] width 47 height 16
click at [1427, 502] on img at bounding box center [1428, 510] width 51 height 16
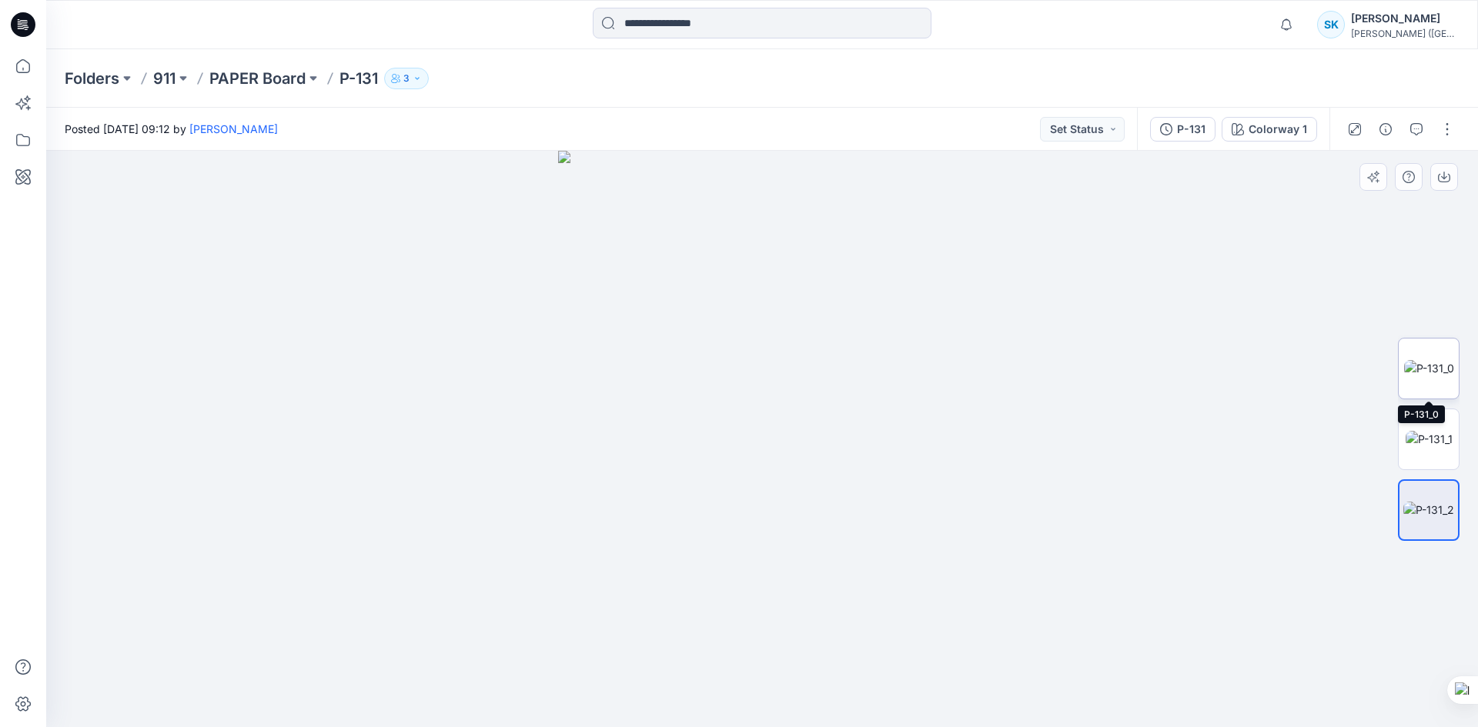
click at [1428, 376] on img at bounding box center [1429, 368] width 50 height 16
drag, startPoint x: 765, startPoint y: 592, endPoint x: 734, endPoint y: 405, distance: 189.7
click at [734, 405] on img at bounding box center [761, 162] width 1189 height 1129
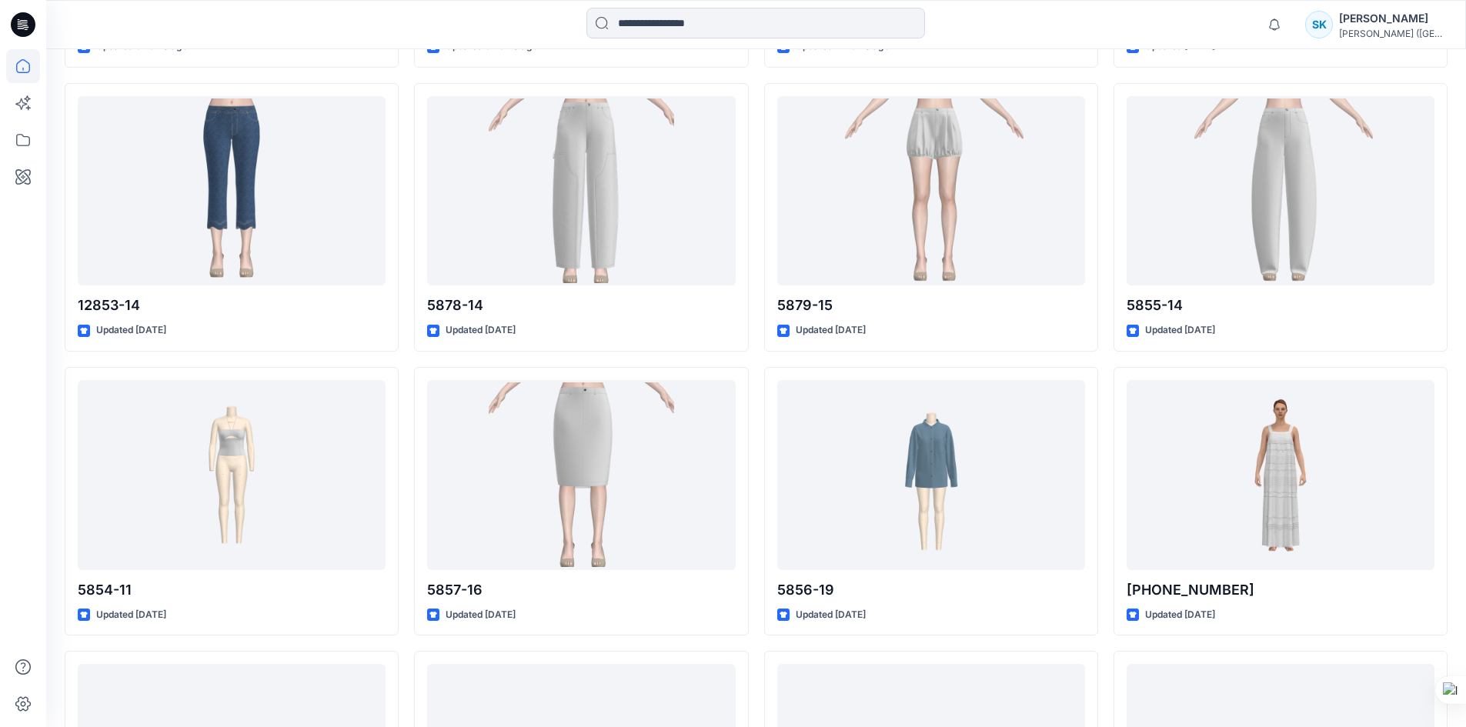
scroll to position [229, 0]
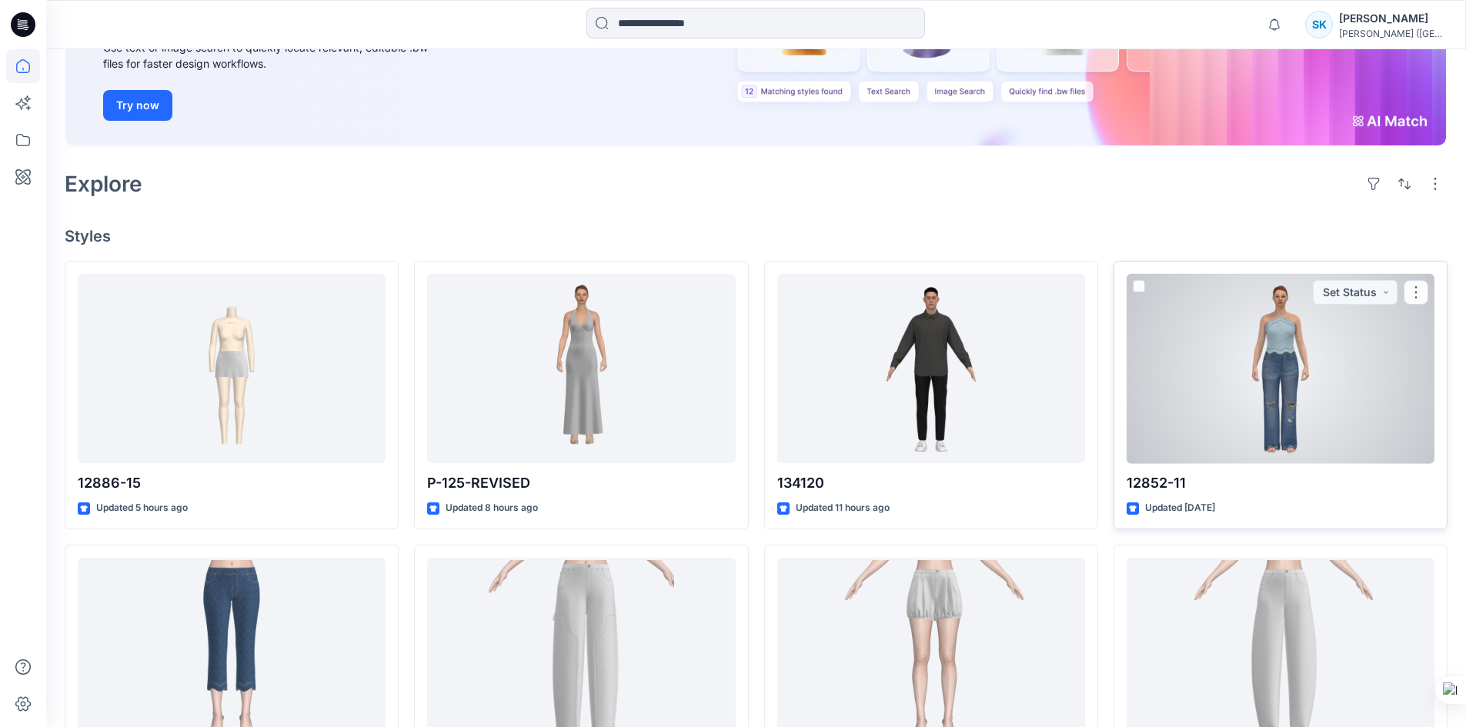
click at [1309, 424] on div at bounding box center [1281, 369] width 308 height 190
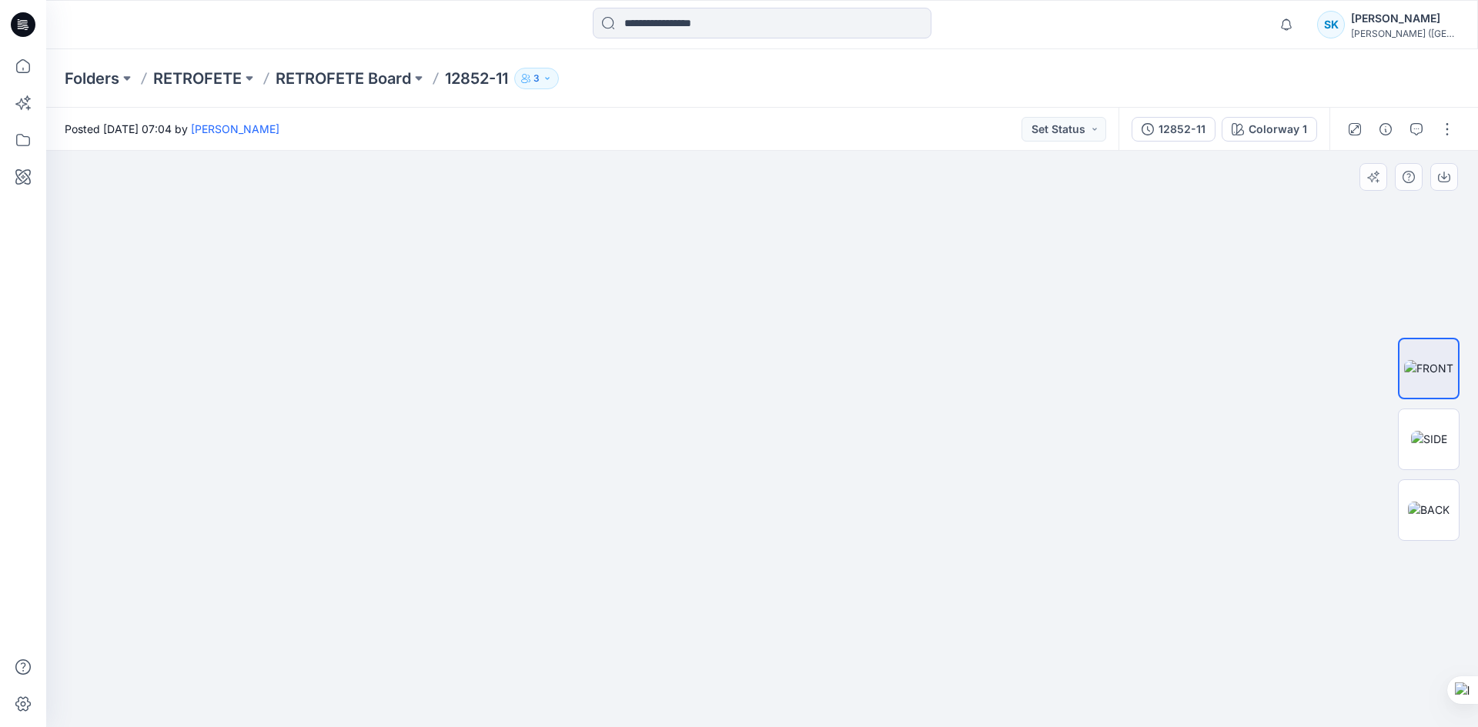
drag, startPoint x: 792, startPoint y: 543, endPoint x: 760, endPoint y: 377, distance: 169.4
click at [760, 377] on img at bounding box center [762, 279] width 749 height 897
drag, startPoint x: 794, startPoint y: 383, endPoint x: 792, endPoint y: 487, distance: 104.7
drag, startPoint x: 890, startPoint y: 491, endPoint x: 864, endPoint y: 303, distance: 189.5
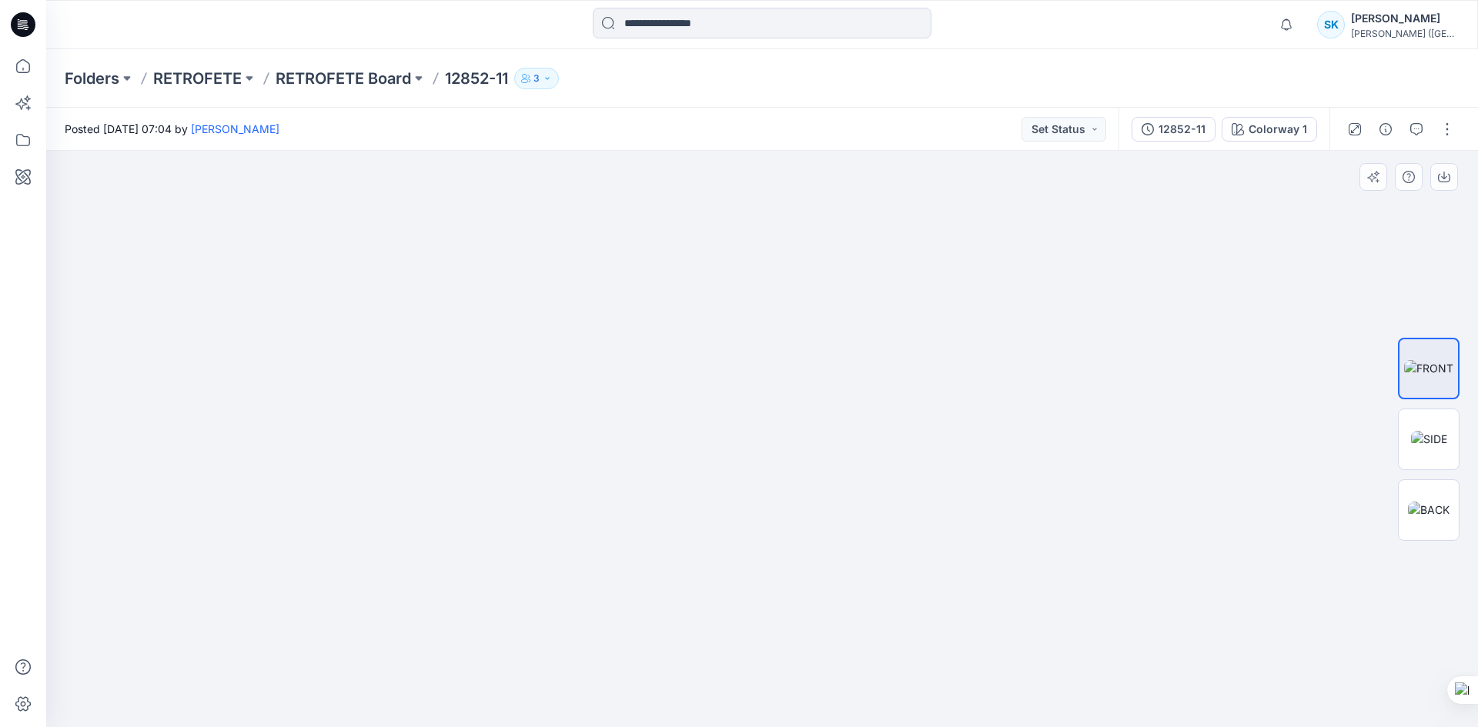
drag, startPoint x: 737, startPoint y: 626, endPoint x: 737, endPoint y: 510, distance: 115.5
drag, startPoint x: 775, startPoint y: 426, endPoint x: 792, endPoint y: 500, distance: 75.1
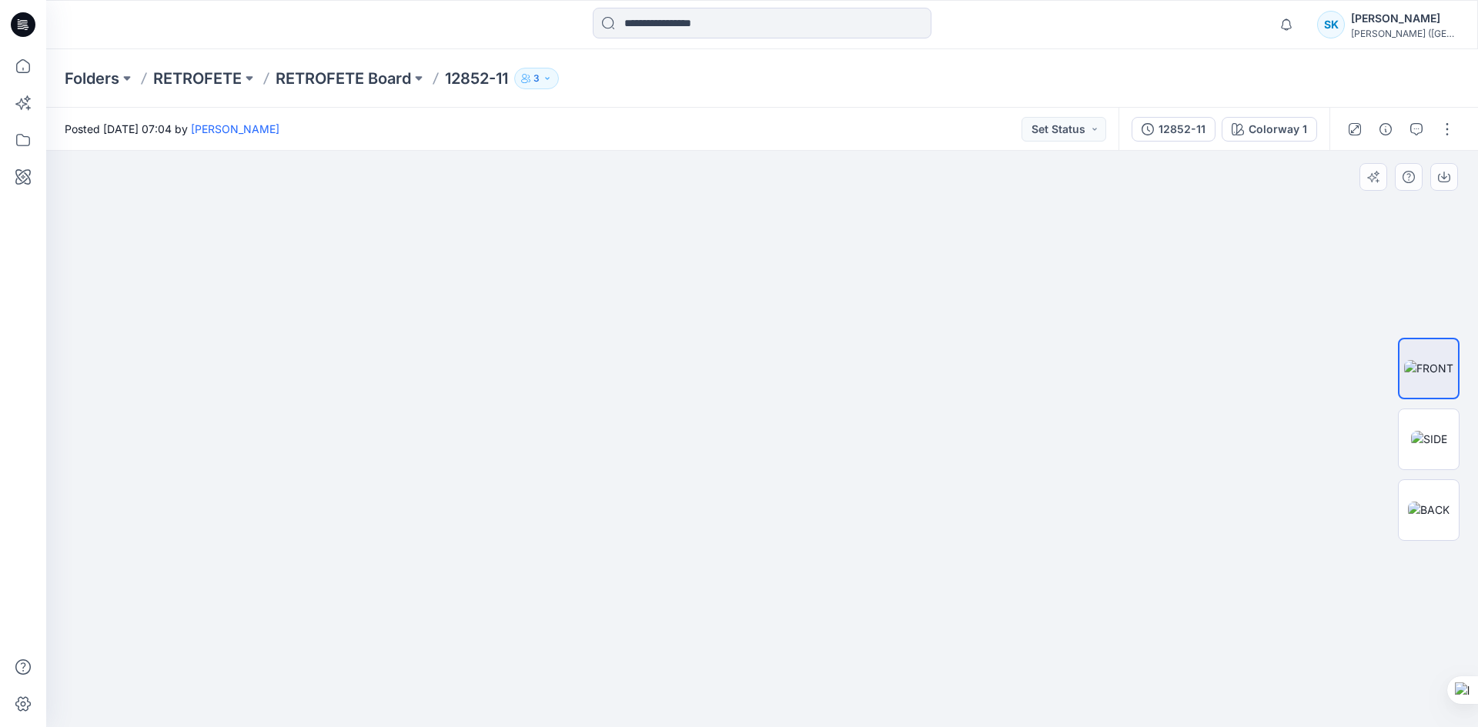
drag, startPoint x: 830, startPoint y: 339, endPoint x: 794, endPoint y: 502, distance: 166.4
drag, startPoint x: 797, startPoint y: 420, endPoint x: 822, endPoint y: 633, distance: 214.7
drag, startPoint x: 821, startPoint y: 526, endPoint x: 821, endPoint y: 574, distance: 48.5
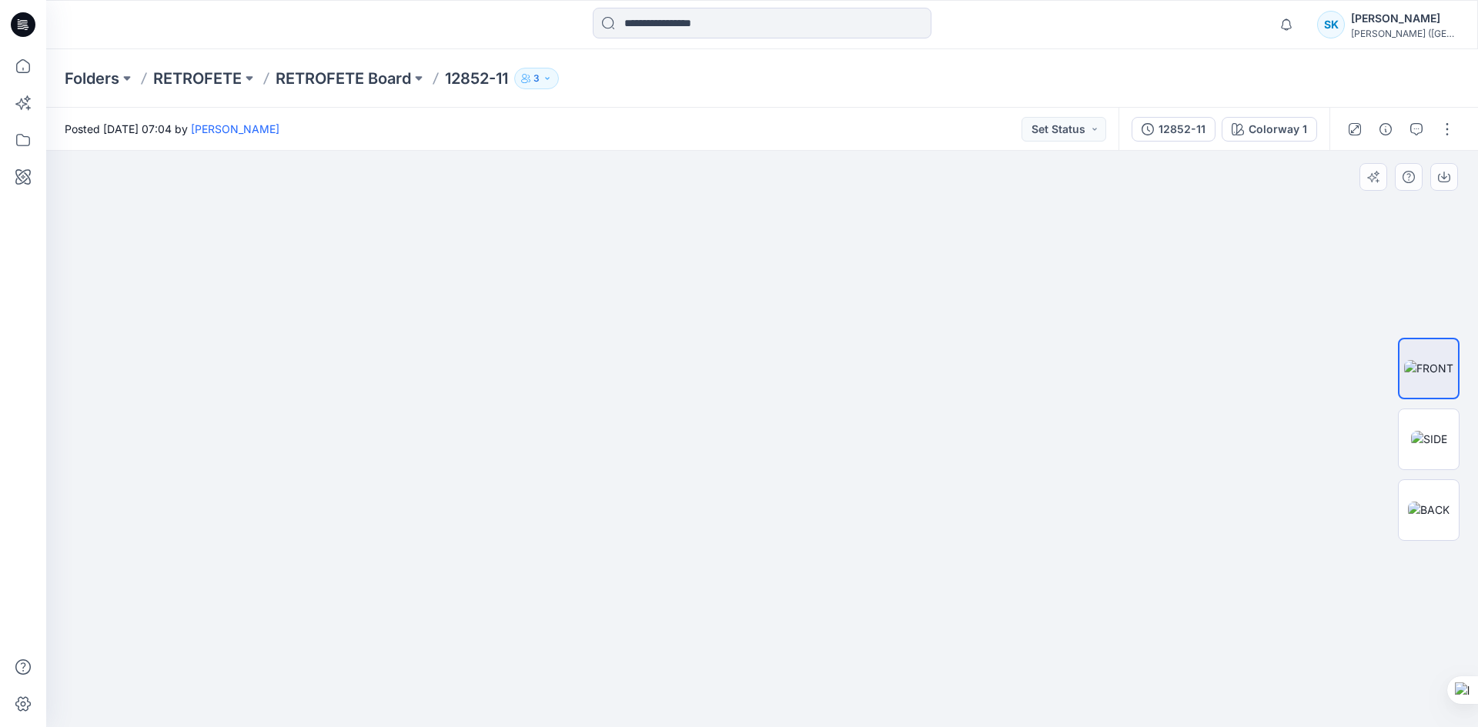
drag, startPoint x: 826, startPoint y: 413, endPoint x: 823, endPoint y: 595, distance: 181.7
drag, startPoint x: 809, startPoint y: 459, endPoint x: 809, endPoint y: 630, distance: 170.9
click at [809, 649] on img at bounding box center [714, 97] width 1800 height 1259
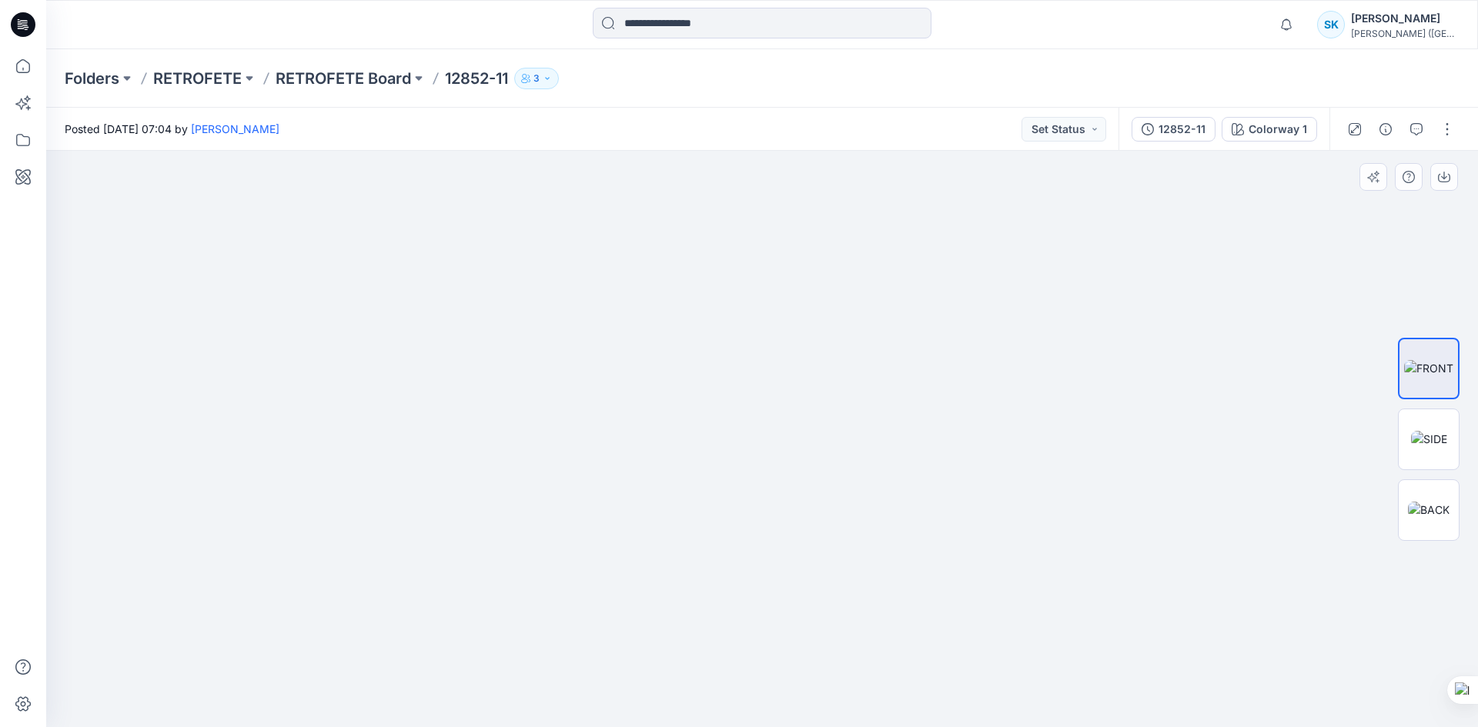
drag, startPoint x: 774, startPoint y: 491, endPoint x: 774, endPoint y: 456, distance: 35.4
click at [774, 456] on img at bounding box center [761, 381] width 521 height 691
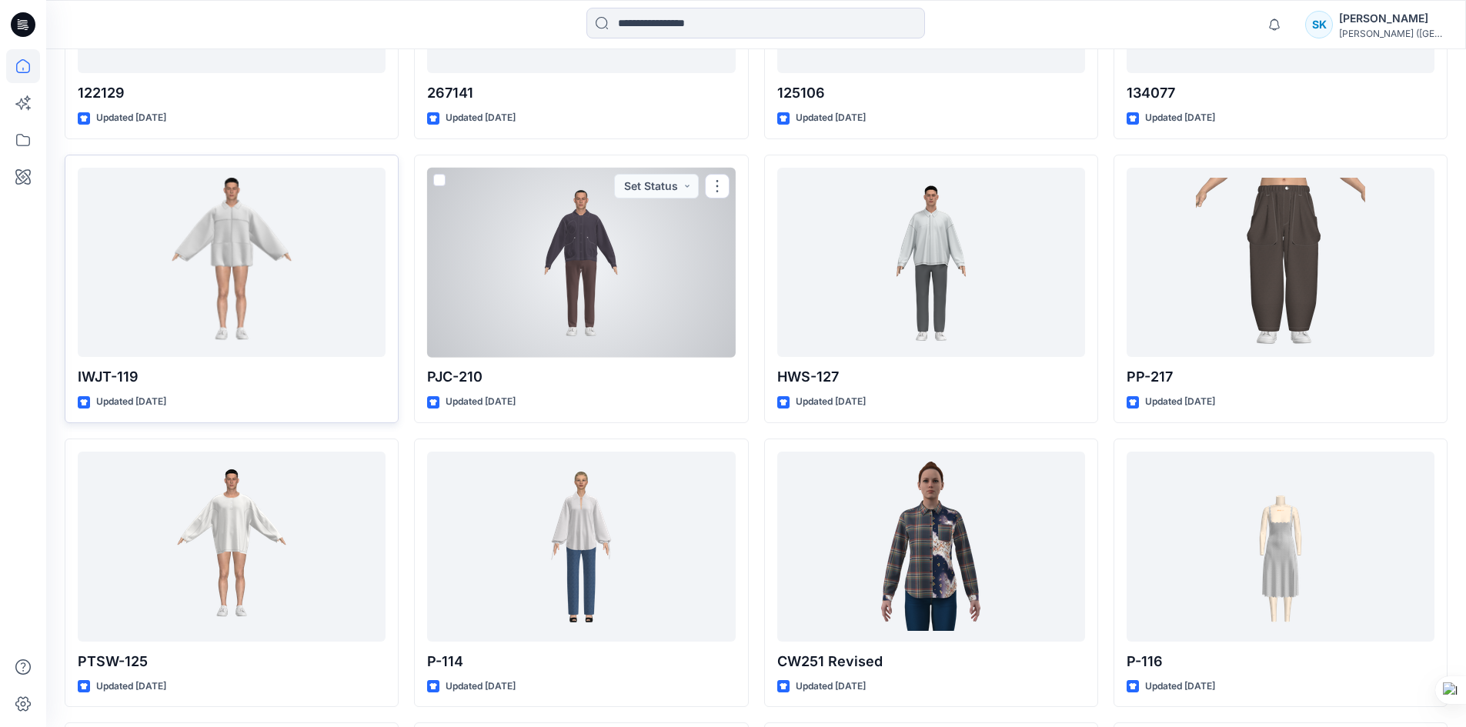
scroll to position [5166, 0]
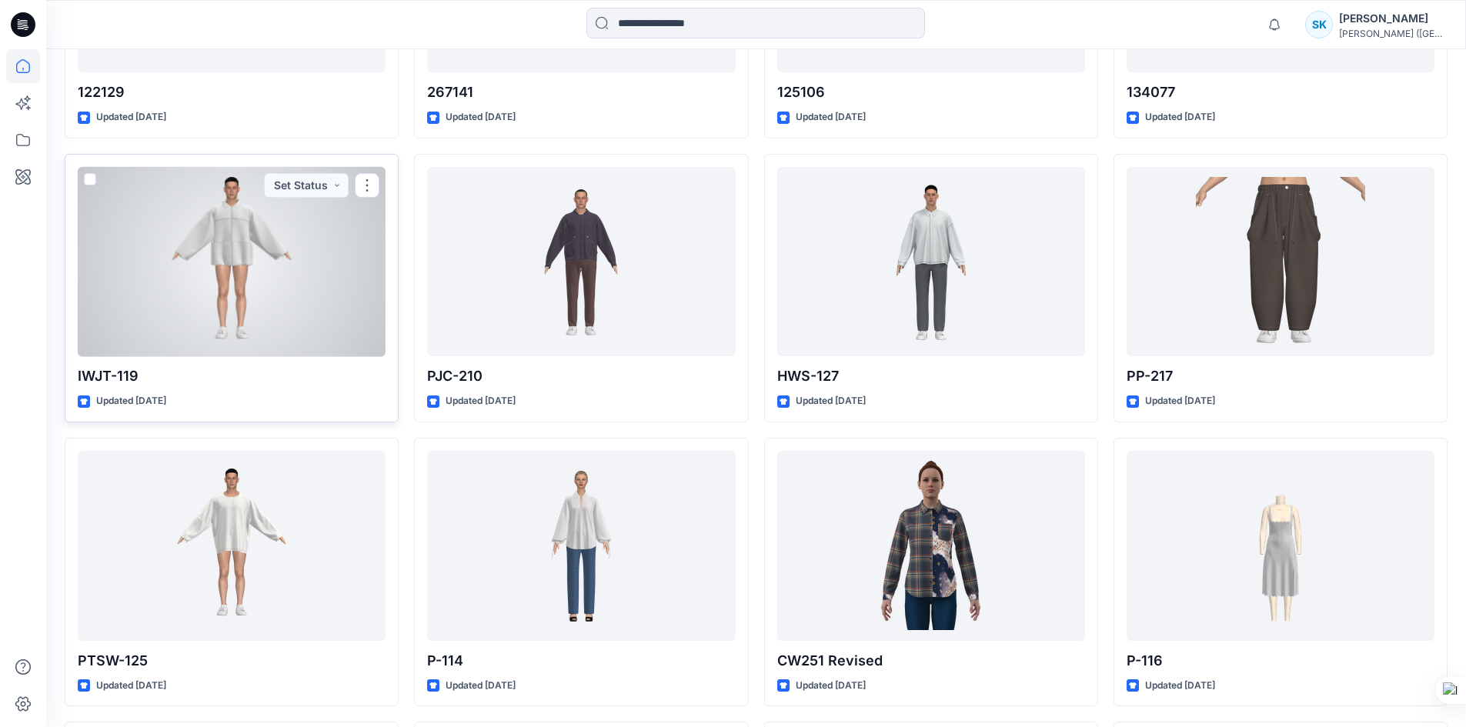
click at [195, 246] on div at bounding box center [232, 262] width 308 height 190
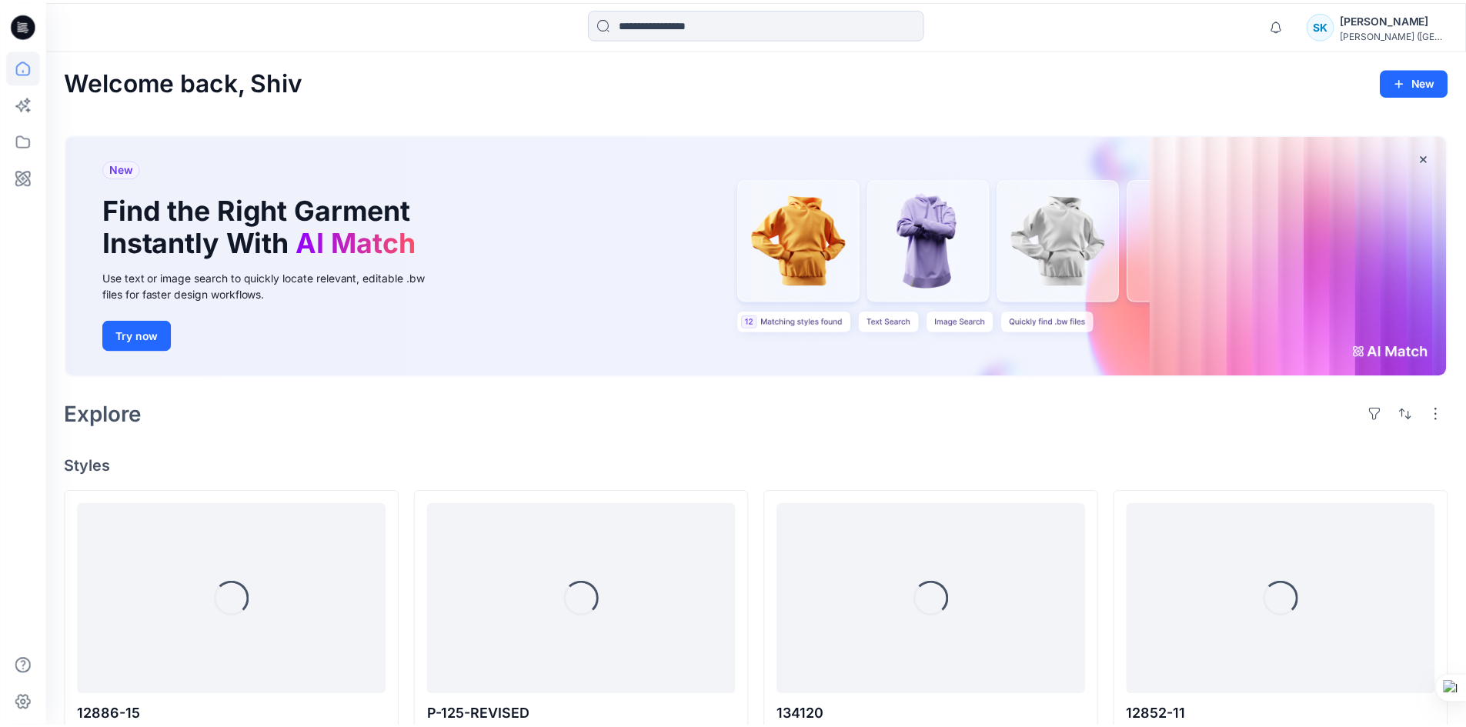
scroll to position [5166, 0]
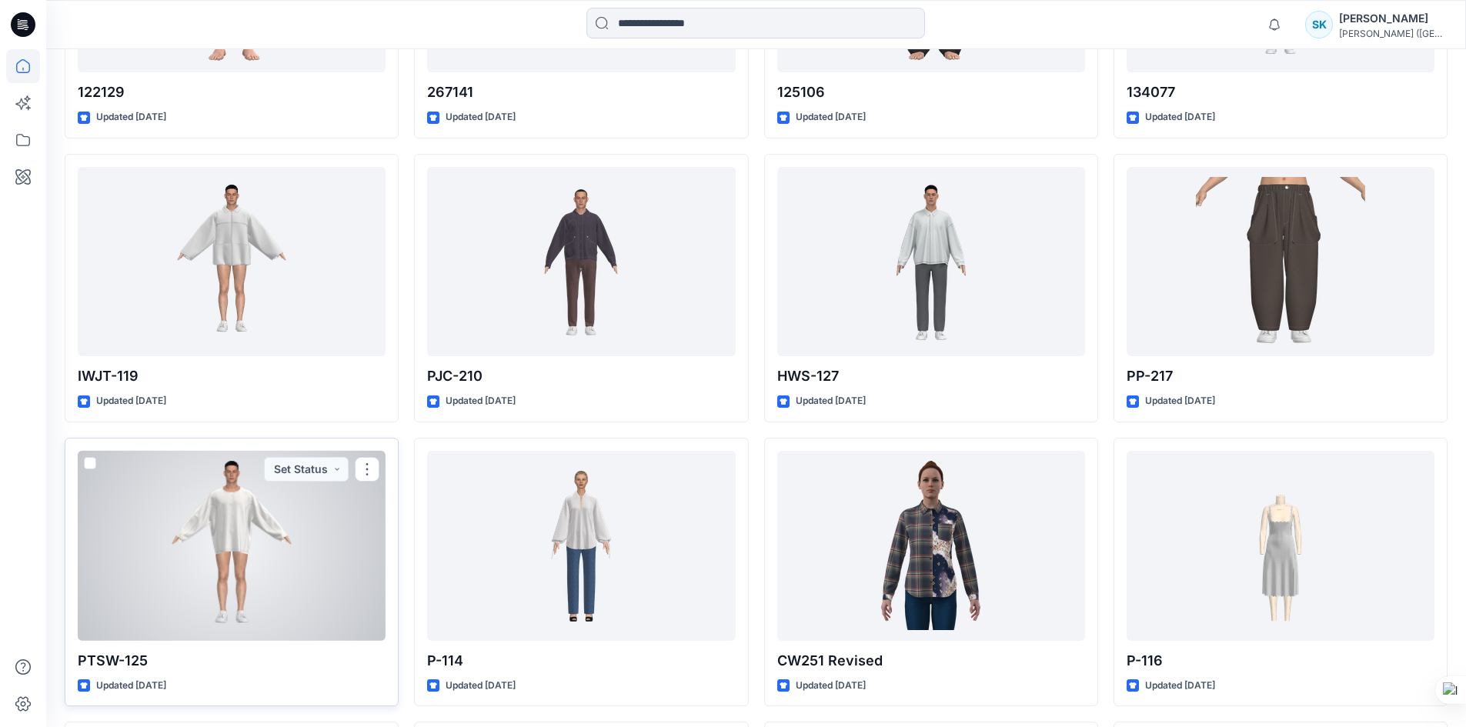
click at [222, 539] on div at bounding box center [232, 546] width 308 height 190
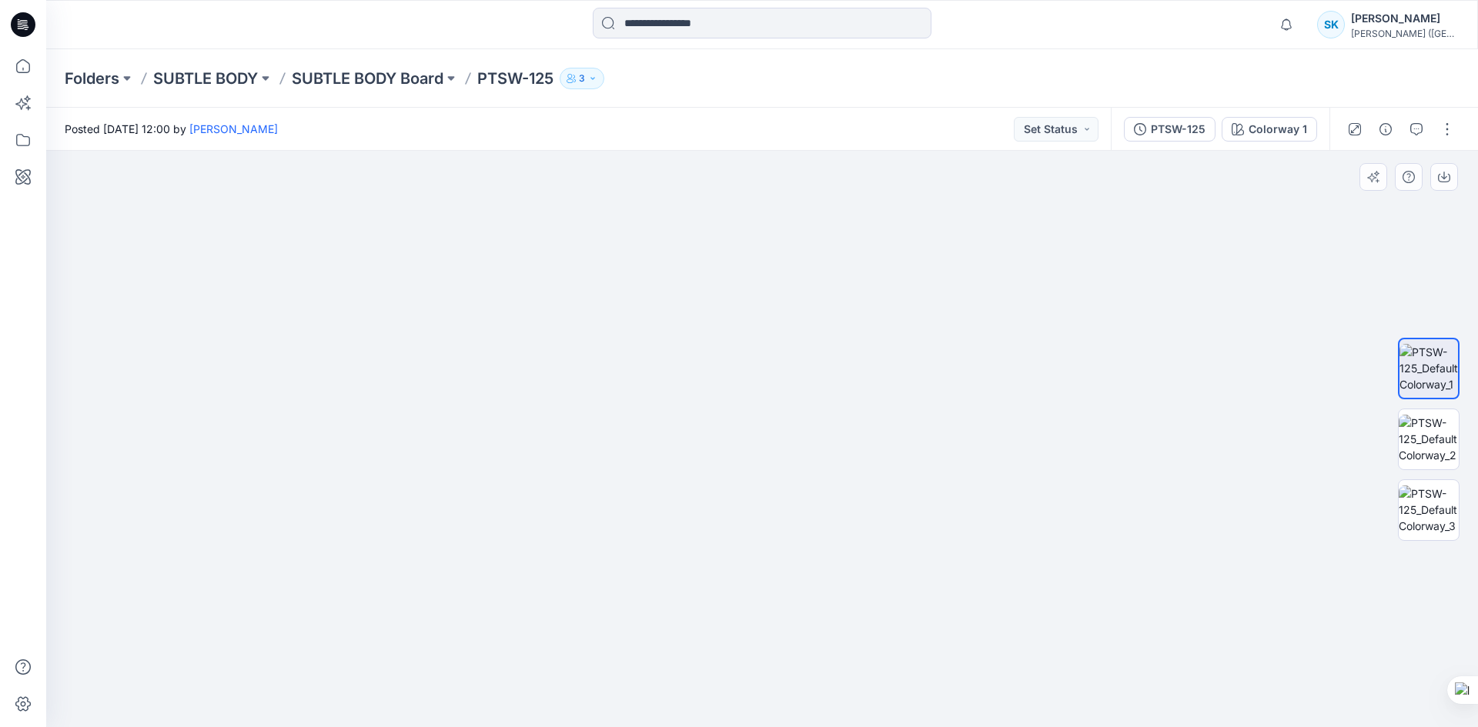
drag, startPoint x: 801, startPoint y: 405, endPoint x: 798, endPoint y: 432, distance: 27.1
click at [798, 432] on img at bounding box center [762, 429] width 780 height 595
drag, startPoint x: 796, startPoint y: 445, endPoint x: 760, endPoint y: 322, distance: 128.1
click at [760, 322] on img at bounding box center [762, 393] width 780 height 668
drag, startPoint x: 769, startPoint y: 328, endPoint x: 835, endPoint y: 424, distance: 116.8
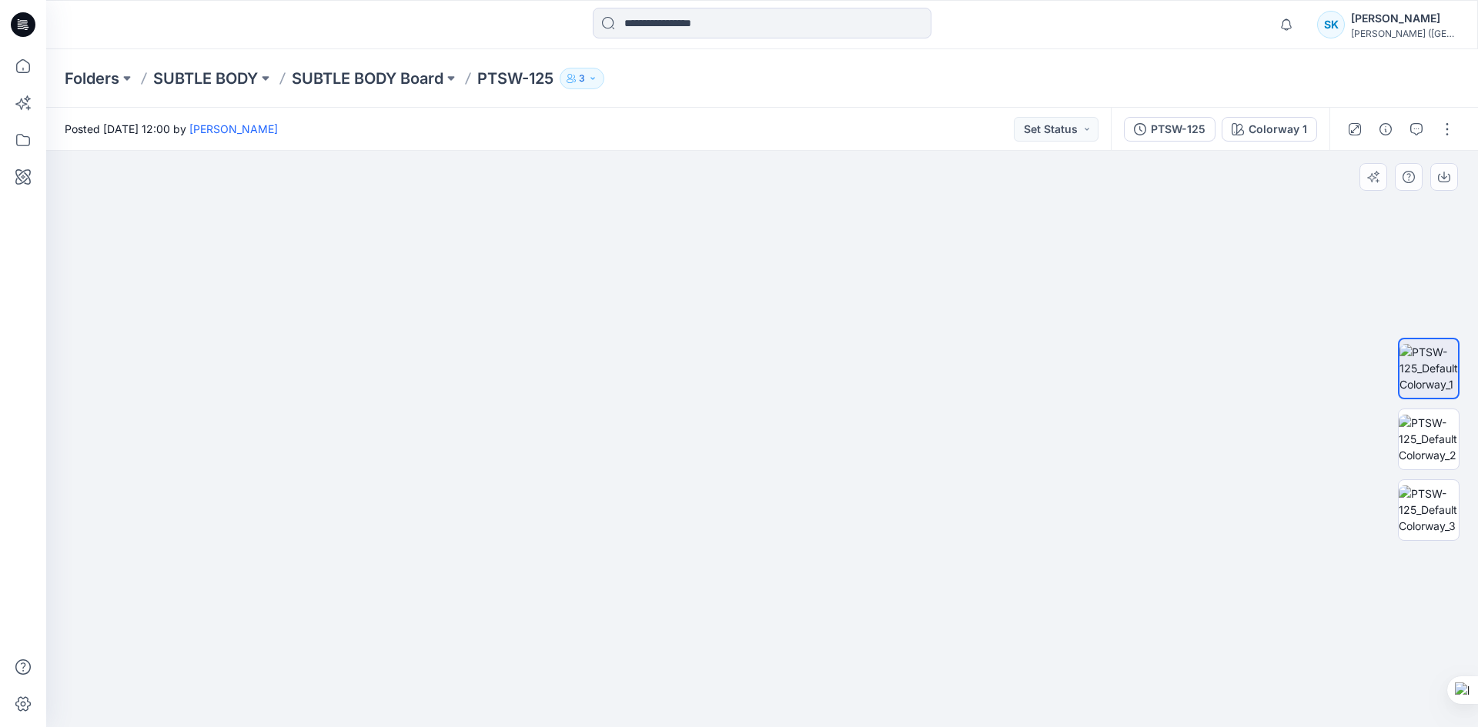
click at [770, 410] on img at bounding box center [762, 408] width 780 height 639
click at [1415, 430] on img at bounding box center [1429, 439] width 60 height 48
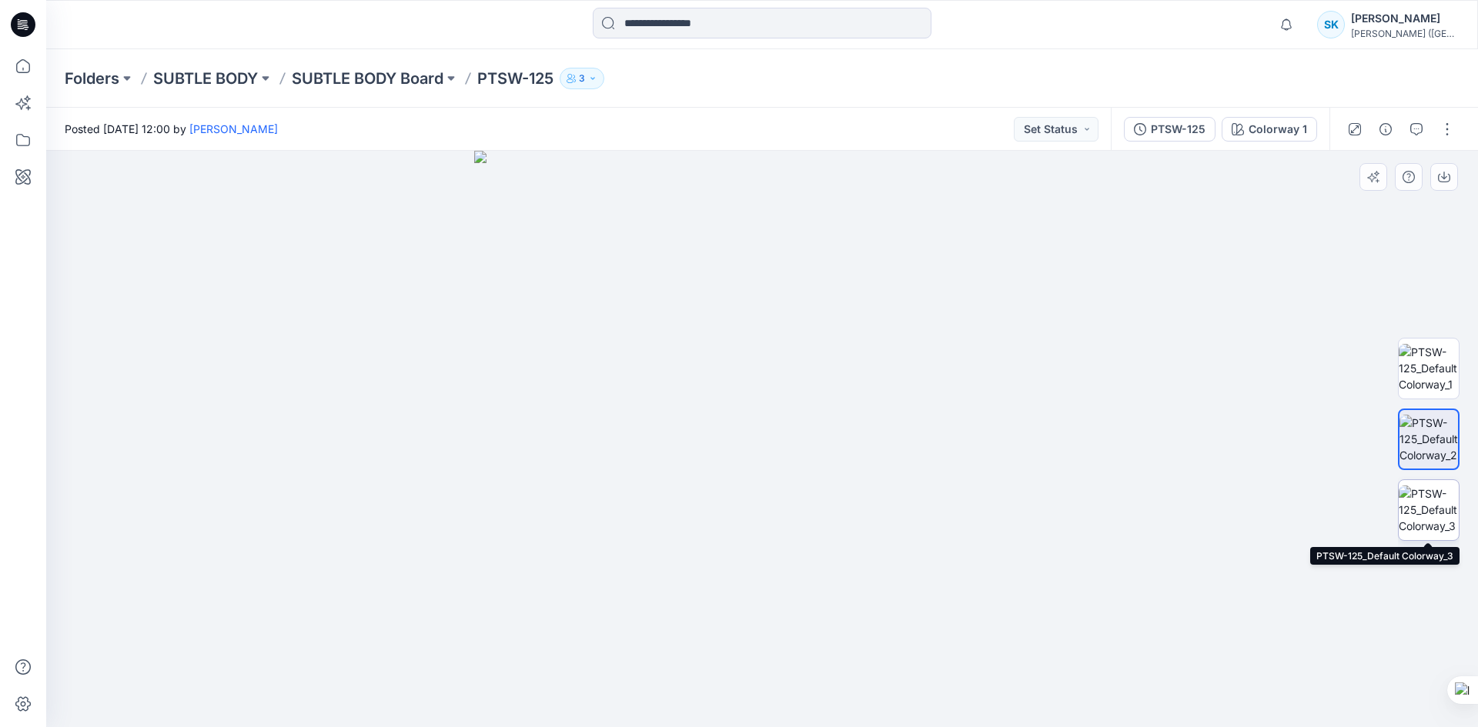
click at [1433, 506] on img at bounding box center [1429, 510] width 60 height 48
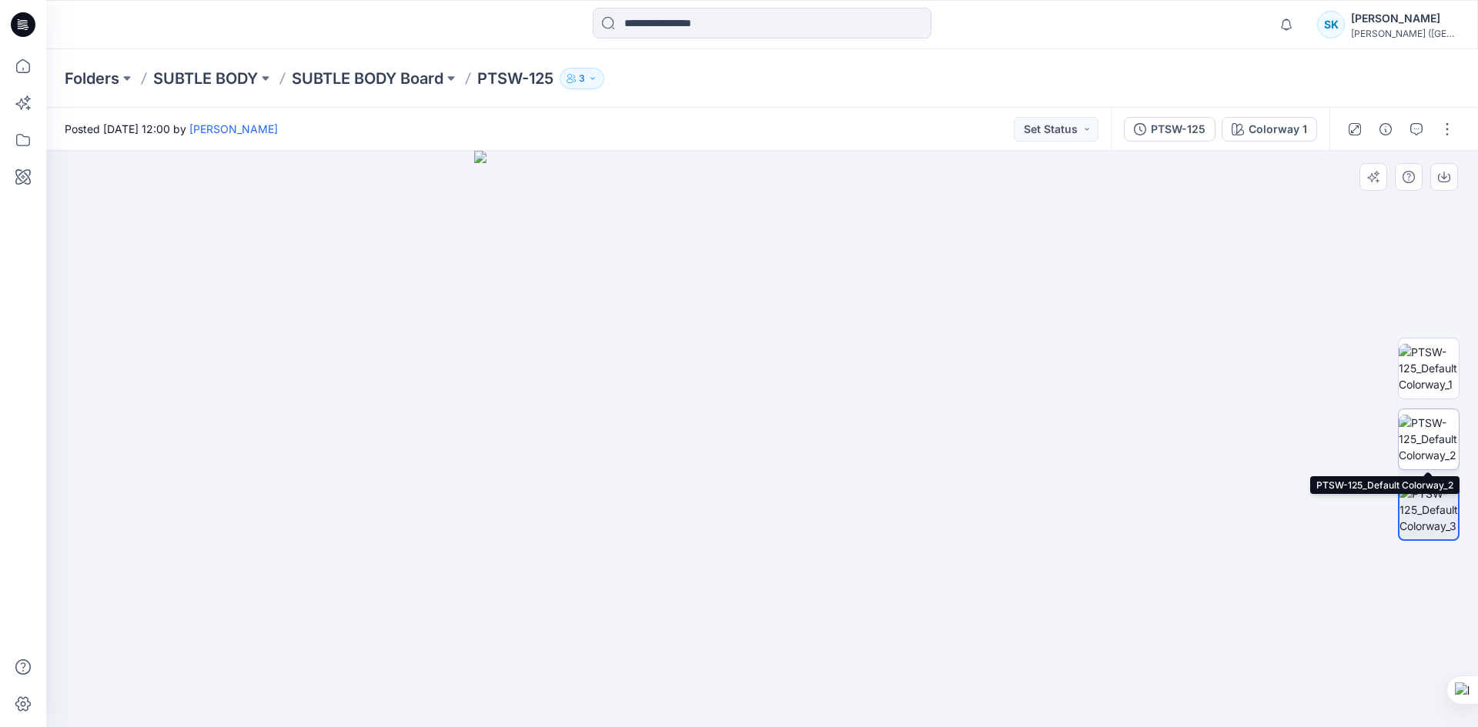
click at [1412, 432] on img at bounding box center [1429, 439] width 60 height 48
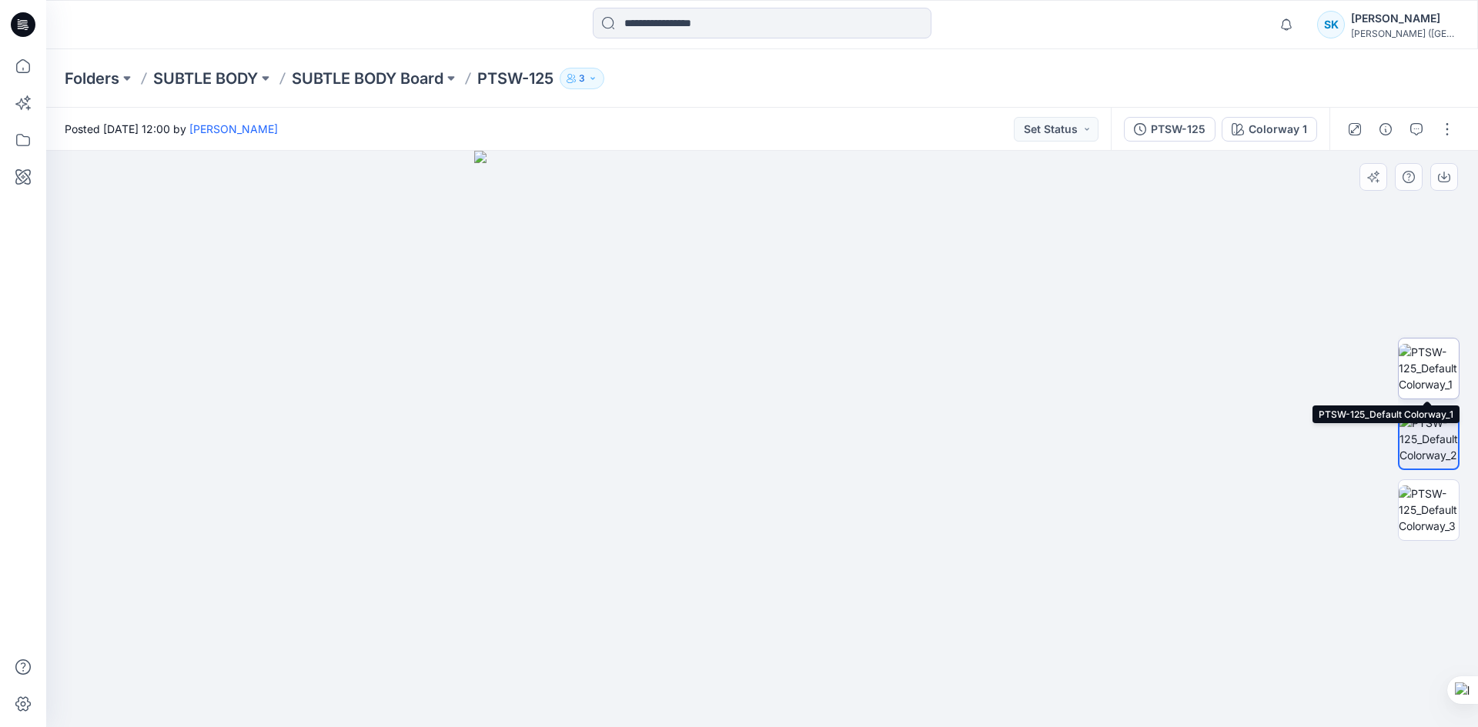
click at [1430, 354] on img at bounding box center [1429, 368] width 60 height 48
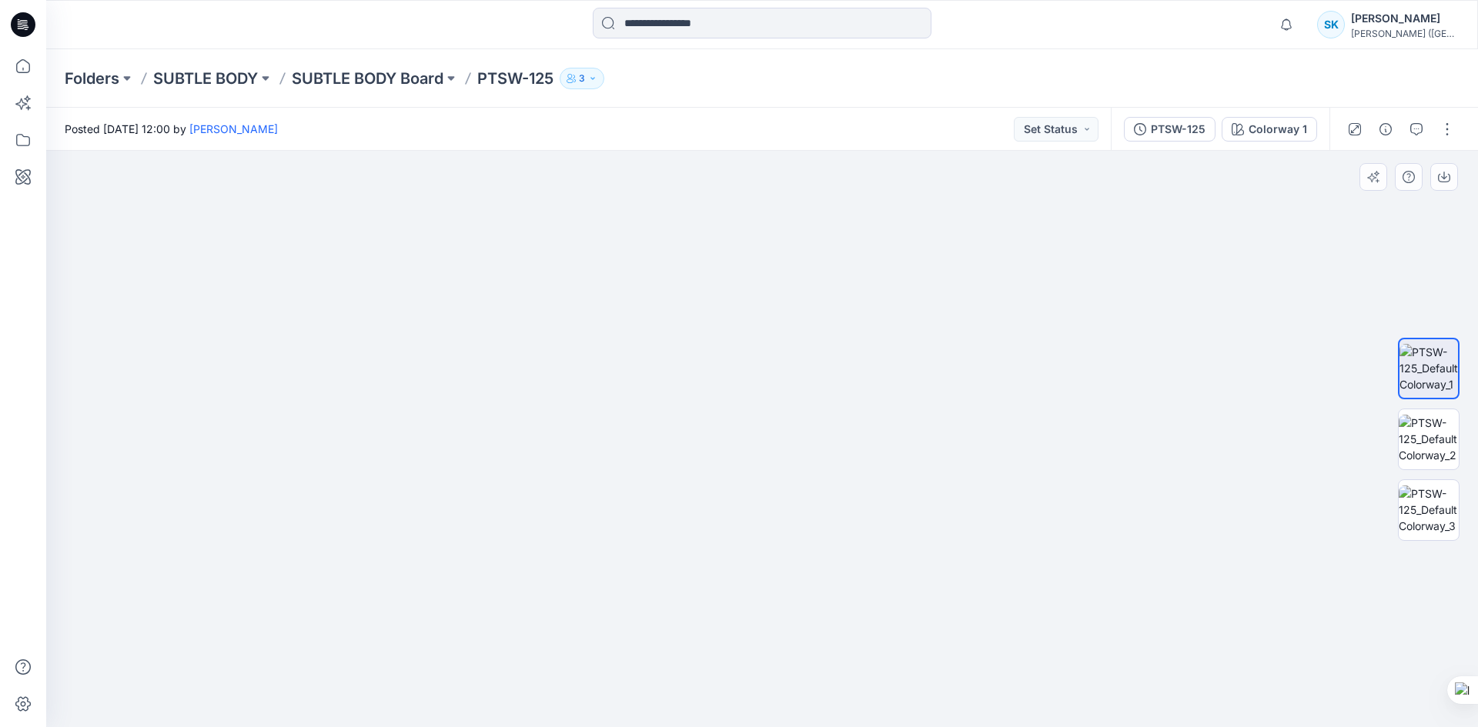
drag, startPoint x: 777, startPoint y: 313, endPoint x: 780, endPoint y: 469, distance: 156.3
click at [780, 469] on img at bounding box center [761, 364] width 1189 height 727
click at [377, 76] on p "SUBTLE BODY Board" at bounding box center [368, 79] width 152 height 22
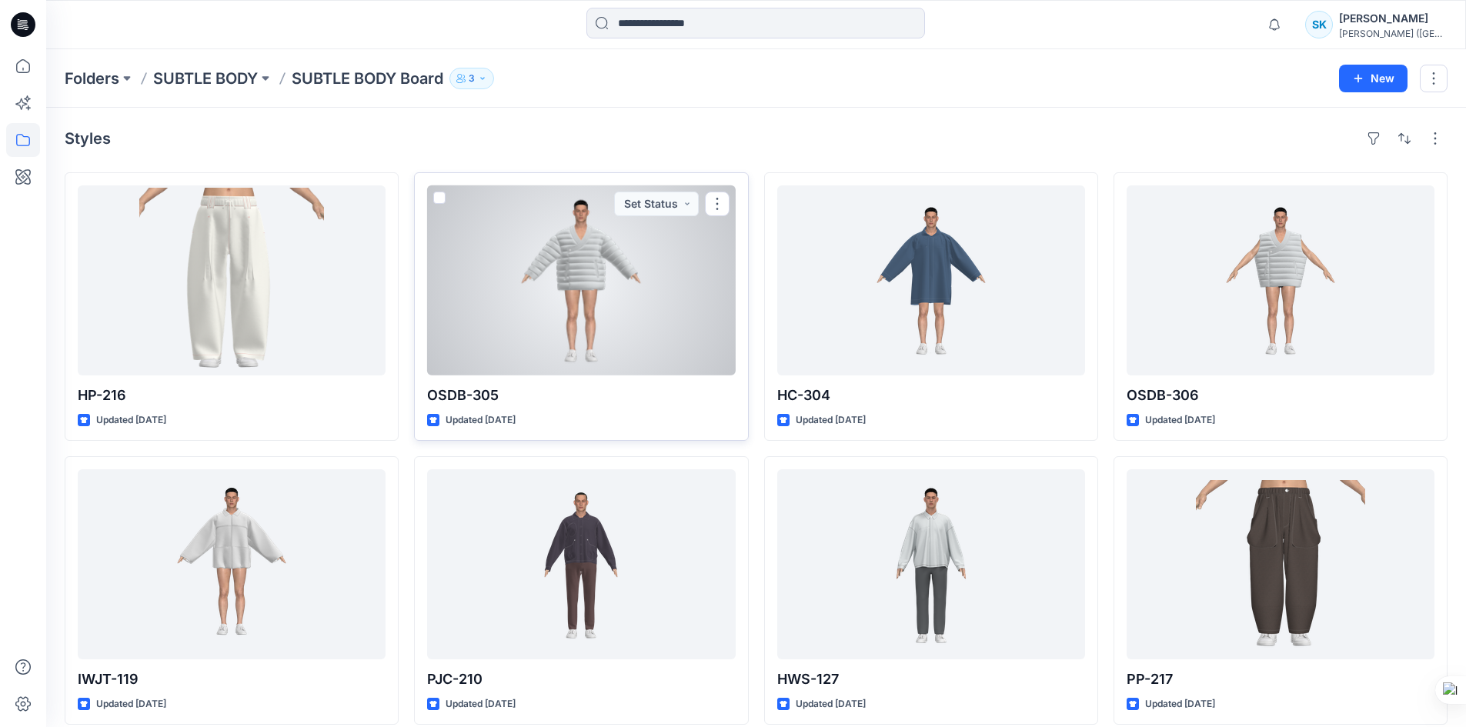
click at [557, 298] on div at bounding box center [581, 281] width 308 height 190
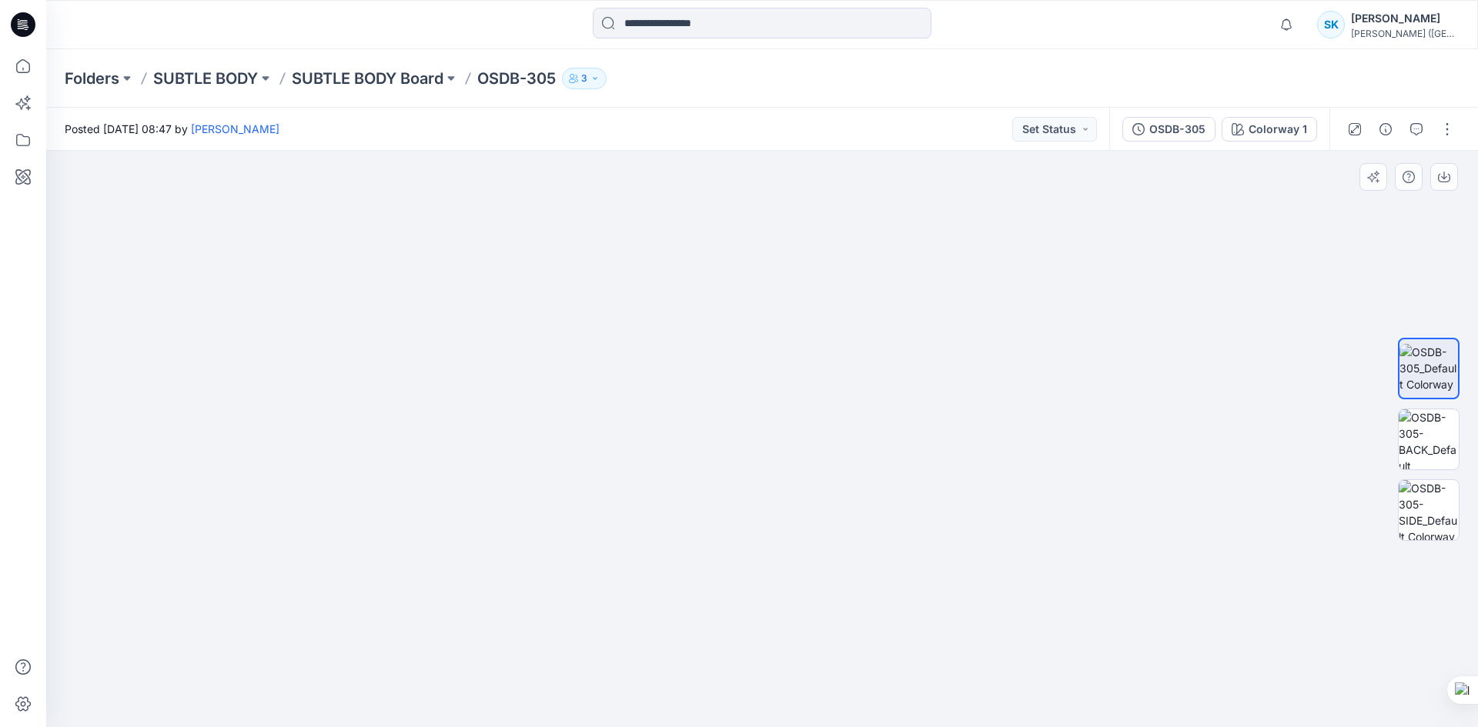
drag, startPoint x: 764, startPoint y: 289, endPoint x: 754, endPoint y: 557, distance: 268.1
click at [754, 557] on img at bounding box center [752, 317] width 1598 height 819
drag, startPoint x: 754, startPoint y: 523, endPoint x: 741, endPoint y: 454, distance: 69.6
click at [741, 454] on img at bounding box center [741, 273] width 1598 height 910
drag, startPoint x: 740, startPoint y: 433, endPoint x: 740, endPoint y: 393, distance: 39.3
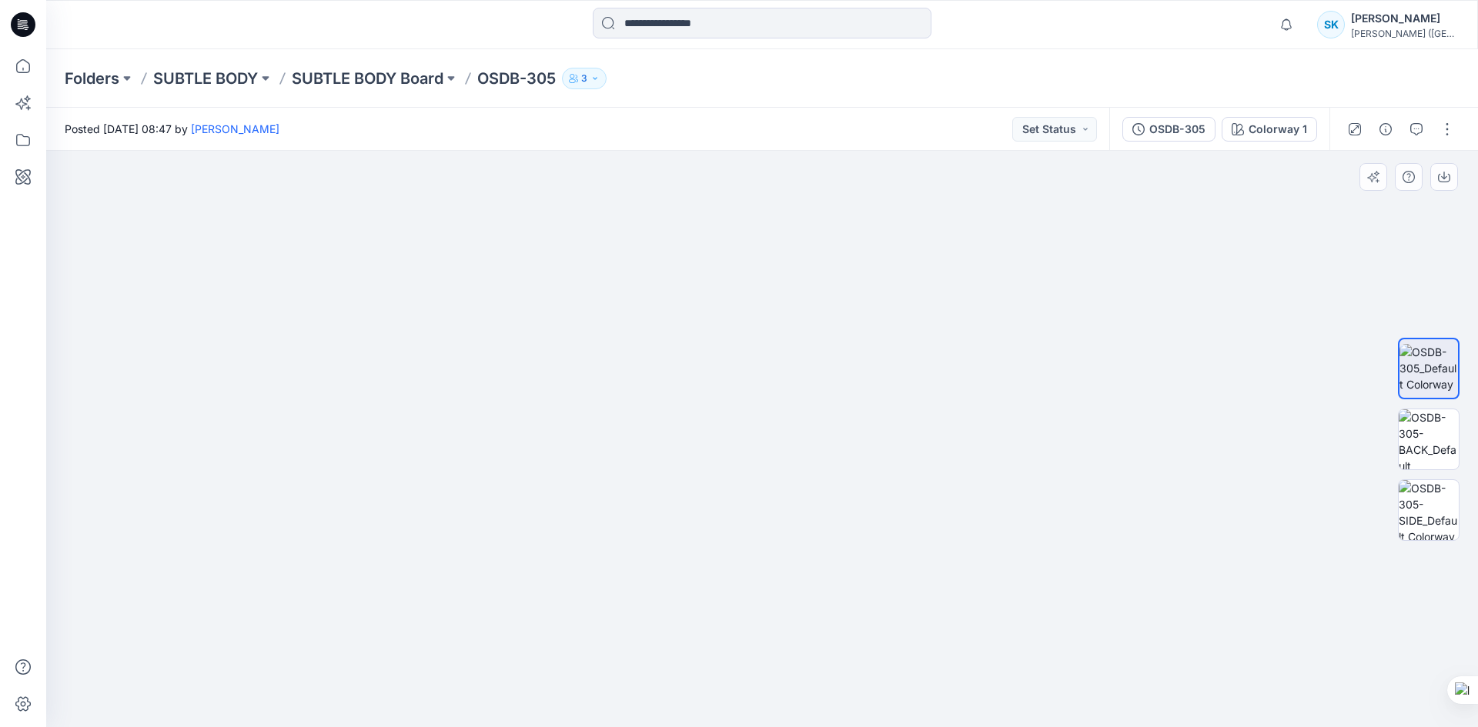
click at [740, 393] on img at bounding box center [740, 253] width 1598 height 950
drag, startPoint x: 760, startPoint y: 396, endPoint x: 759, endPoint y: 468, distance: 71.6
click at [759, 468] on img at bounding box center [741, 278] width 1598 height 897
click at [1433, 450] on img at bounding box center [1429, 439] width 60 height 60
drag, startPoint x: 796, startPoint y: 313, endPoint x: 796, endPoint y: 517, distance: 204.7
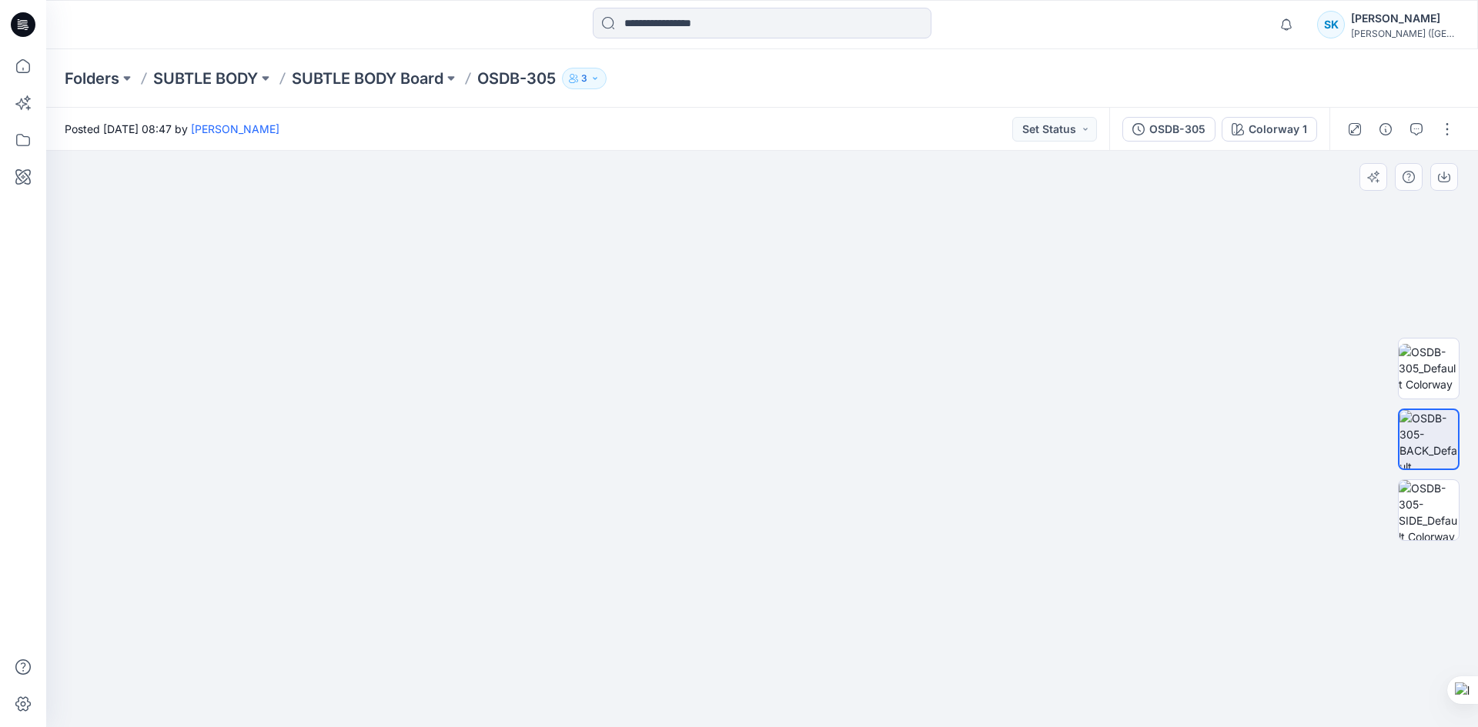
click at [796, 517] on img at bounding box center [762, 286] width 1598 height 883
drag, startPoint x: 773, startPoint y: 406, endPoint x: 769, endPoint y: 372, distance: 34.1
click at [769, 372] on img at bounding box center [762, 261] width 1598 height 932
drag, startPoint x: 747, startPoint y: 436, endPoint x: 742, endPoint y: 496, distance: 60.2
click at [742, 496] on img at bounding box center [761, 272] width 1598 height 911
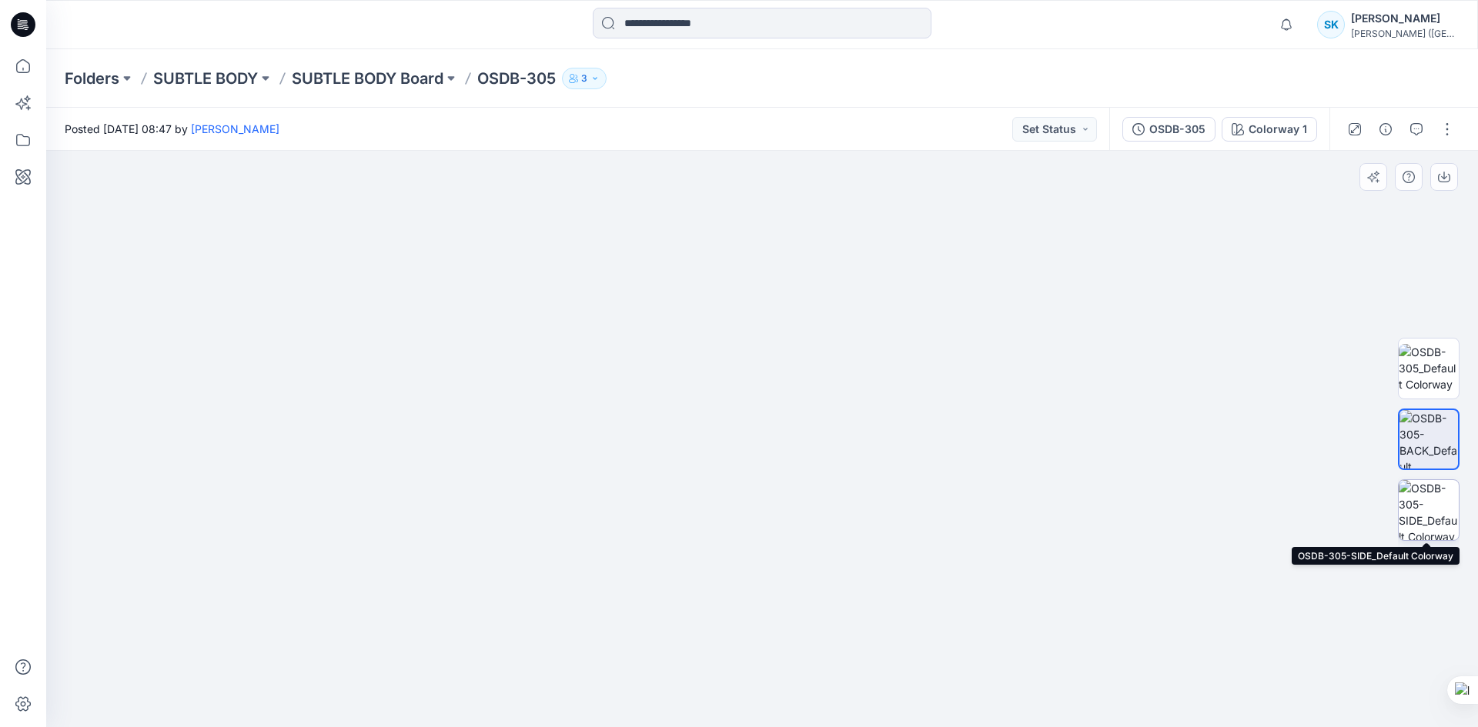
click at [1449, 519] on img at bounding box center [1429, 510] width 60 height 60
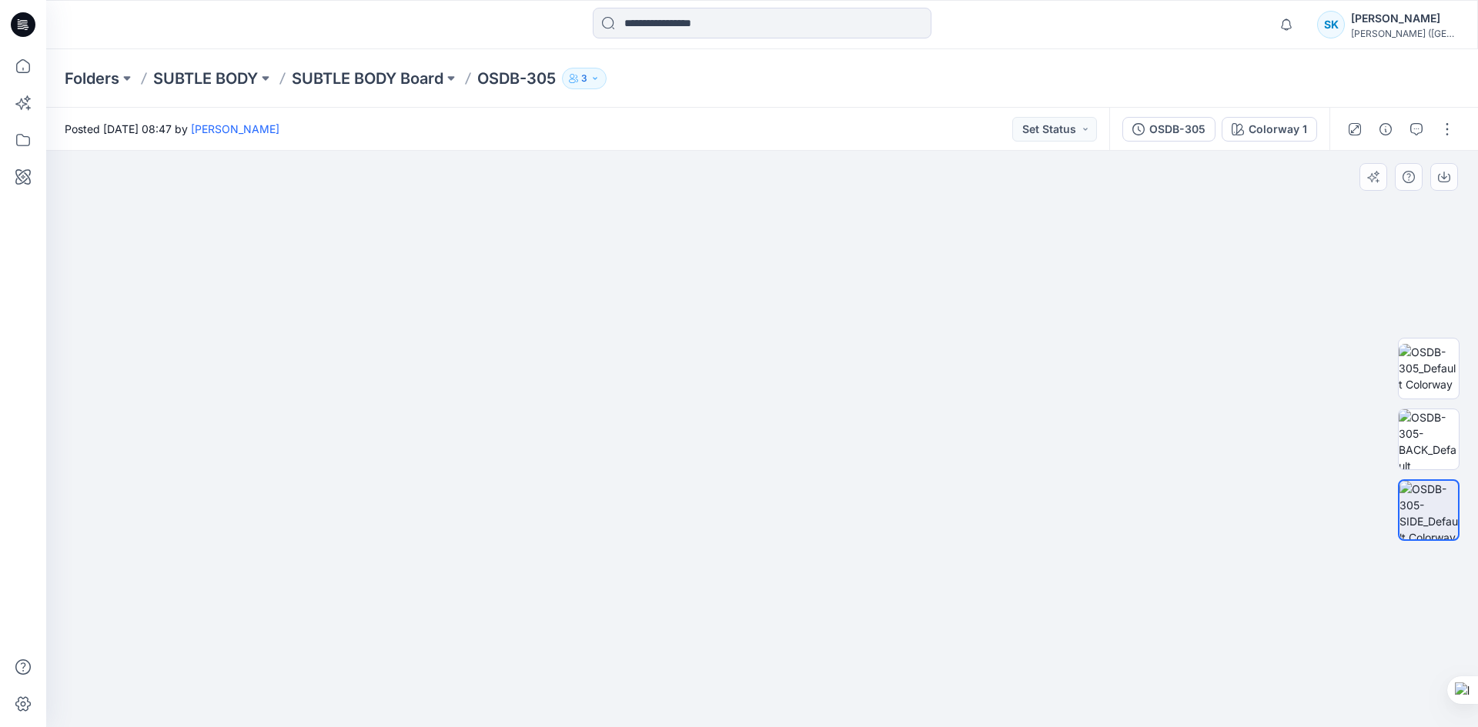
drag, startPoint x: 770, startPoint y: 348, endPoint x: 802, endPoint y: 539, distance: 193.5
click at [802, 539] on img at bounding box center [776, 159] width 1802 height 1136
drag, startPoint x: 787, startPoint y: 414, endPoint x: 790, endPoint y: 555, distance: 140.9
click at [790, 555] on img at bounding box center [796, 298] width 1802 height 857
click at [1451, 392] on img at bounding box center [1429, 368] width 60 height 48
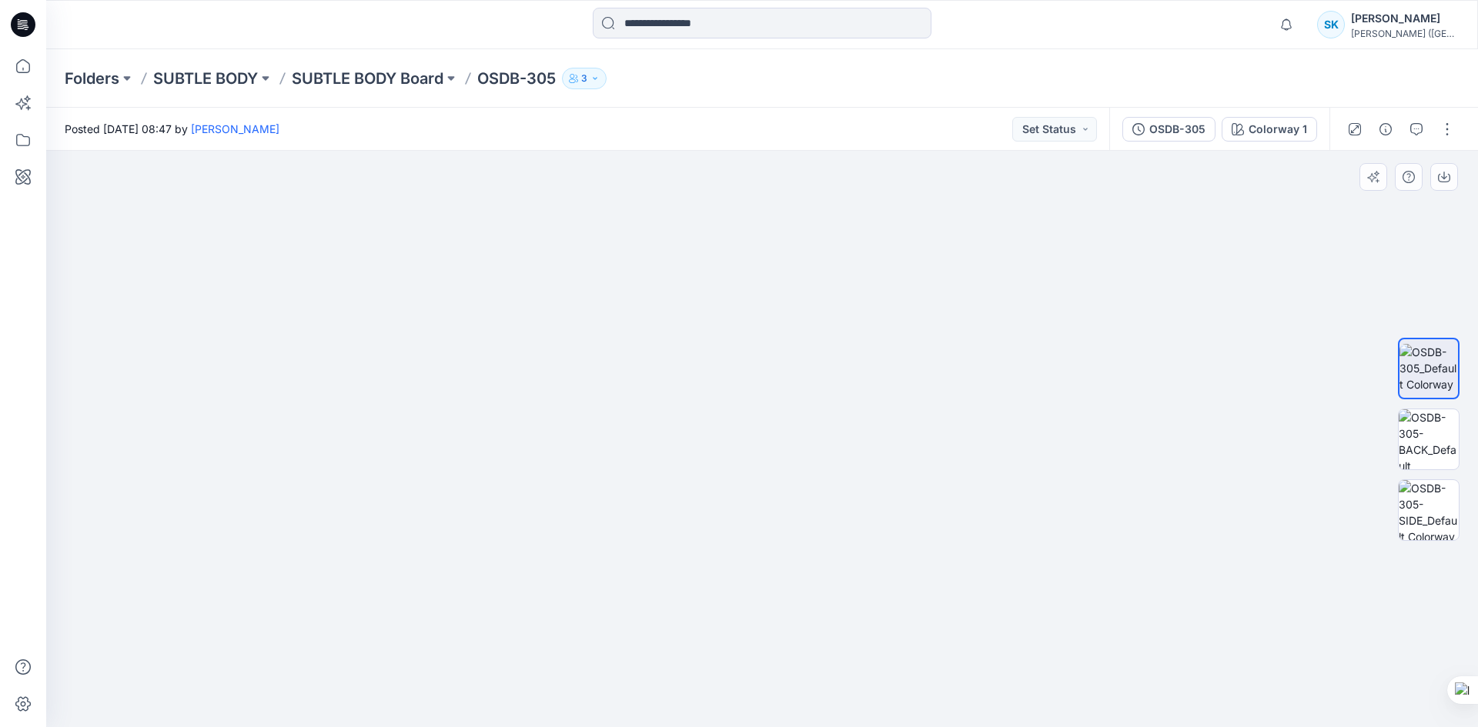
drag, startPoint x: 807, startPoint y: 299, endPoint x: 808, endPoint y: 356, distance: 56.2
click at [808, 356] on img at bounding box center [762, 247] width 1394 height 959
drag, startPoint x: 787, startPoint y: 424, endPoint x: 791, endPoint y: 533, distance: 108.6
click at [791, 557] on img at bounding box center [762, 324] width 1394 height 807
drag, startPoint x: 781, startPoint y: 413, endPoint x: 782, endPoint y: 452, distance: 38.5
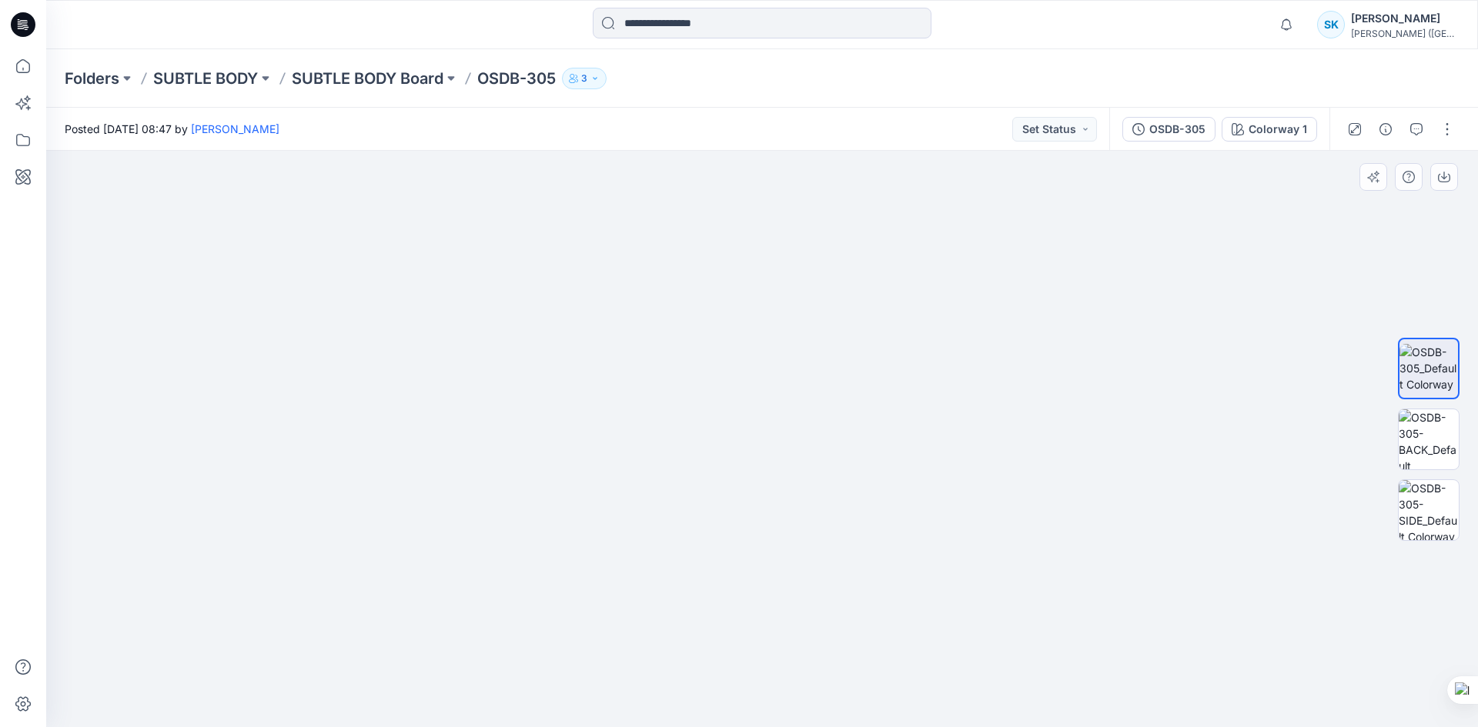
click at [782, 452] on img at bounding box center [762, 348] width 1394 height 758
click at [775, 469] on img at bounding box center [762, 348] width 1394 height 757
drag, startPoint x: 764, startPoint y: 536, endPoint x: 755, endPoint y: 411, distance: 125.0
click at [755, 411] on img at bounding box center [762, 314] width 1394 height 826
drag, startPoint x: 928, startPoint y: 411, endPoint x: 914, endPoint y: 523, distance: 112.6
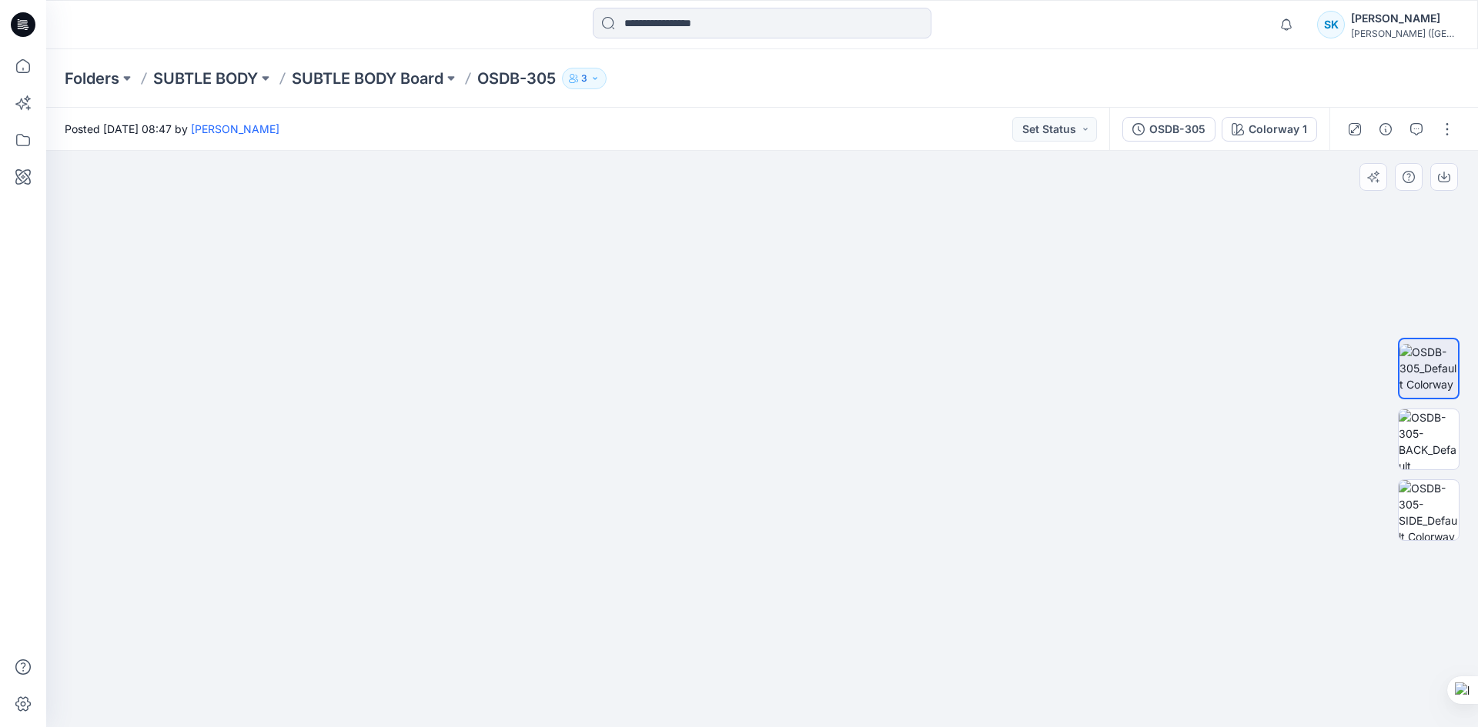
click at [914, 523] on img at bounding box center [762, 319] width 1394 height 817
click at [708, 471] on img at bounding box center [762, 293] width 1394 height 868
drag, startPoint x: 670, startPoint y: 340, endPoint x: 670, endPoint y: 366, distance: 25.4
click at [670, 366] on img at bounding box center [762, 306] width 1394 height 844
drag, startPoint x: 670, startPoint y: 436, endPoint x: 639, endPoint y: 198, distance: 240.6
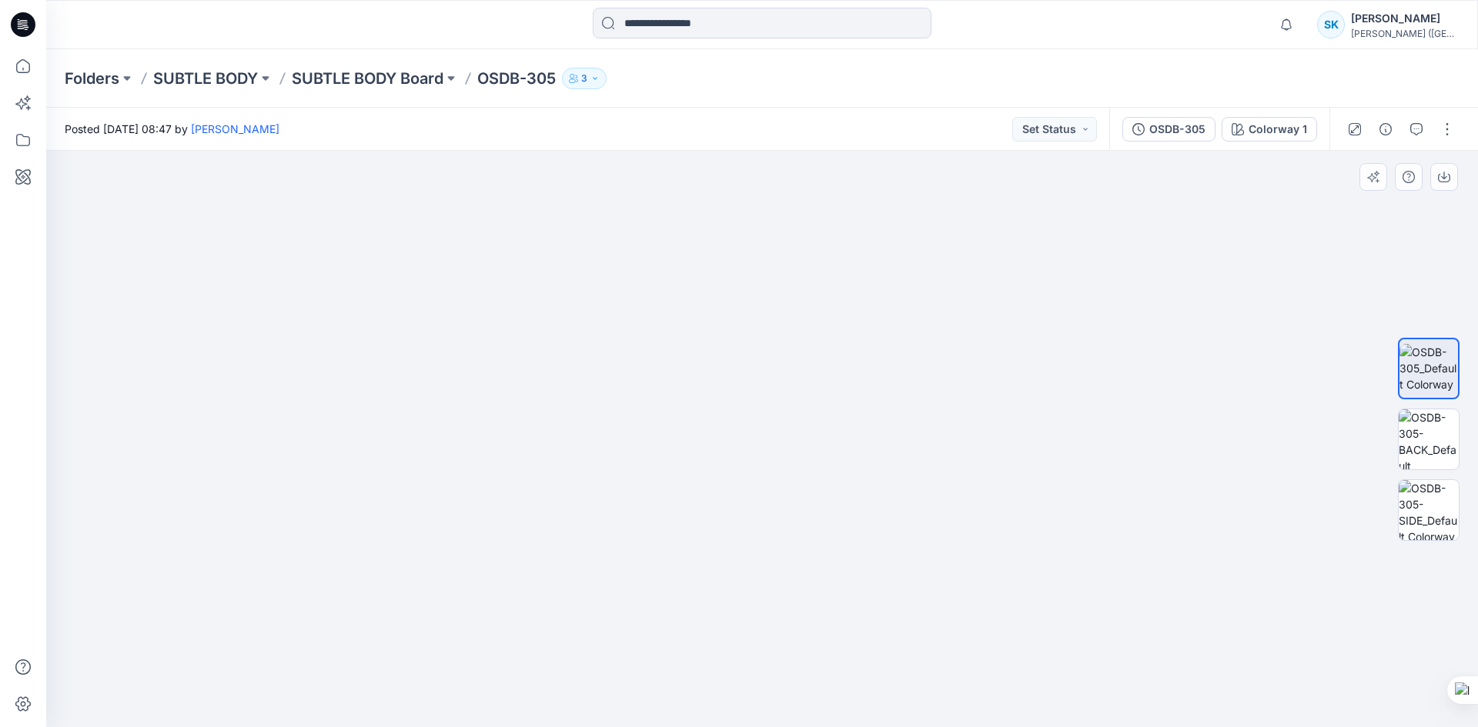
drag, startPoint x: 659, startPoint y: 314, endPoint x: 659, endPoint y: 303, distance: 10.8
drag, startPoint x: 768, startPoint y: 310, endPoint x: 780, endPoint y: 458, distance: 148.3
click at [780, 458] on img at bounding box center [763, 224] width 1445 height 1006
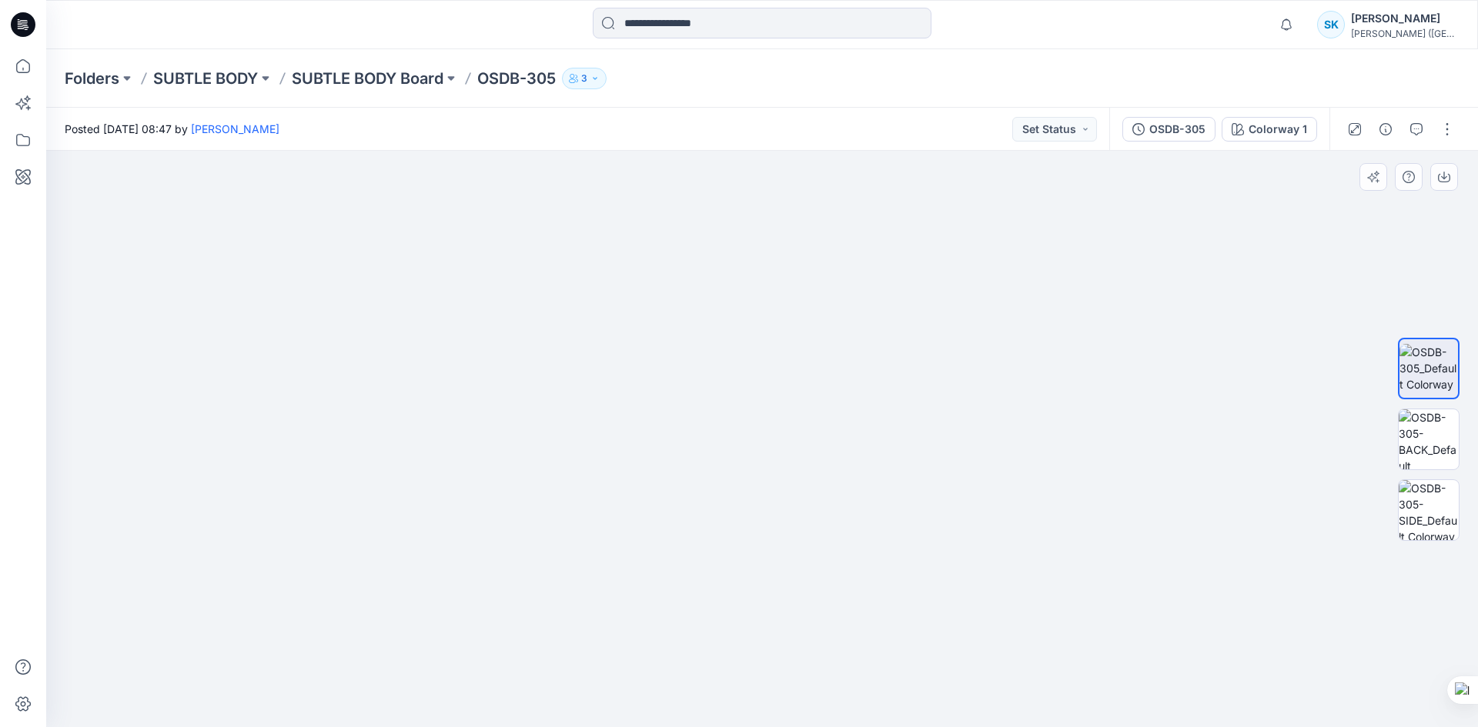
drag, startPoint x: 782, startPoint y: 377, endPoint x: 792, endPoint y: 441, distance: 64.7
click at [792, 441] on img at bounding box center [768, 294] width 1445 height 867
click at [313, 79] on p "SUBTLE BODY Board" at bounding box center [368, 79] width 152 height 22
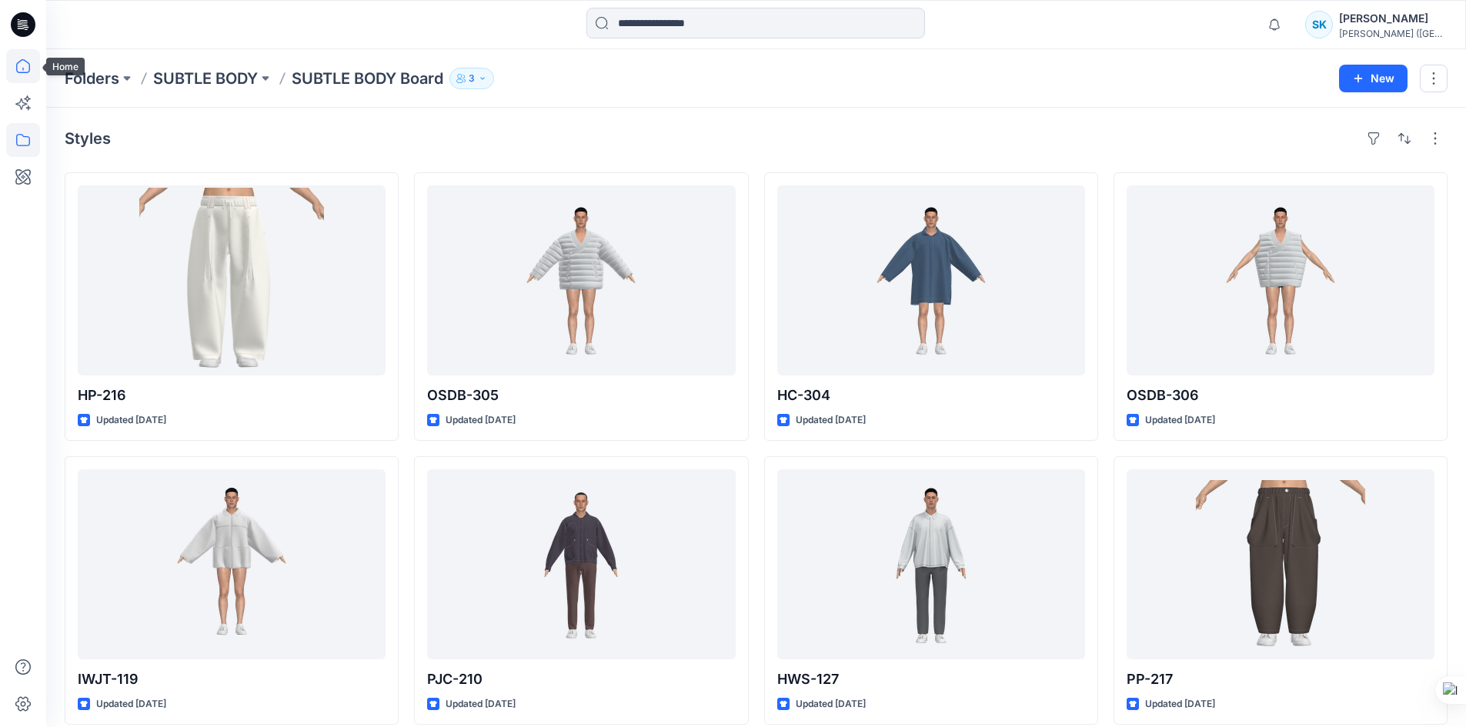
click at [28, 59] on icon at bounding box center [23, 66] width 34 height 34
